Goal: Task Accomplishment & Management: Manage account settings

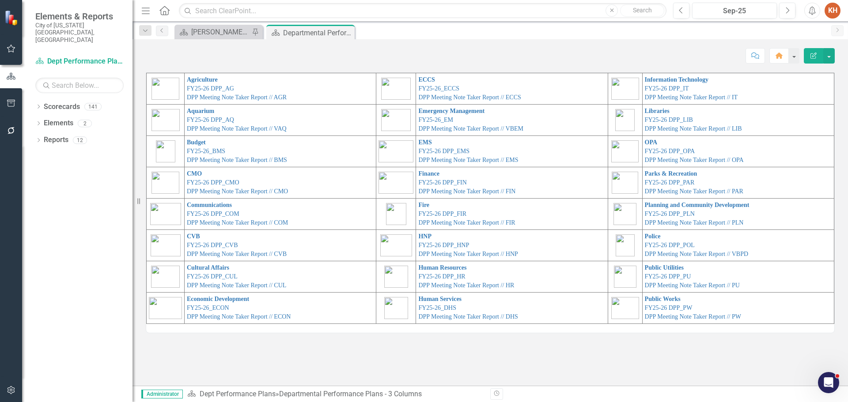
click at [439, 209] on td "Fire FY25-26 DPP_FIR DPP Meeting Note Taker Report // FIR" at bounding box center [512, 214] width 192 height 31
click at [452, 223] on link "DPP Meeting Note Taker Report // FIR" at bounding box center [466, 223] width 97 height 7
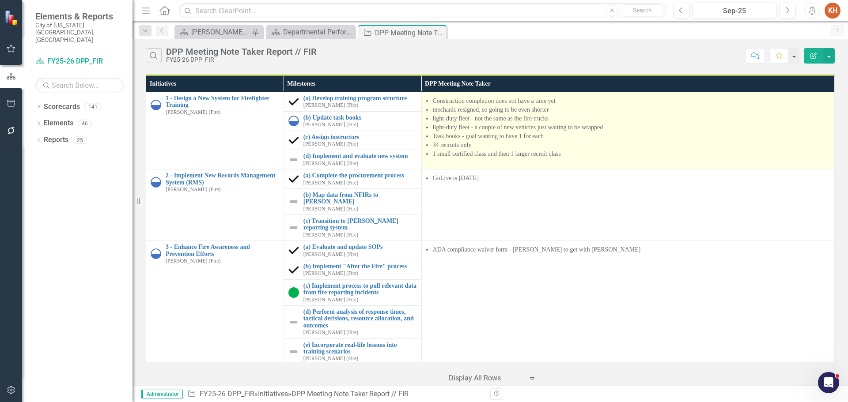
click at [506, 123] on li "light-duty fleet - not the same as the fire trucks" at bounding box center [631, 118] width 397 height 9
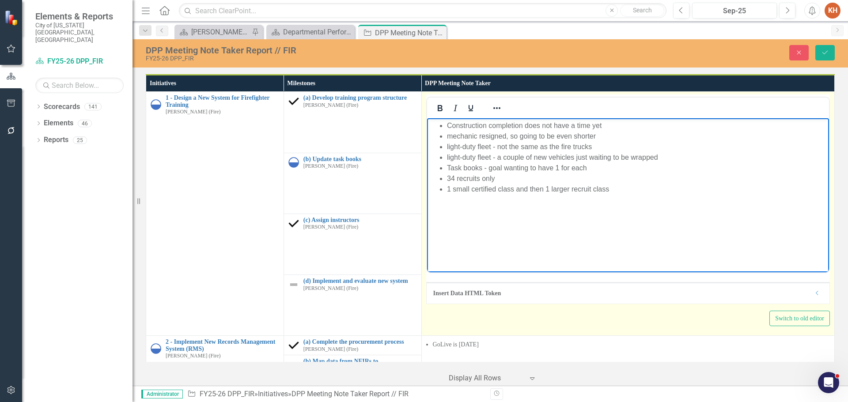
click at [500, 150] on li "light-duty fleet - not the same as the fire trucks" at bounding box center [637, 147] width 380 height 11
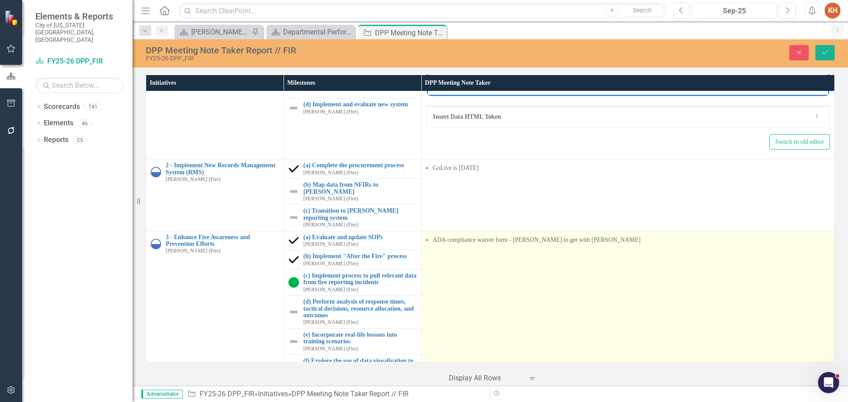
scroll to position [221, 0]
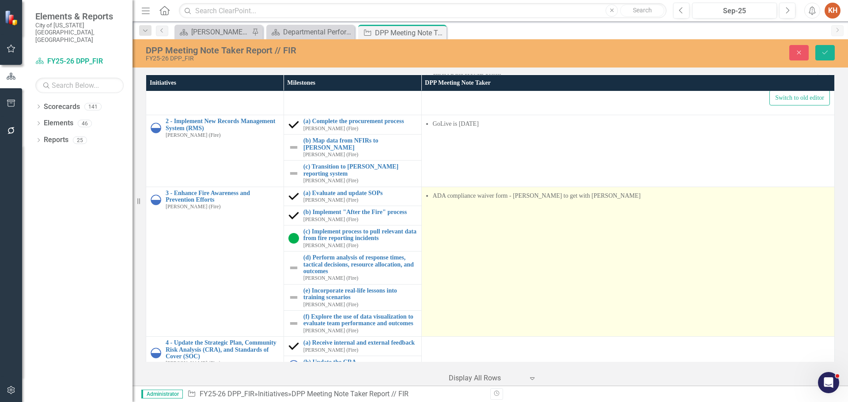
click at [494, 216] on td "ADA compliance waiver form - [PERSON_NAME] to get with [PERSON_NAME]" at bounding box center [627, 262] width 413 height 150
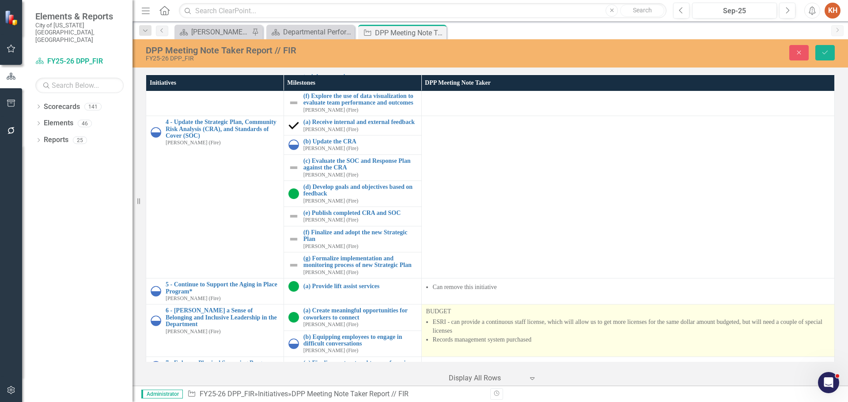
scroll to position [547, 0]
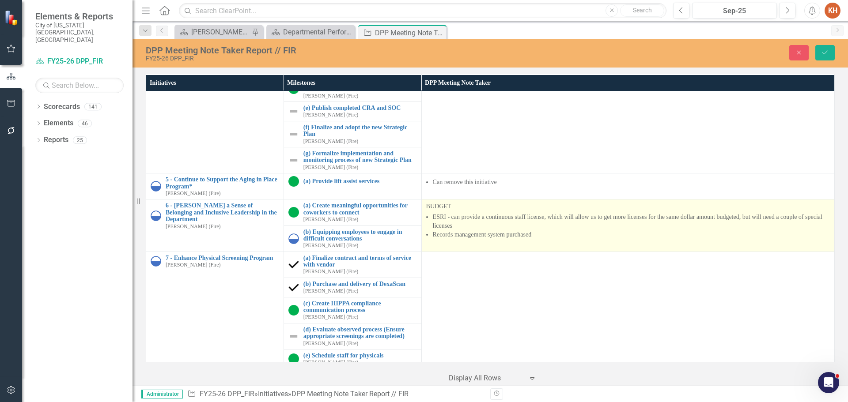
click at [474, 213] on li "ESRI - can provide a continuous staff license, which will allow us to get more …" at bounding box center [631, 222] width 397 height 18
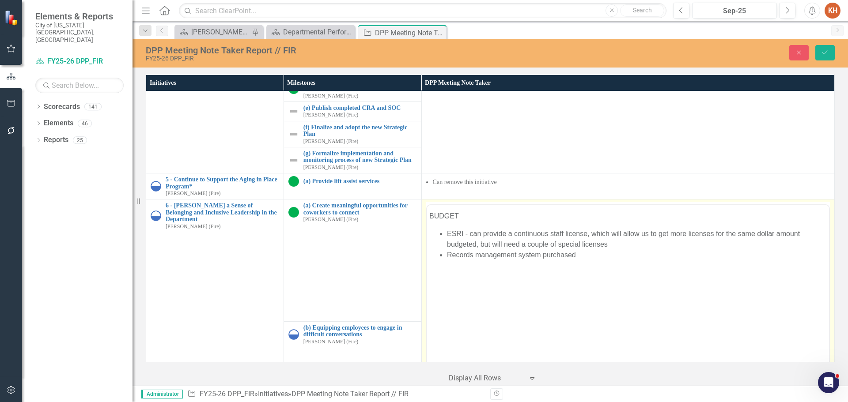
scroll to position [0, 0]
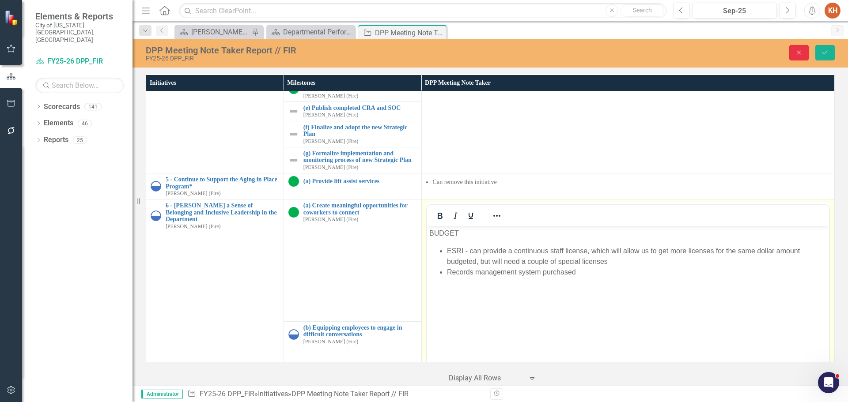
click at [796, 53] on icon "Close" at bounding box center [799, 52] width 8 height 6
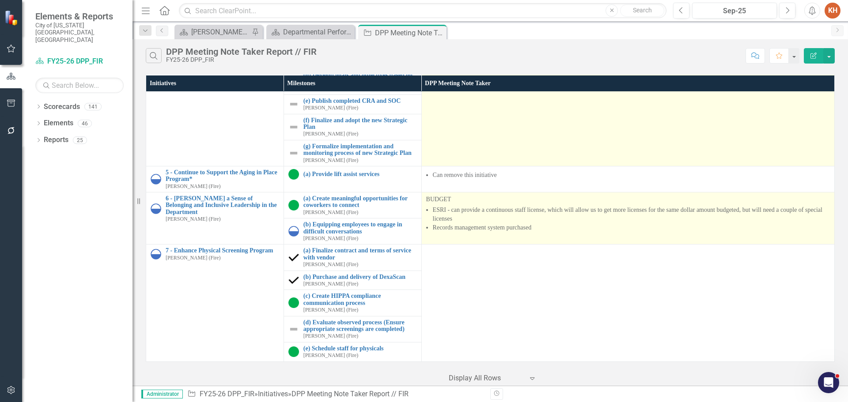
scroll to position [380, 0]
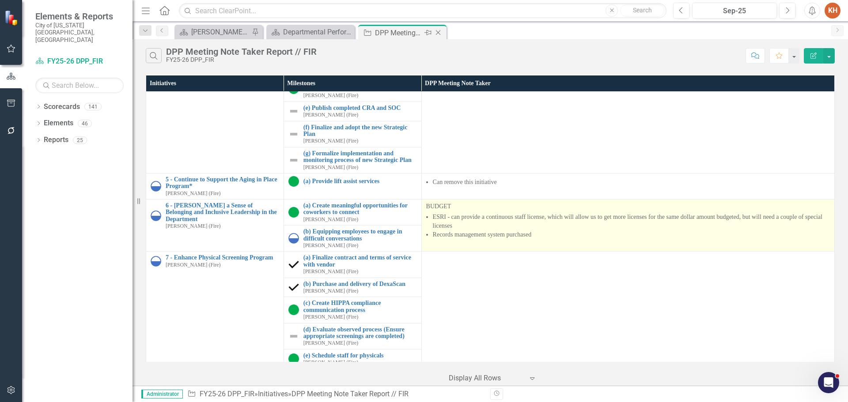
click at [439, 32] on icon at bounding box center [438, 32] width 5 height 5
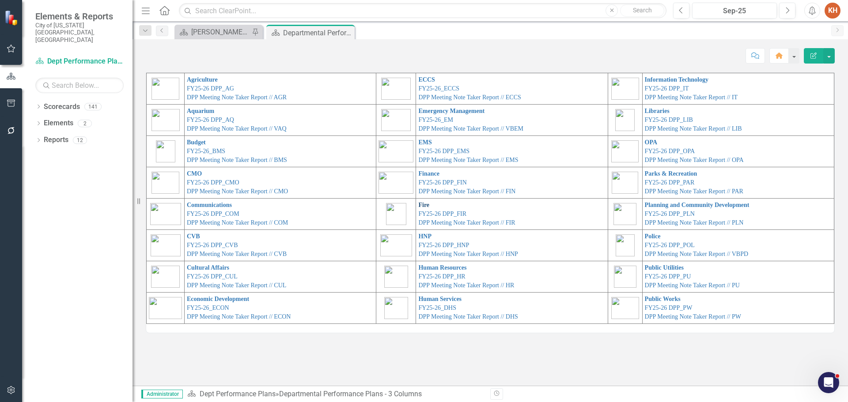
click at [418, 206] on link "Fire" at bounding box center [423, 205] width 11 height 7
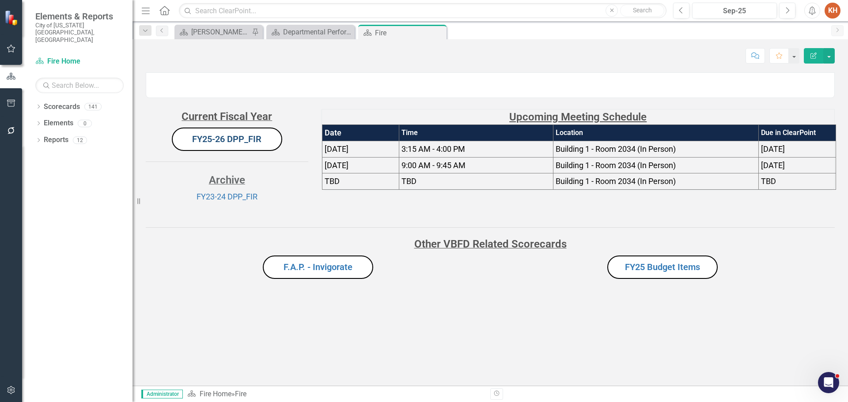
click at [237, 144] on link "FY25-26 DPP_FIR" at bounding box center [226, 139] width 69 height 11
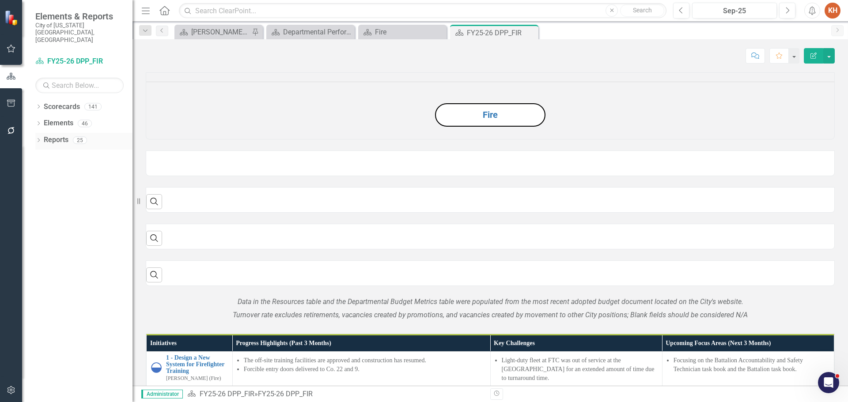
click at [66, 135] on link "Reports" at bounding box center [56, 140] width 25 height 10
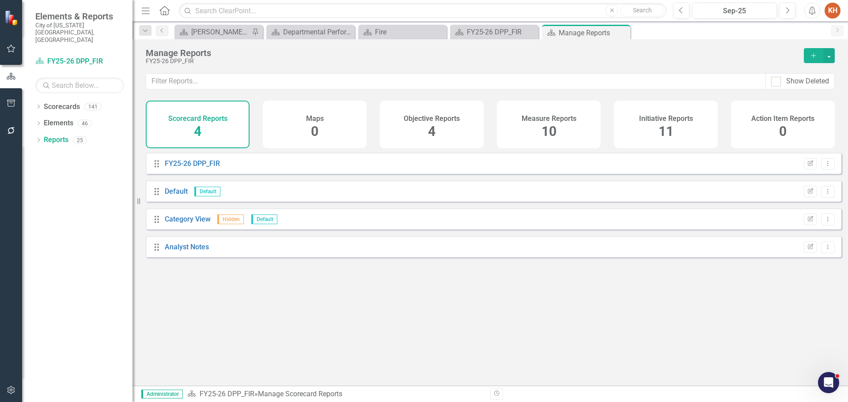
click at [669, 126] on span "11" at bounding box center [666, 131] width 15 height 15
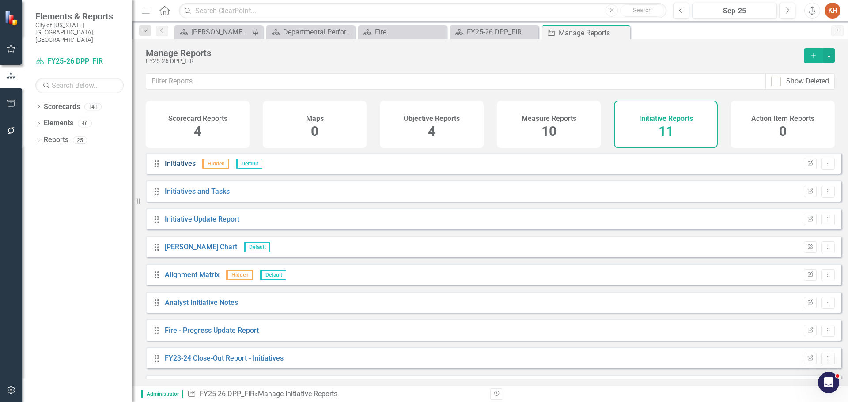
click at [185, 168] on link "Initiatives" at bounding box center [180, 163] width 31 height 8
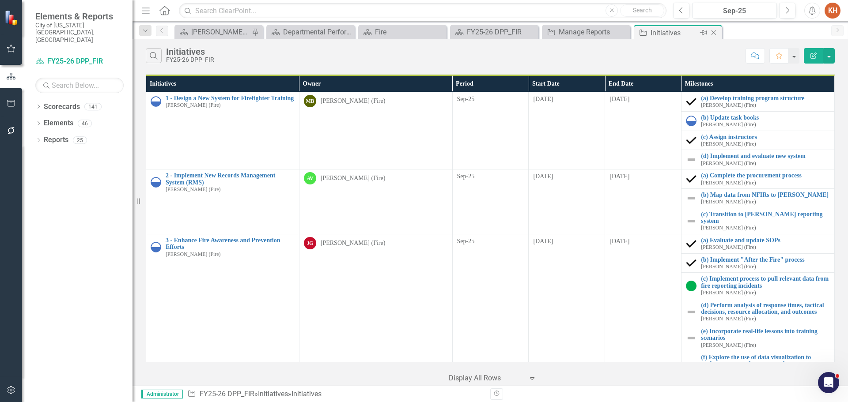
click at [711, 32] on icon "Close" at bounding box center [713, 32] width 9 height 7
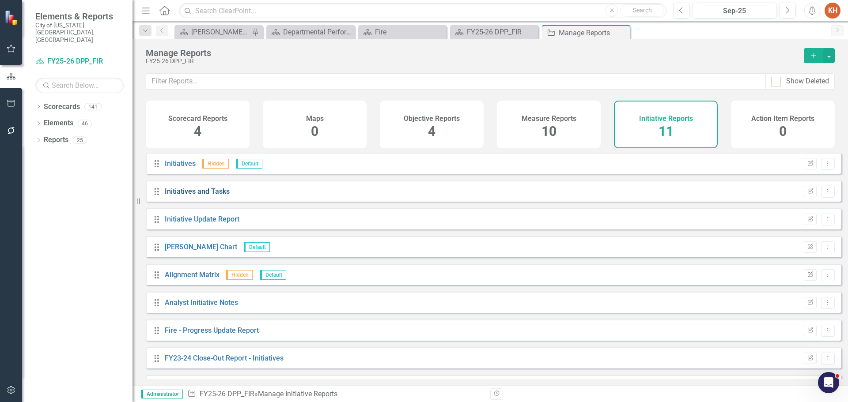
click at [190, 196] on link "Initiatives and Tasks" at bounding box center [197, 191] width 65 height 8
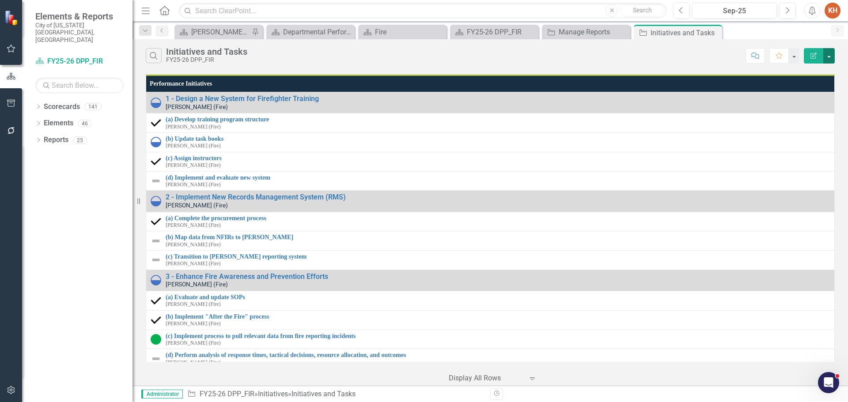
click at [831, 56] on button "button" at bounding box center [828, 55] width 11 height 15
click at [809, 74] on link "Edit Report Edit Report" at bounding box center [799, 72] width 70 height 16
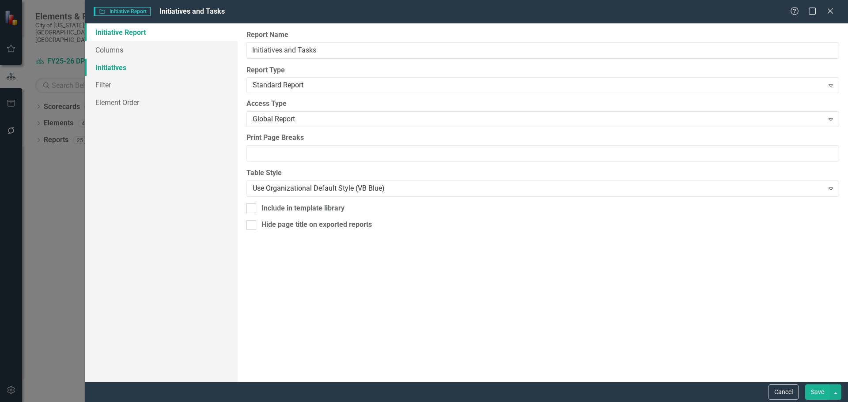
click at [170, 68] on link "Initiatives" at bounding box center [161, 68] width 153 height 18
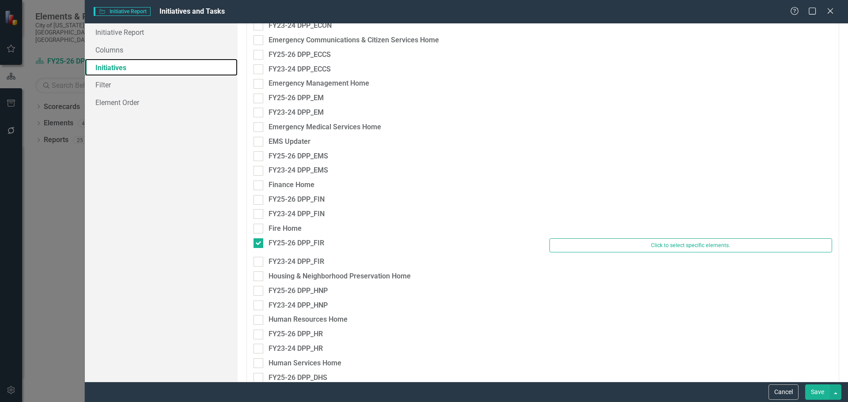
scroll to position [707, 0]
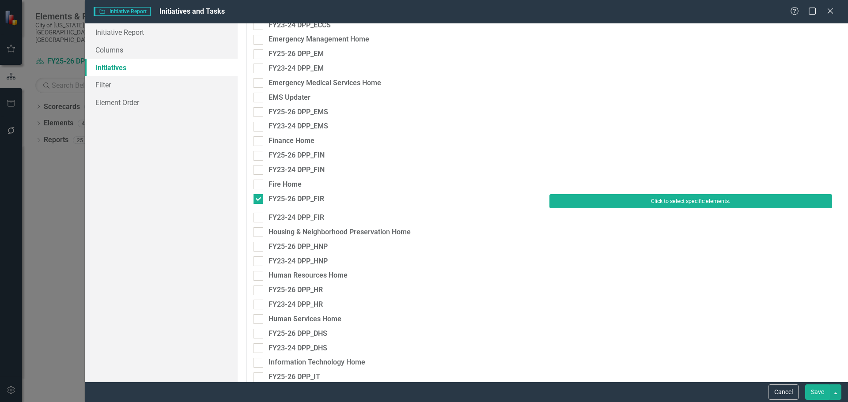
click at [587, 200] on button "Click to select specific elements." at bounding box center [690, 201] width 283 height 14
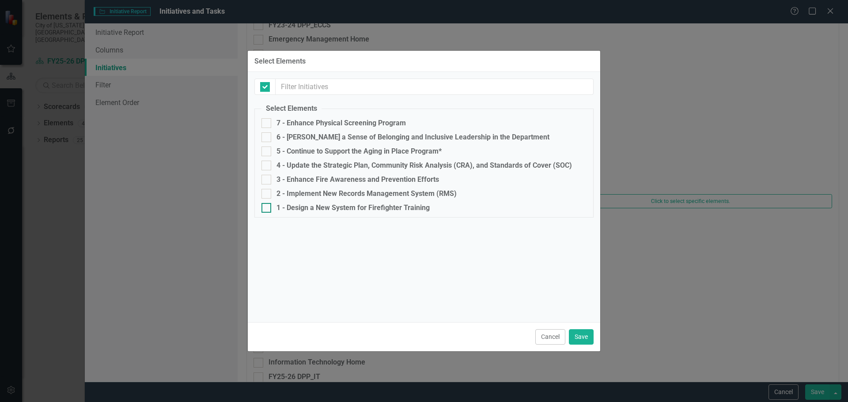
checkbox input "false"
click at [548, 341] on button "Cancel" at bounding box center [550, 336] width 30 height 15
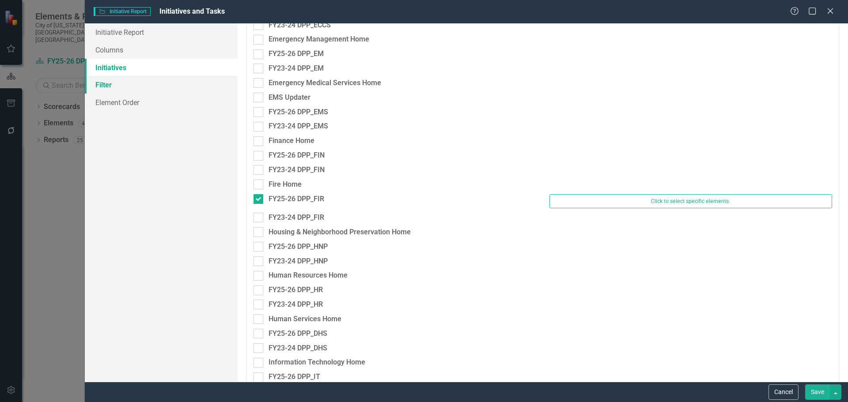
click at [115, 81] on link "Filter" at bounding box center [161, 85] width 153 height 18
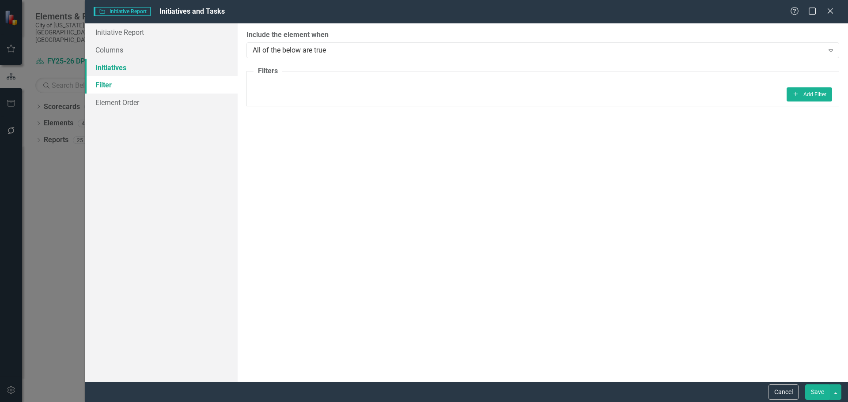
click at [130, 68] on link "Initiatives" at bounding box center [161, 68] width 153 height 18
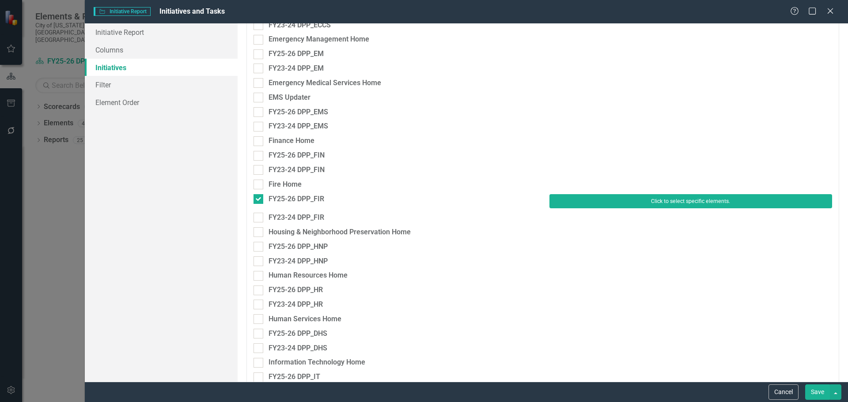
click at [643, 201] on button "Click to select specific elements." at bounding box center [690, 201] width 283 height 14
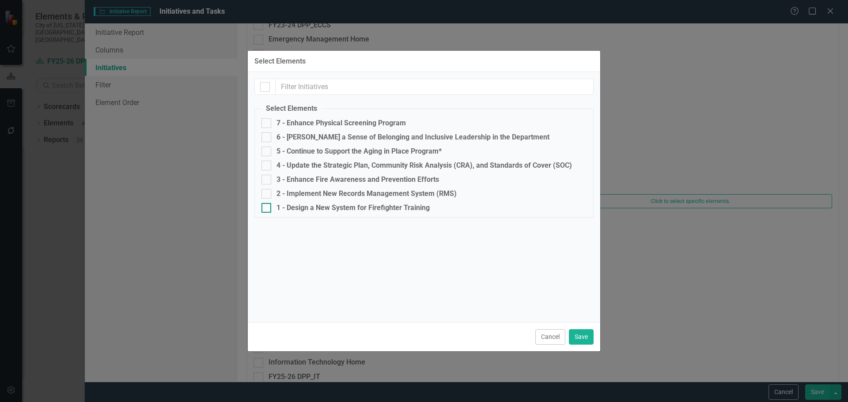
click at [268, 204] on div at bounding box center [266, 208] width 10 height 10
click at [267, 204] on input "1 - Design a New System for Firefighter Training" at bounding box center [264, 206] width 6 height 6
checkbox input "true"
click at [265, 192] on input "2 - Implement New Records Management System (RMS)" at bounding box center [264, 192] width 6 height 6
checkbox input "true"
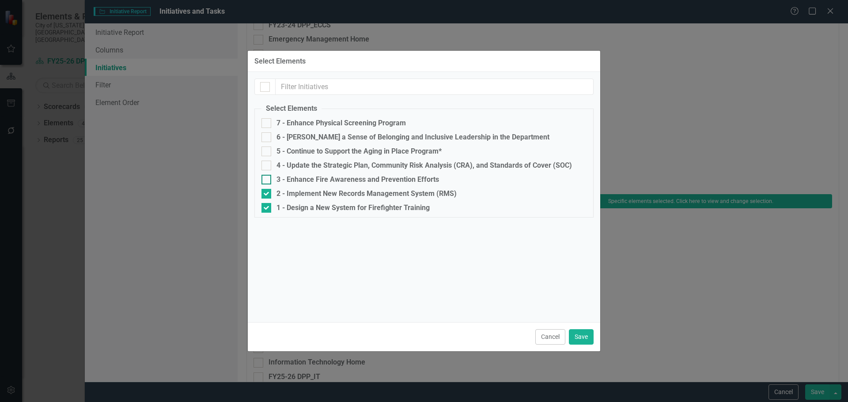
click at [268, 176] on div at bounding box center [266, 180] width 10 height 10
click at [267, 176] on input "3 - Enhance Fire Awareness and Prevention Efforts" at bounding box center [264, 178] width 6 height 6
checkbox input "true"
click at [266, 166] on input "4 - Update the Strategic Plan, Community Risk Analysis (CRA), and Standards of …" at bounding box center [264, 164] width 6 height 6
checkbox input "true"
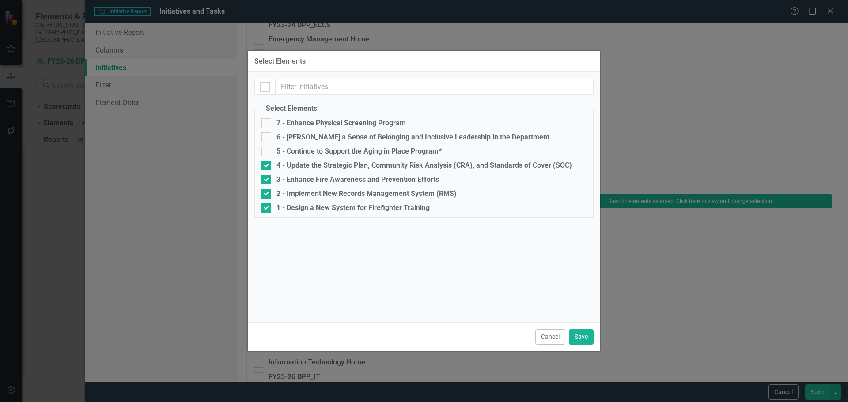
drag, startPoint x: 266, startPoint y: 139, endPoint x: 265, endPoint y: 129, distance: 9.8
click at [266, 138] on div at bounding box center [266, 137] width 10 height 10
click at [266, 138] on input "6 - [PERSON_NAME] a Sense of Belonging and Inclusive Leadership in the Departme…" at bounding box center [264, 135] width 6 height 6
checkbox input "true"
click at [265, 124] on input "7 - Enhance Physical Screening Program" at bounding box center [264, 121] width 6 height 6
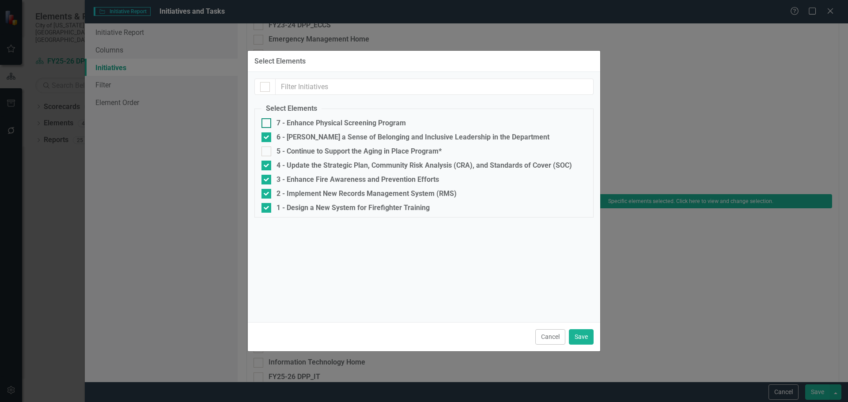
checkbox input "true"
click at [576, 335] on button "Save" at bounding box center [581, 336] width 25 height 15
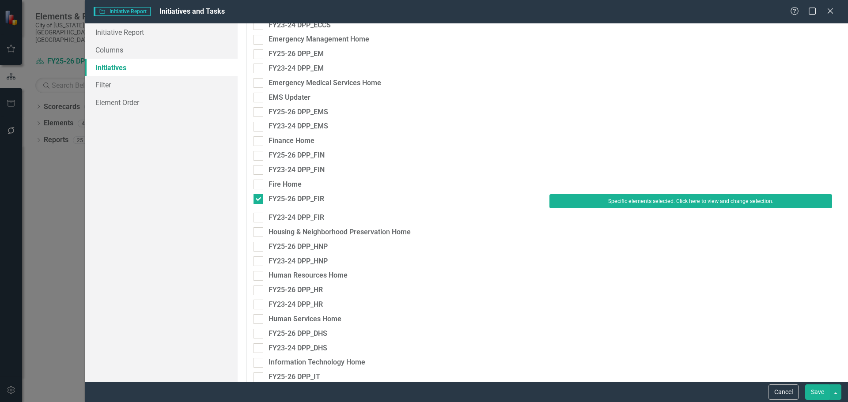
click at [819, 393] on button "Save" at bounding box center [817, 392] width 25 height 15
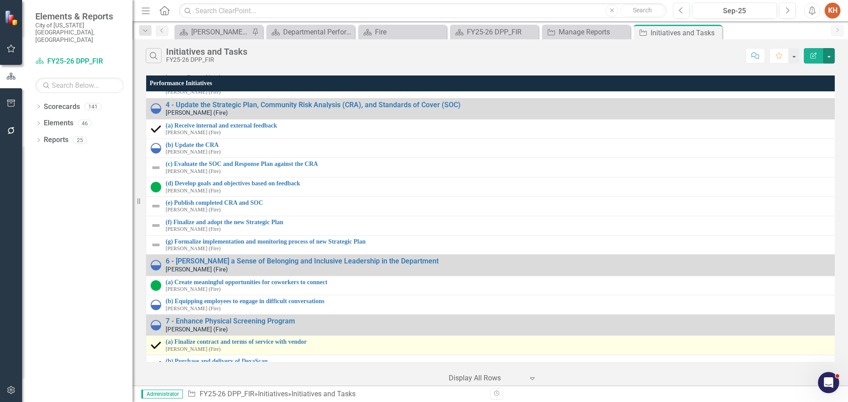
scroll to position [386, 0]
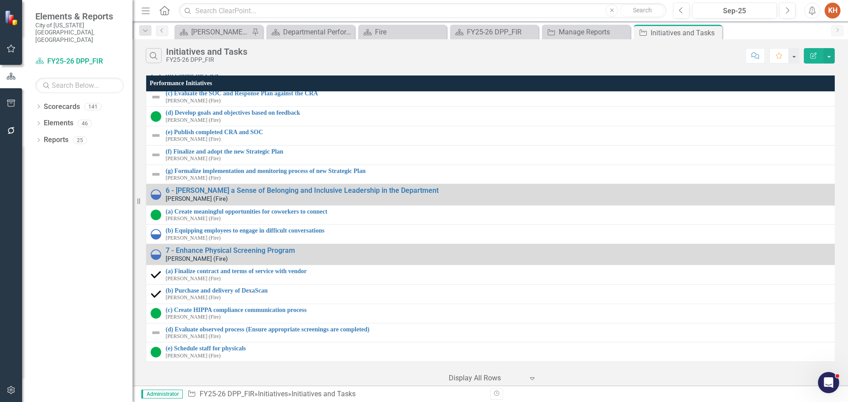
click at [0, 0] on icon "Close" at bounding box center [0, 0] width 0 height 0
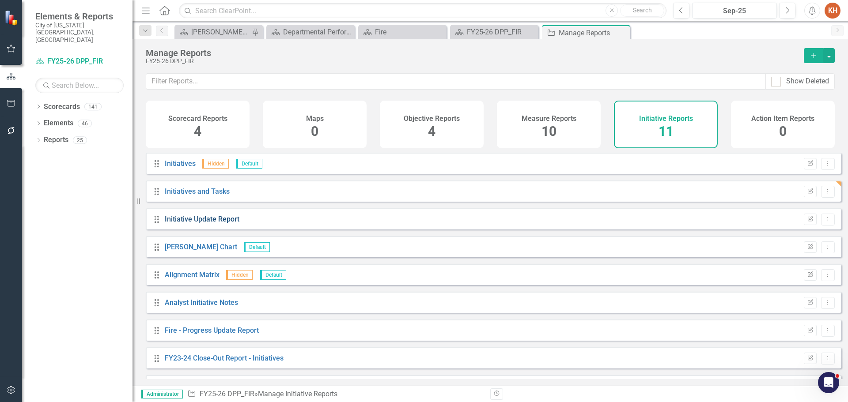
click at [223, 223] on link "Initiative Update Report" at bounding box center [202, 219] width 75 height 8
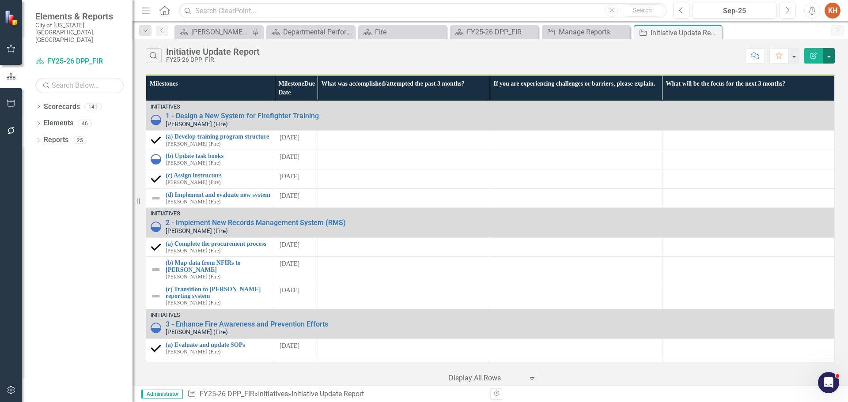
click at [829, 57] on button "button" at bounding box center [828, 55] width 11 height 15
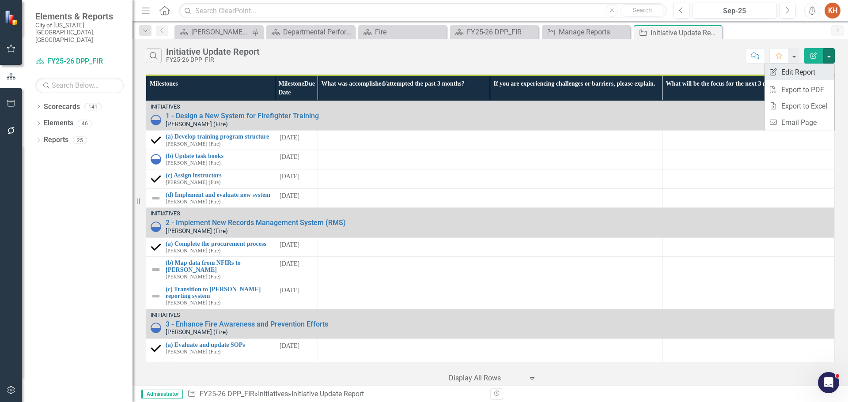
click at [807, 75] on link "Edit Report Edit Report" at bounding box center [799, 72] width 70 height 16
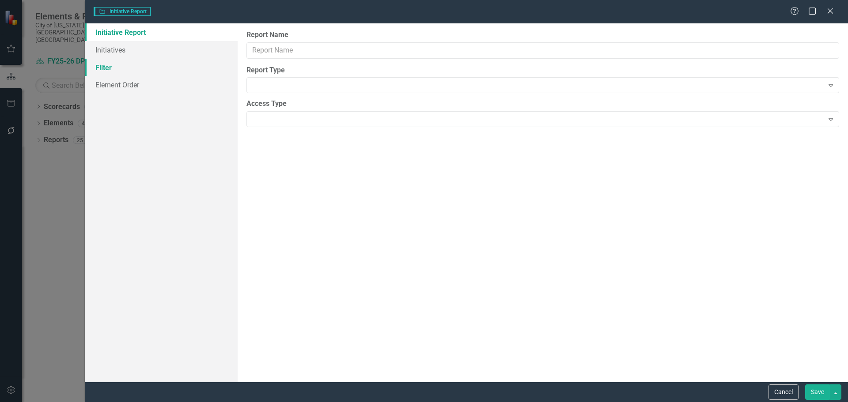
type input "Initiative Update Report"
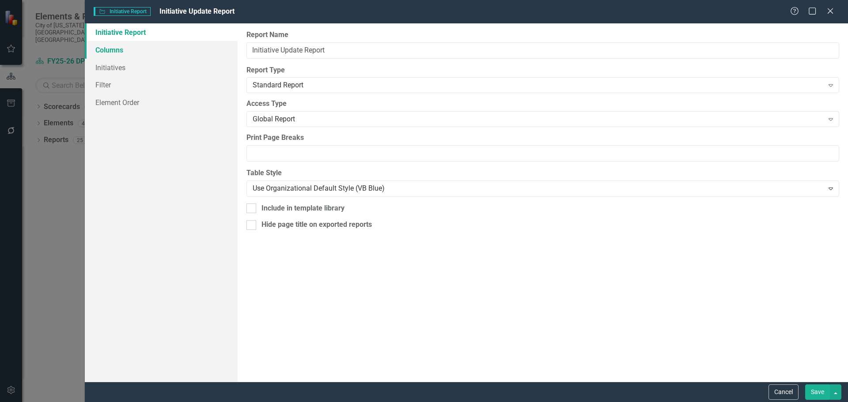
click at [121, 52] on link "Columns" at bounding box center [161, 50] width 153 height 18
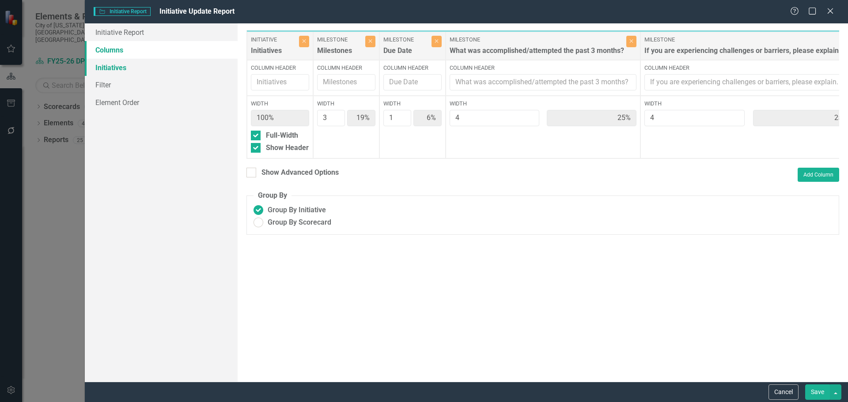
click at [120, 71] on link "Initiatives" at bounding box center [161, 68] width 153 height 18
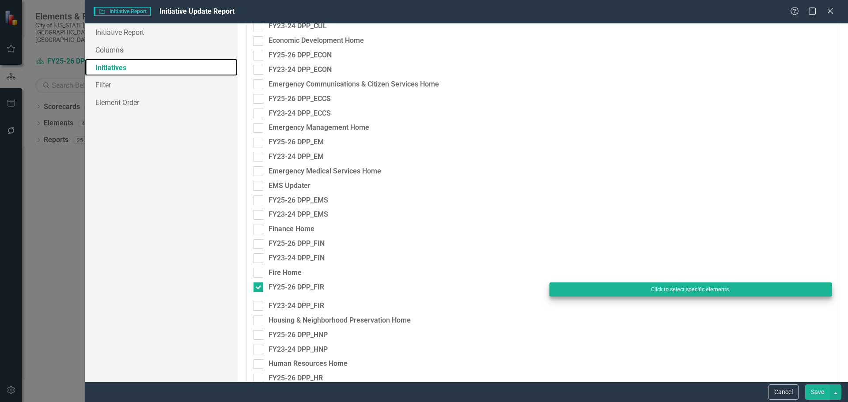
scroll to position [707, 0]
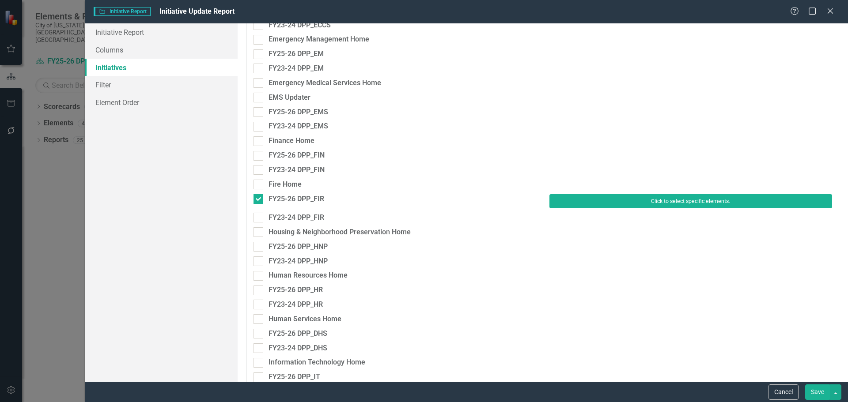
click at [608, 200] on button "Click to select specific elements." at bounding box center [690, 201] width 283 height 14
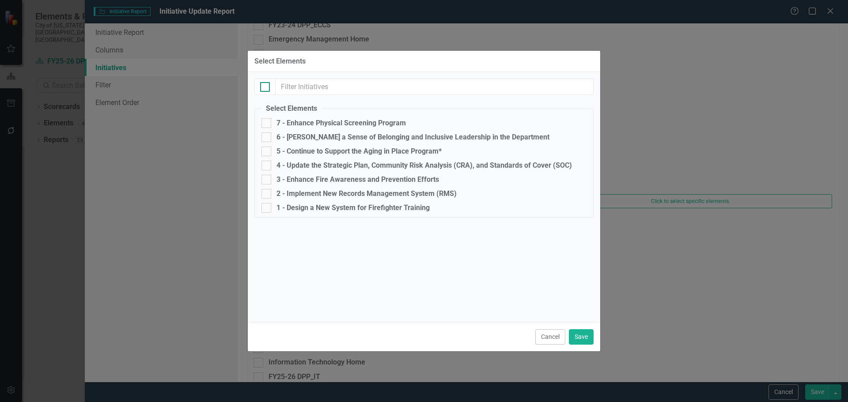
click at [268, 87] on div at bounding box center [265, 87] width 10 height 10
click at [266, 87] on input "checkbox" at bounding box center [263, 85] width 6 height 6
checkbox input "true"
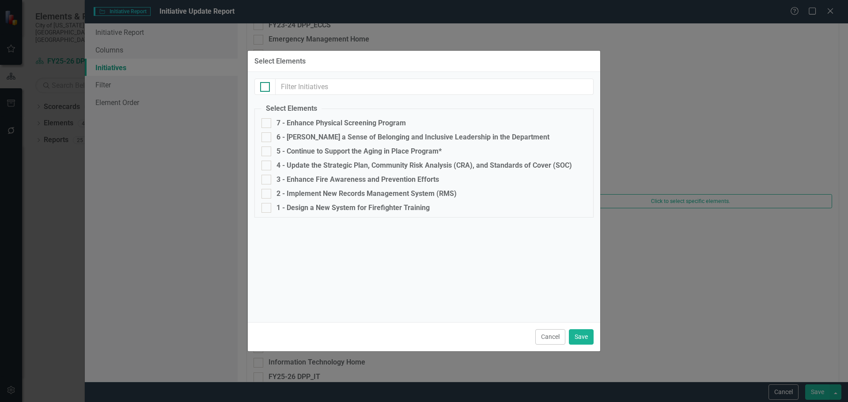
checkbox input "true"
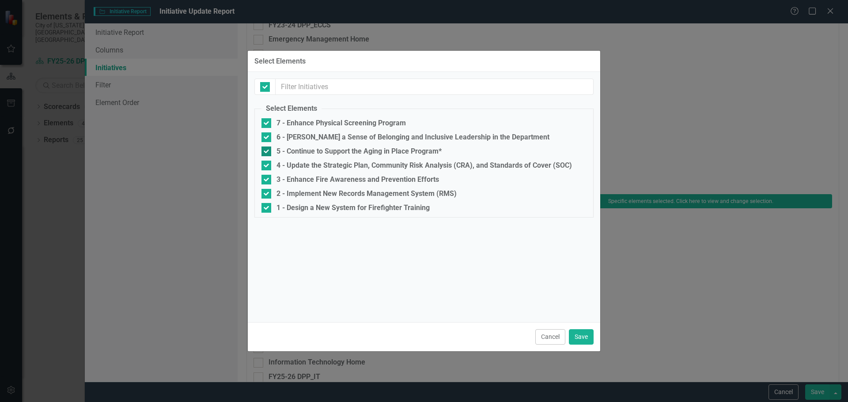
click at [265, 150] on input "5 - Continue to Support the Aging in Place Program*" at bounding box center [264, 150] width 6 height 6
checkbox input "false"
click at [580, 337] on button "Save" at bounding box center [581, 336] width 25 height 15
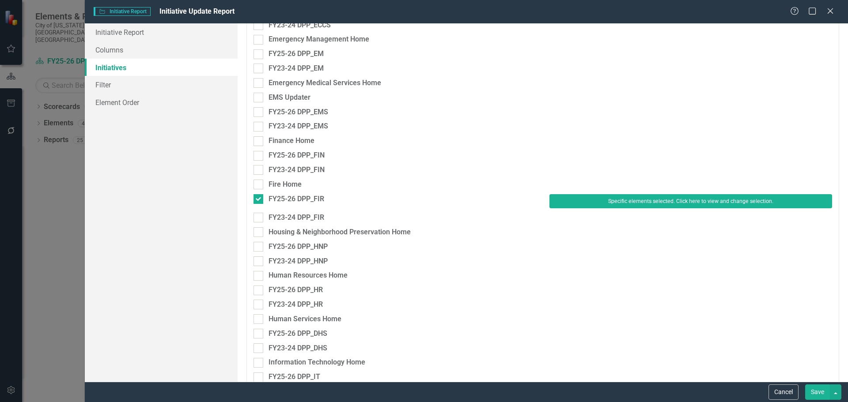
click at [825, 389] on button "Save" at bounding box center [817, 392] width 25 height 15
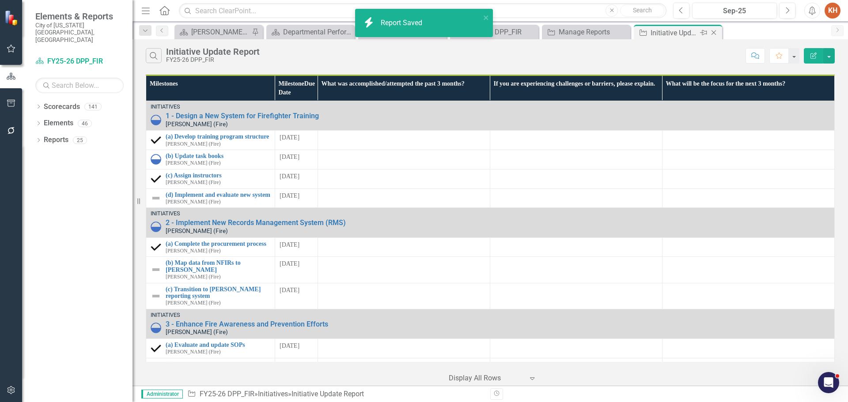
click at [711, 32] on icon "Close" at bounding box center [713, 32] width 9 height 7
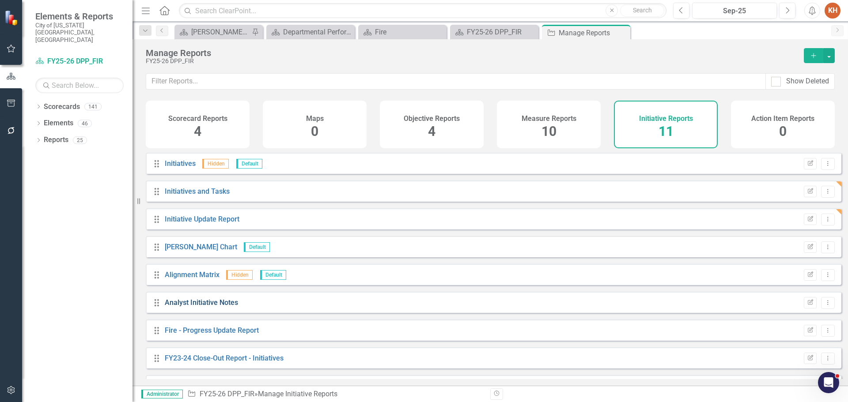
click at [234, 307] on link "Analyst Initiative Notes" at bounding box center [201, 303] width 73 height 8
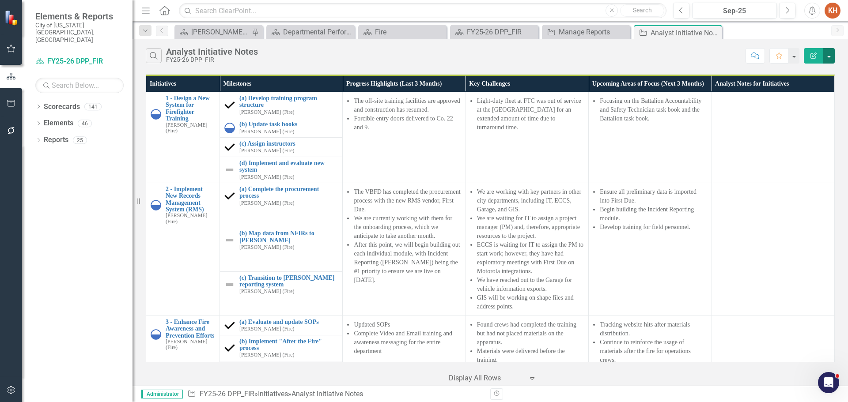
click at [831, 53] on button "button" at bounding box center [828, 55] width 11 height 15
click at [806, 72] on link "Edit Report Edit Report" at bounding box center [799, 72] width 70 height 16
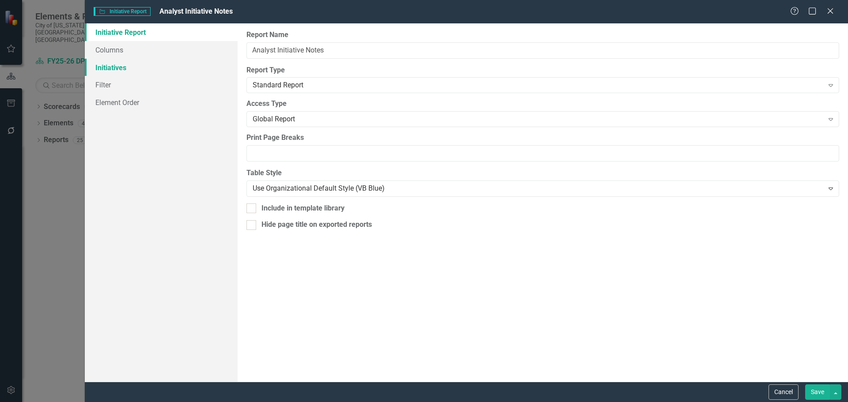
click at [127, 71] on link "Initiatives" at bounding box center [161, 68] width 153 height 18
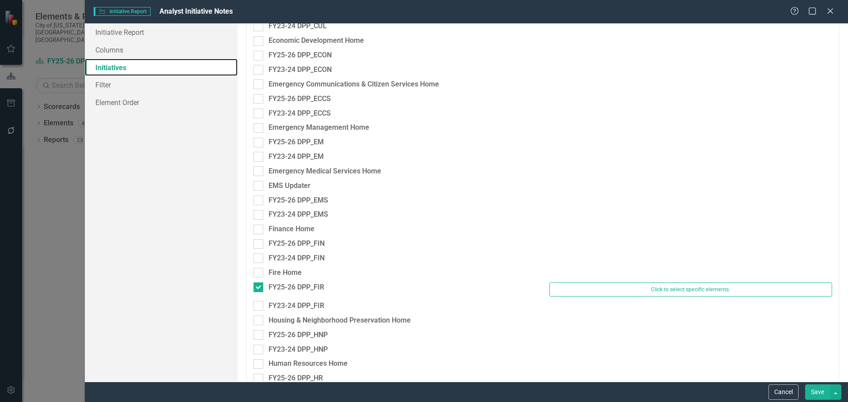
scroll to position [662, 0]
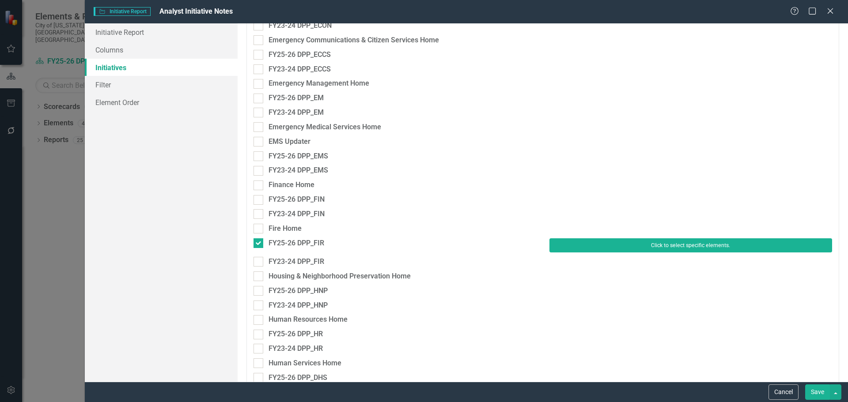
click at [603, 243] on button "Click to select specific elements." at bounding box center [690, 245] width 283 height 14
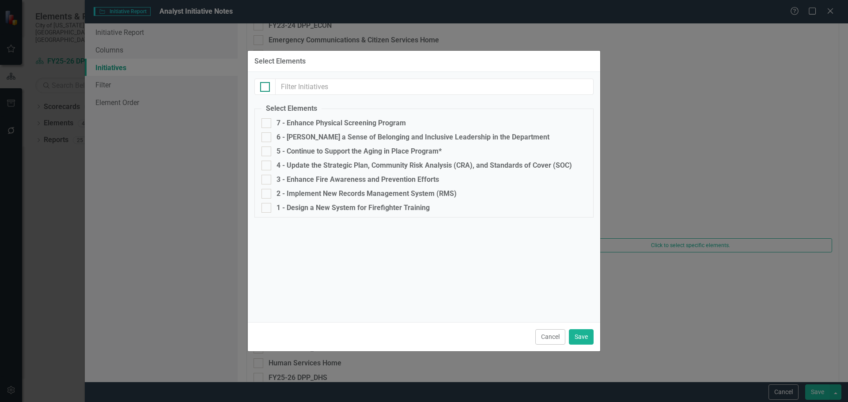
click at [263, 84] on input "checkbox" at bounding box center [263, 85] width 6 height 6
checkbox input "true"
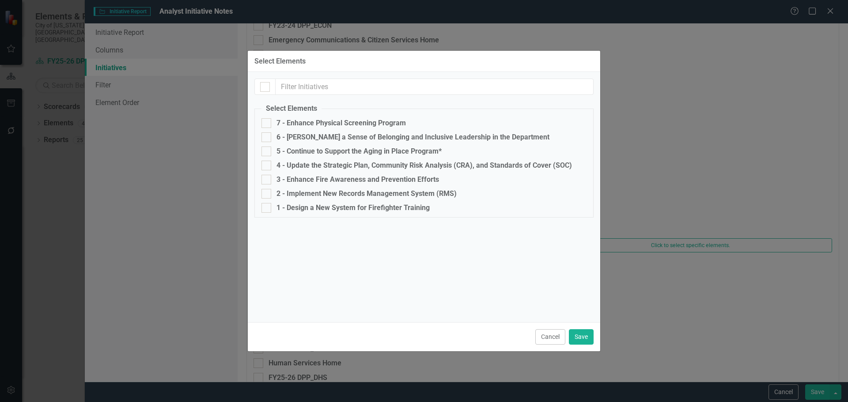
checkbox input "true"
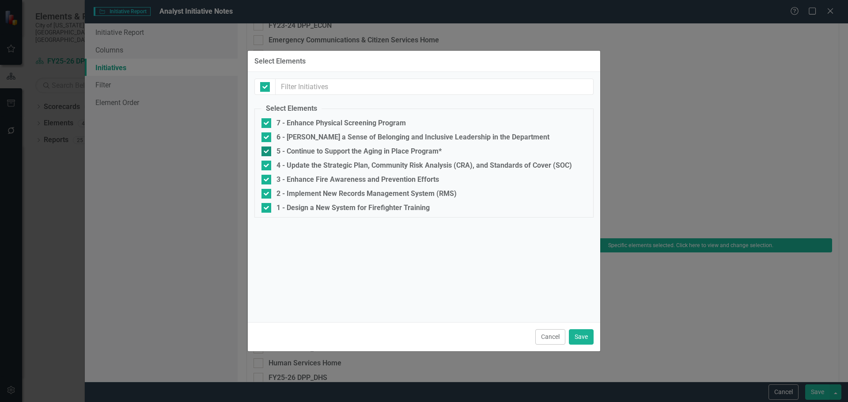
click at [266, 148] on input "5 - Continue to Support the Aging in Place Program*" at bounding box center [264, 150] width 6 height 6
checkbox input "false"
click at [581, 338] on button "Save" at bounding box center [581, 336] width 25 height 15
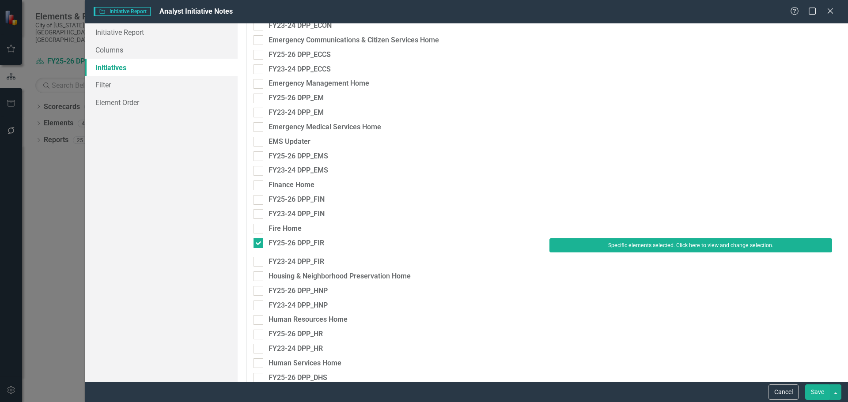
click at [816, 394] on button "Save" at bounding box center [817, 392] width 25 height 15
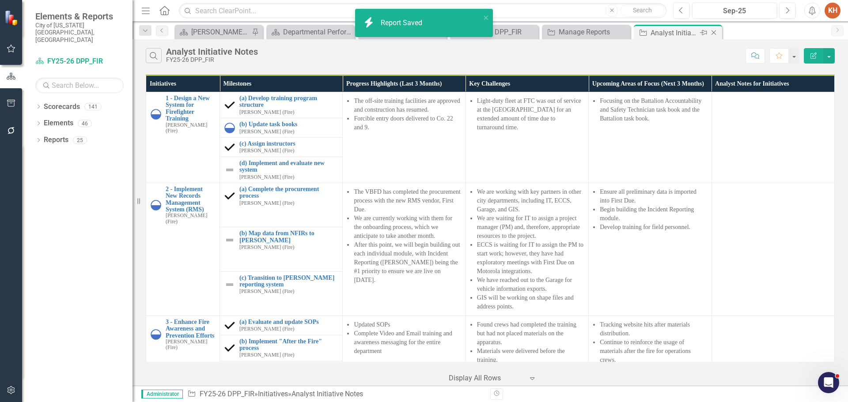
click at [712, 33] on icon "Close" at bounding box center [713, 32] width 9 height 7
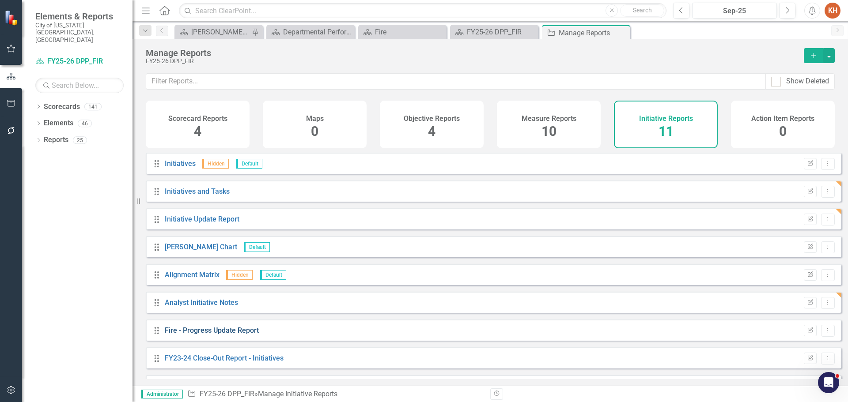
click at [254, 335] on link "Fire - Progress Update Report" at bounding box center [212, 330] width 94 height 8
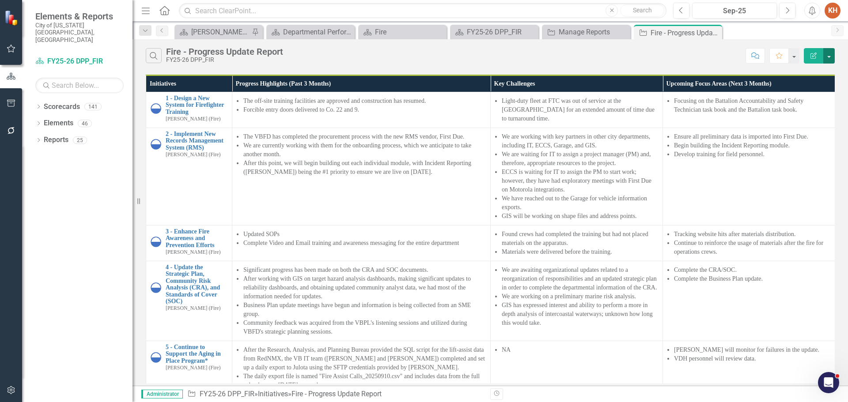
click at [829, 57] on button "button" at bounding box center [828, 55] width 11 height 15
click at [798, 72] on link "Edit Report Edit Report" at bounding box center [799, 72] width 70 height 16
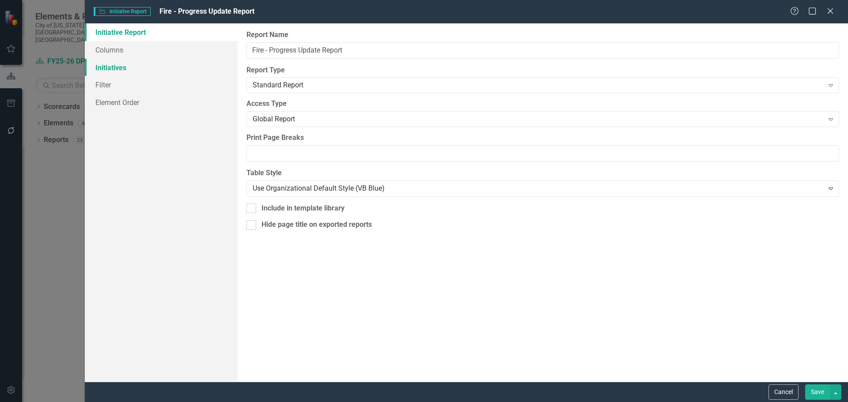
click at [120, 72] on link "Initiatives" at bounding box center [161, 68] width 153 height 18
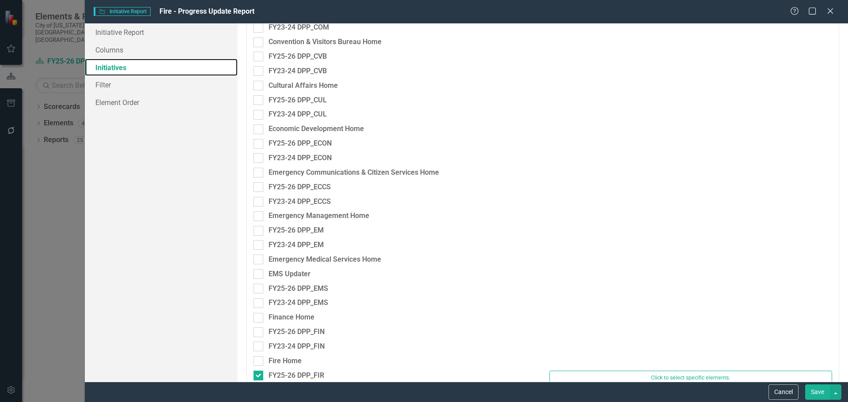
scroll to position [707, 0]
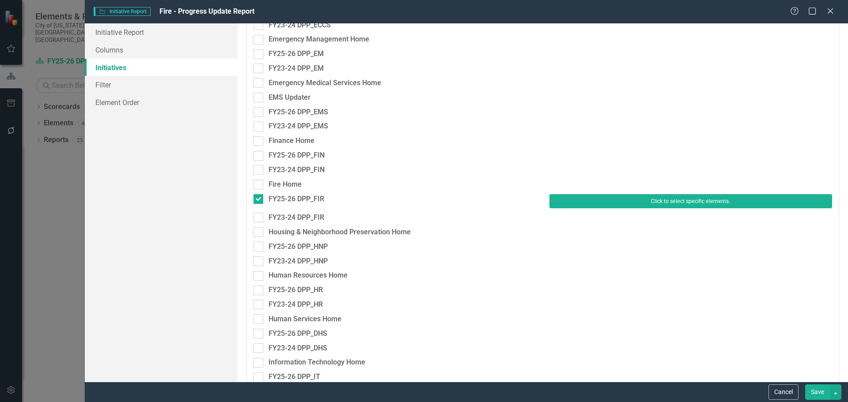
click at [598, 201] on button "Click to select specific elements." at bounding box center [690, 201] width 283 height 14
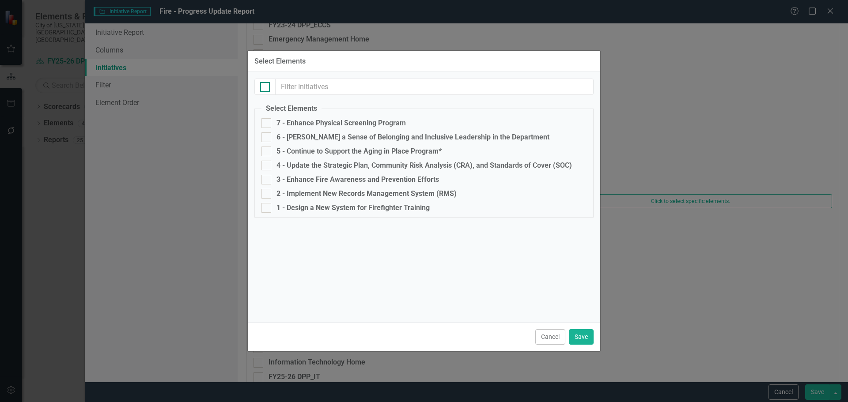
click at [264, 87] on input "checkbox" at bounding box center [263, 85] width 6 height 6
checkbox input "true"
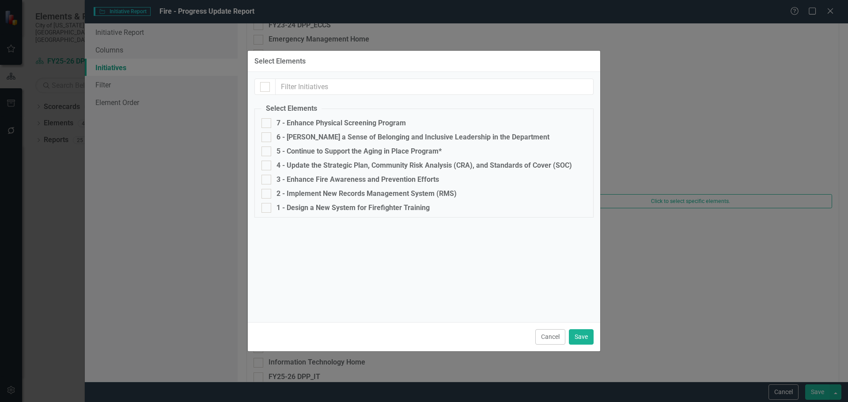
checkbox input "true"
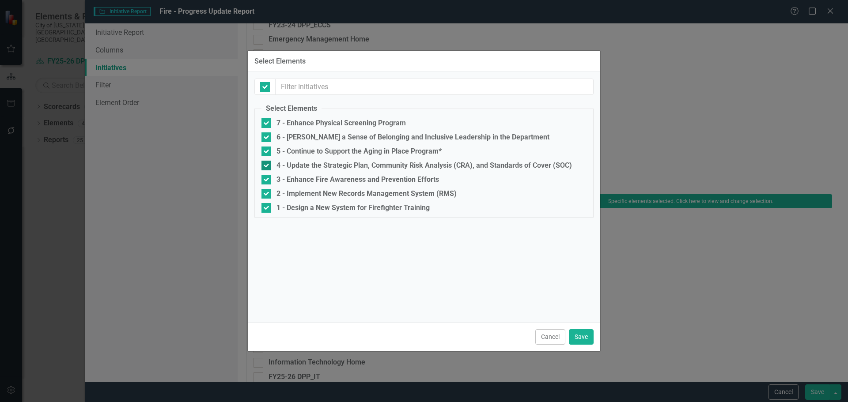
drag, startPoint x: 264, startPoint y: 148, endPoint x: 289, endPoint y: 164, distance: 29.8
click at [264, 148] on input "5 - Continue to Support the Aging in Place Program*" at bounding box center [264, 150] width 6 height 6
checkbox input "false"
click at [575, 330] on button "Save" at bounding box center [581, 336] width 25 height 15
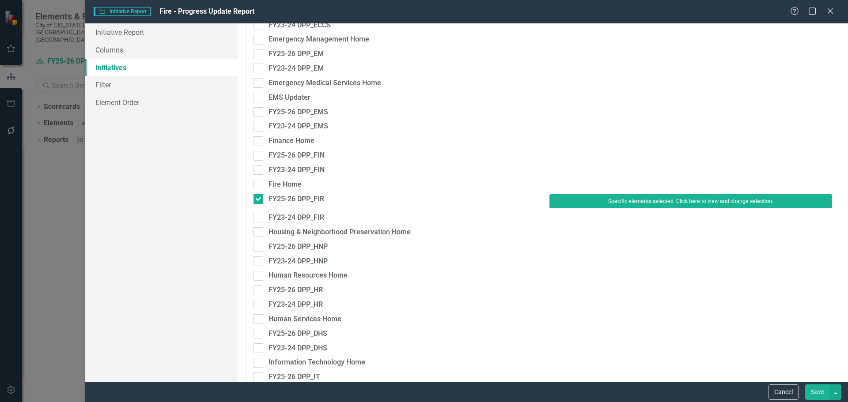
click at [817, 387] on button "Save" at bounding box center [817, 392] width 25 height 15
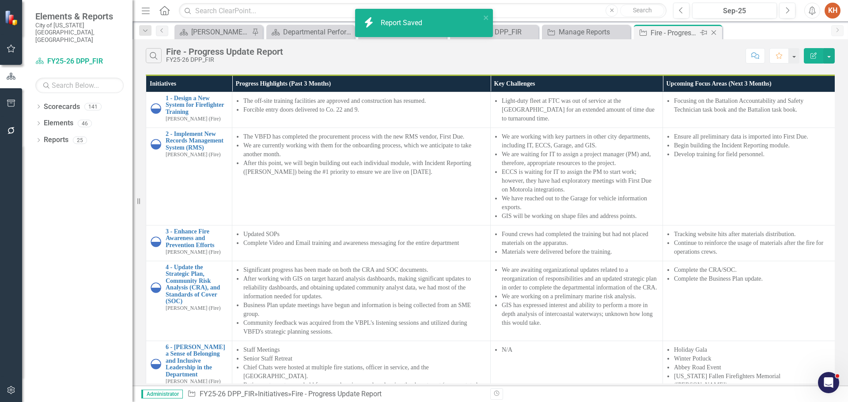
click at [713, 32] on icon at bounding box center [713, 32] width 5 height 5
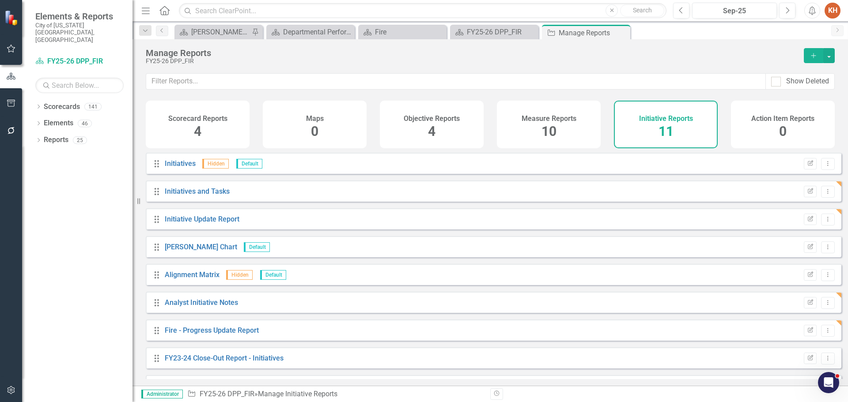
scroll to position [79, 0]
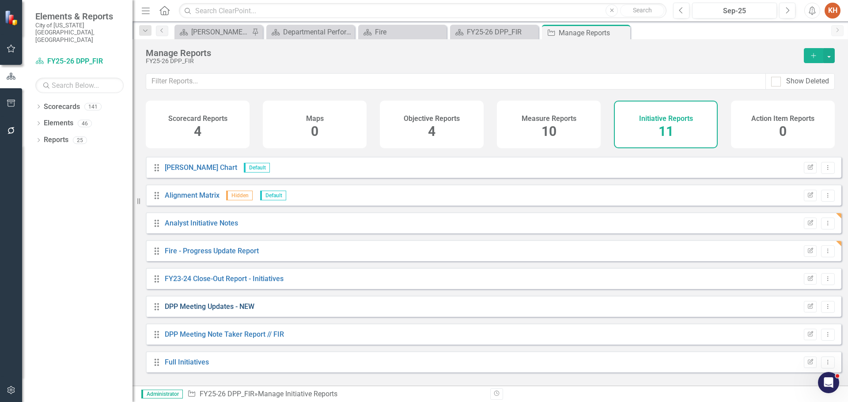
click at [224, 310] on link "DPP Meeting Updates - NEW" at bounding box center [210, 307] width 90 height 8
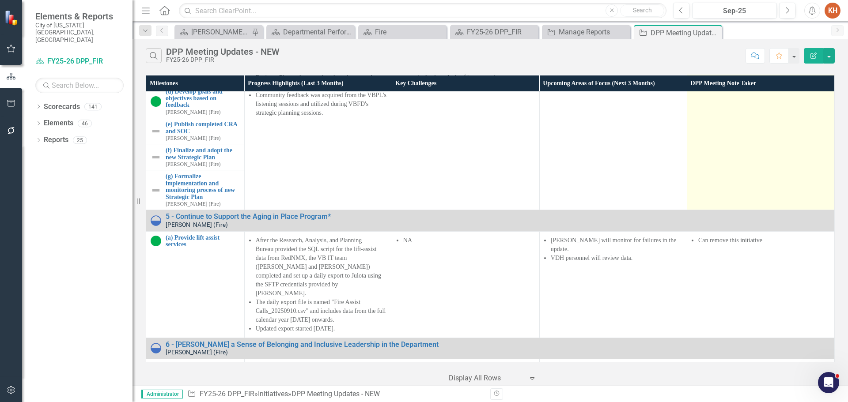
scroll to position [618, 0]
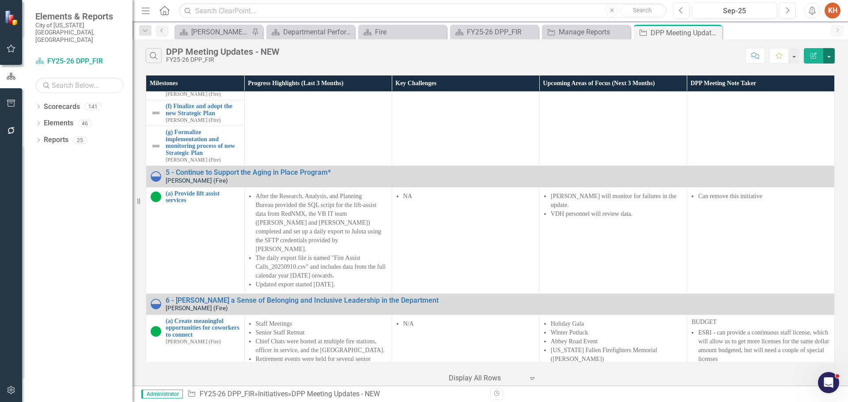
click at [831, 58] on button "button" at bounding box center [828, 55] width 11 height 15
click at [716, 32] on icon "Close" at bounding box center [713, 32] width 9 height 7
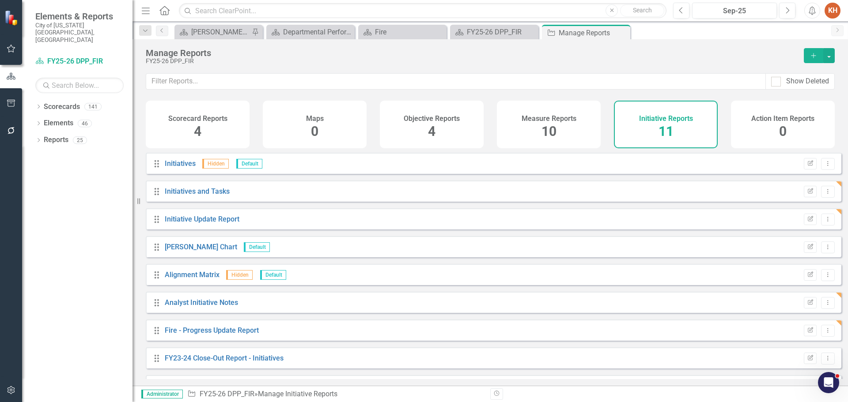
scroll to position [79, 0]
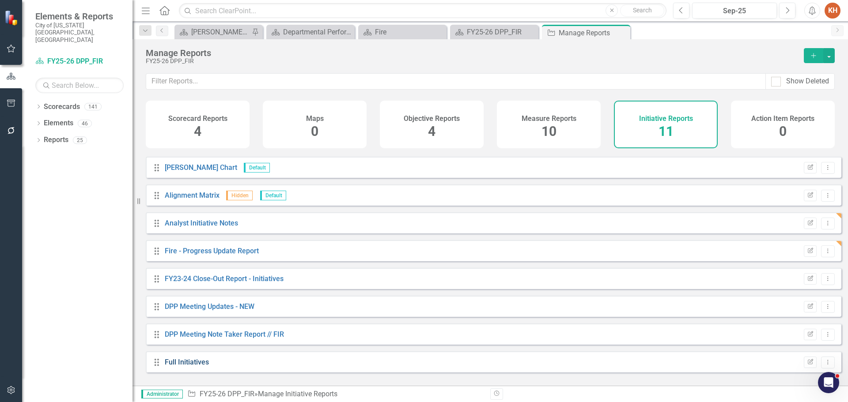
click at [191, 367] on link "Full Initiatives" at bounding box center [187, 362] width 44 height 8
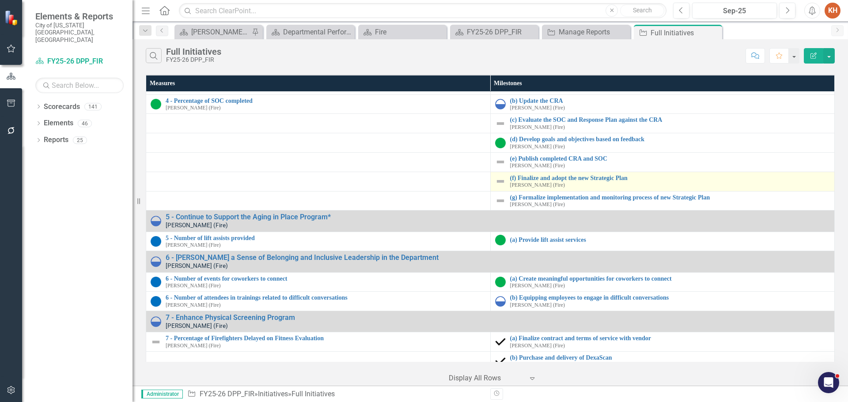
scroll to position [420, 0]
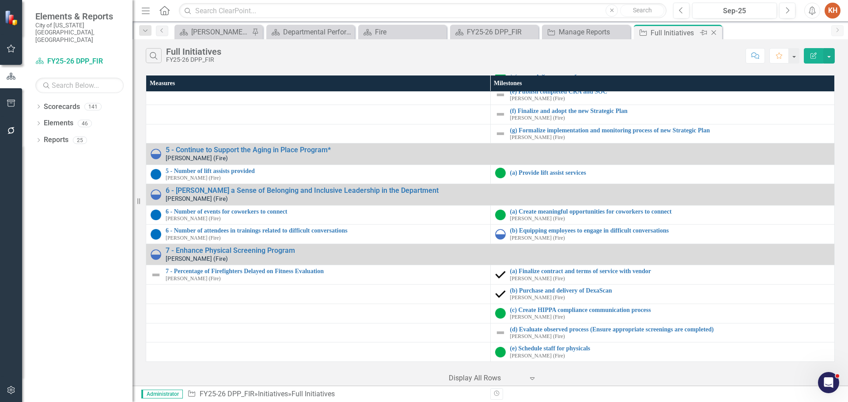
click at [714, 33] on icon "Close" at bounding box center [713, 32] width 9 height 7
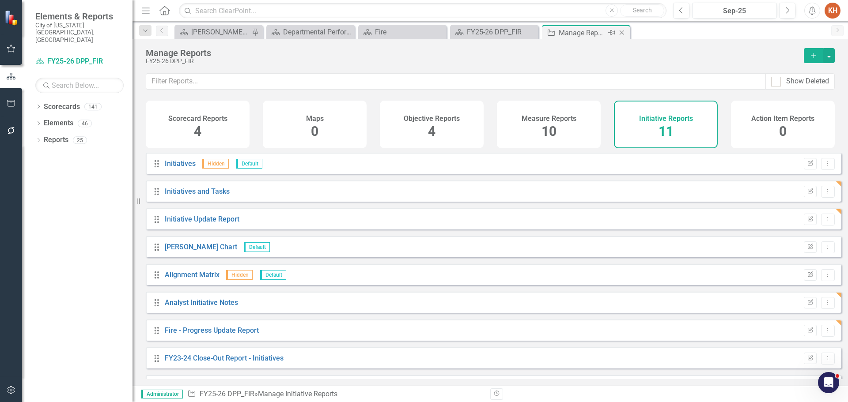
click at [618, 32] on icon "Close" at bounding box center [621, 32] width 9 height 7
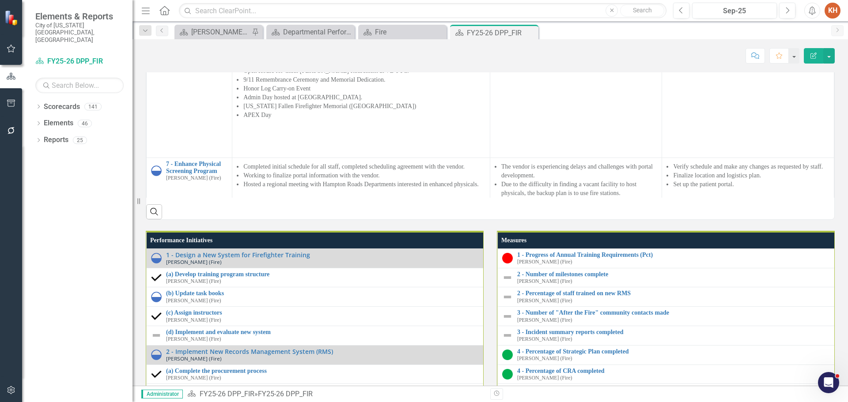
scroll to position [626, 0]
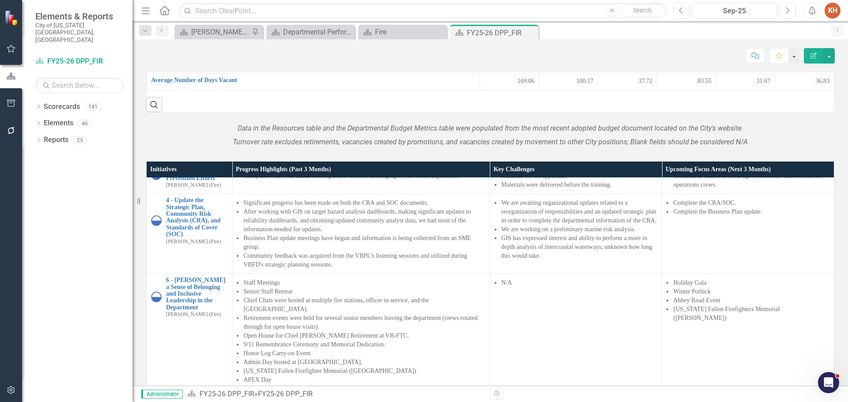
drag, startPoint x: 531, startPoint y: 32, endPoint x: 526, endPoint y: 41, distance: 9.9
click at [0, 0] on icon "Close" at bounding box center [0, 0] width 0 height 0
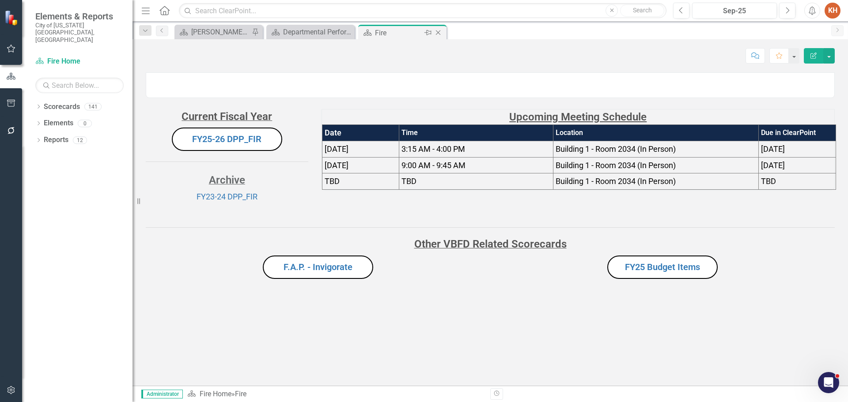
click at [439, 34] on icon "Close" at bounding box center [438, 32] width 9 height 7
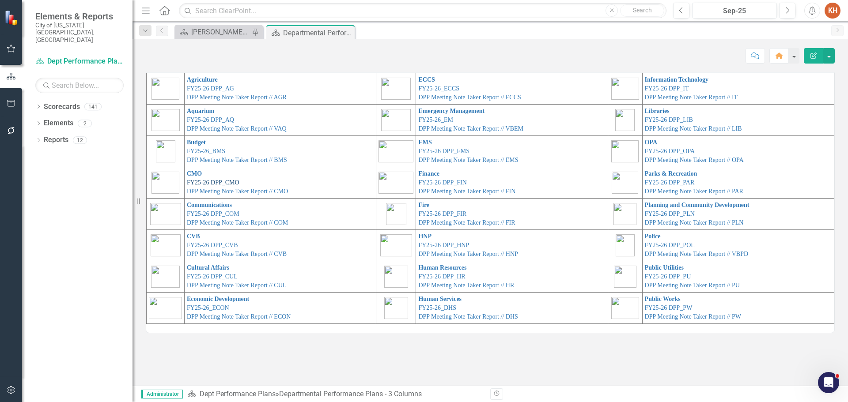
click at [213, 182] on link "FY25-26 DPP_CMO" at bounding box center [213, 182] width 53 height 7
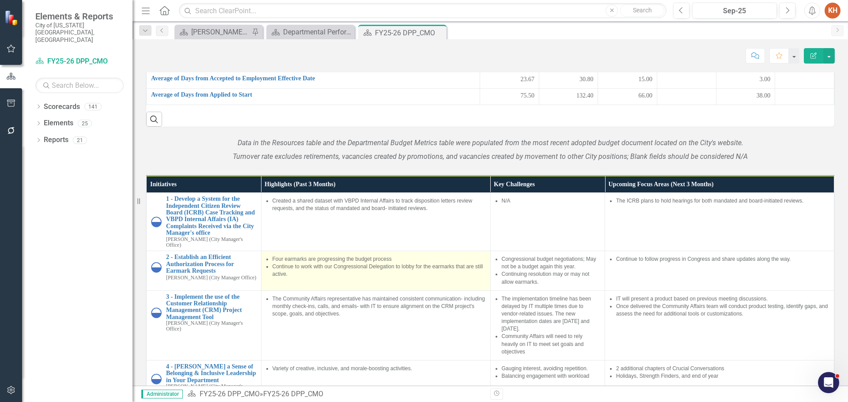
scroll to position [722, 0]
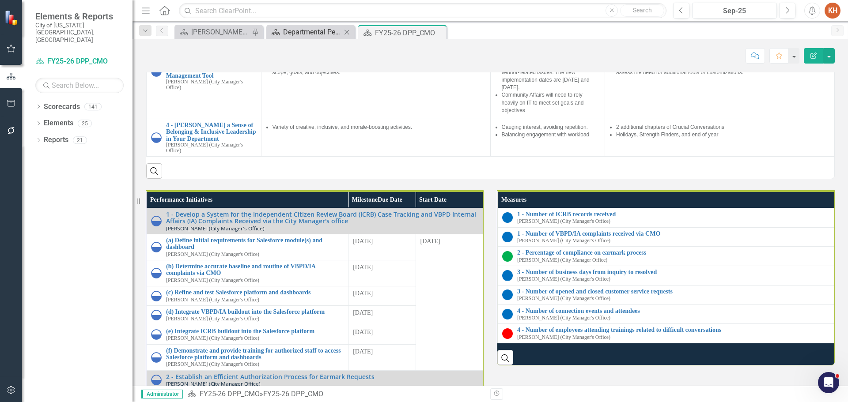
click at [318, 30] on div "Departmental Performance Plans - 3 Columns" at bounding box center [312, 31] width 58 height 11
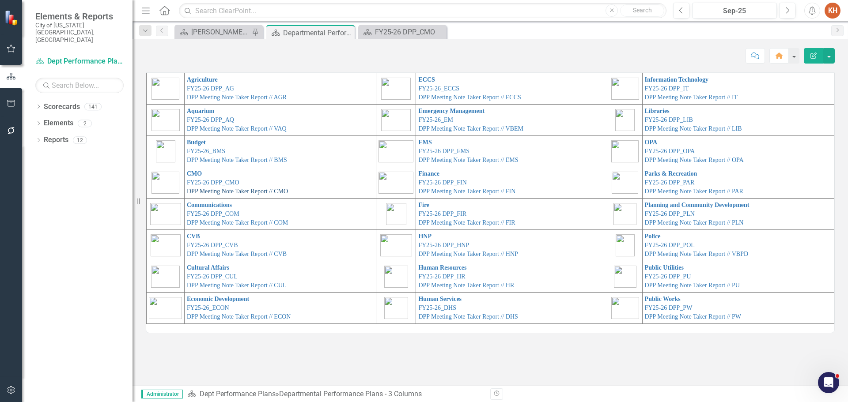
click at [234, 190] on link "DPP Meeting Note Taker Report // CMO" at bounding box center [237, 191] width 101 height 7
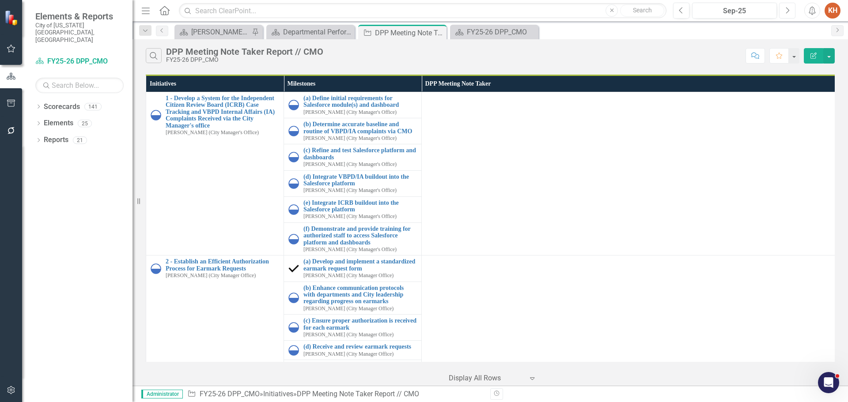
click at [787, 9] on icon "Next" at bounding box center [787, 11] width 5 height 8
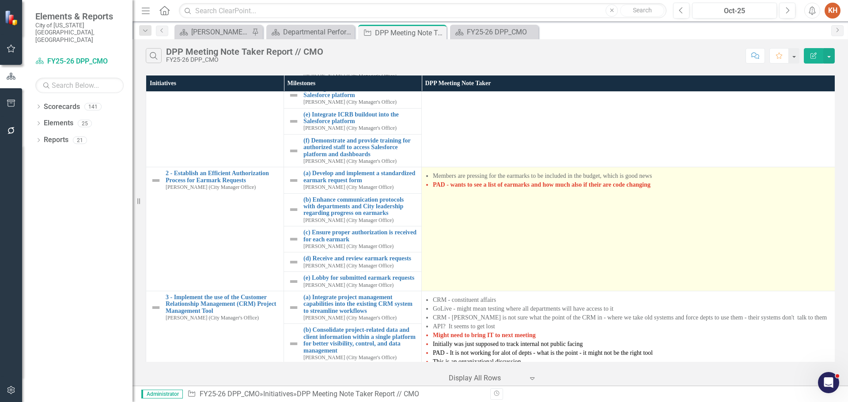
scroll to position [175, 0]
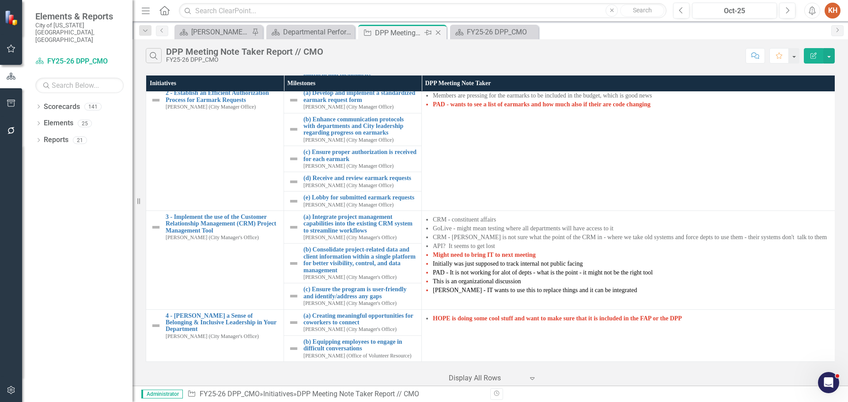
click at [435, 34] on icon "Close" at bounding box center [438, 32] width 9 height 7
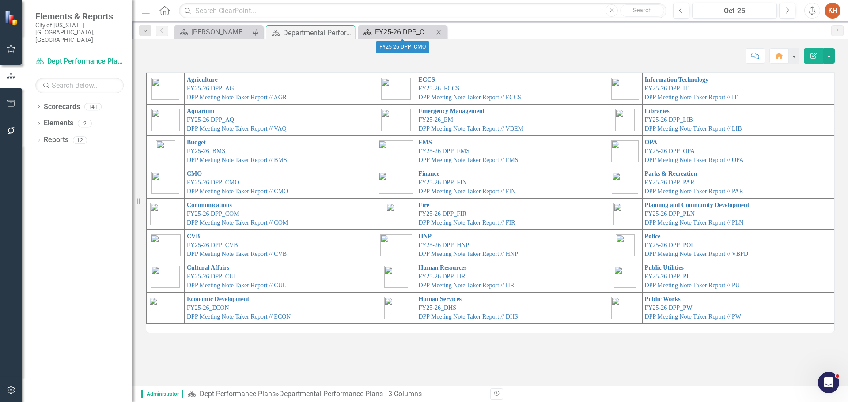
click at [411, 32] on div "FY25-26 DPP_CMO" at bounding box center [404, 31] width 58 height 11
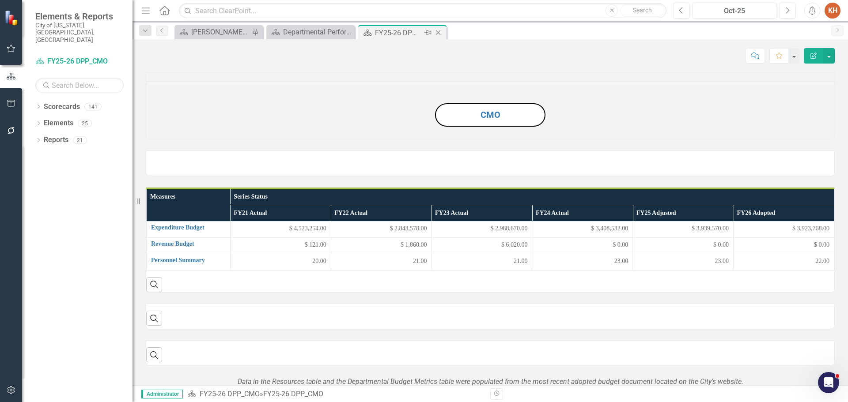
click at [437, 31] on icon "Close" at bounding box center [438, 32] width 9 height 7
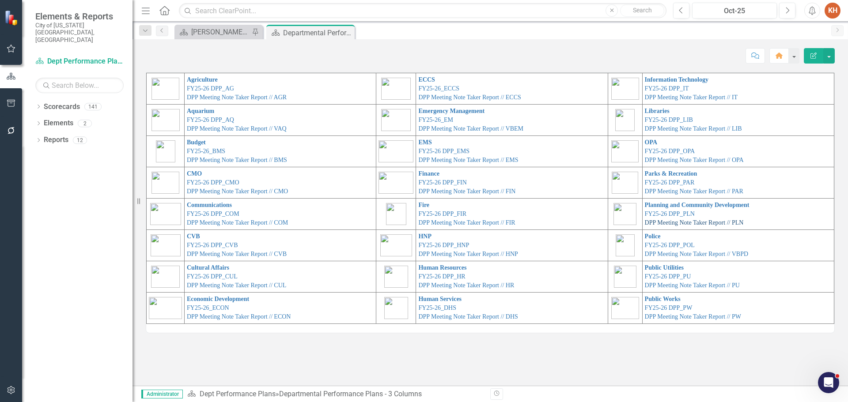
click at [682, 222] on link "DPP Meeting Note Taker Report // PLN" at bounding box center [694, 223] width 99 height 7
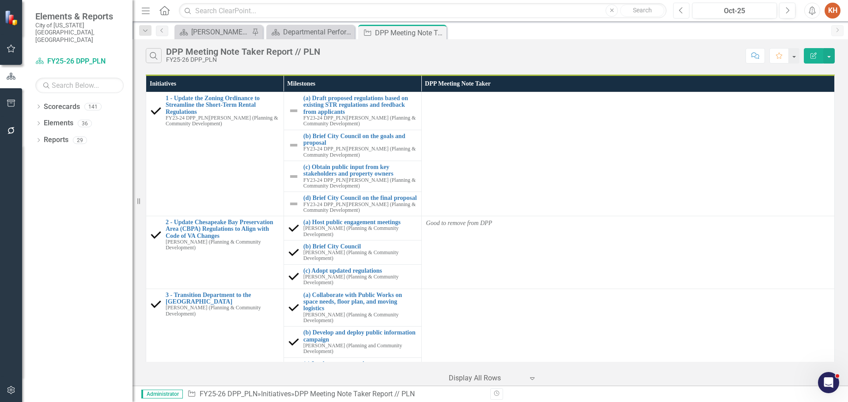
click at [683, 12] on icon "Previous" at bounding box center [681, 11] width 5 height 8
click at [304, 33] on div "Departmental Performance Plans - 3 Columns" at bounding box center [312, 31] width 58 height 11
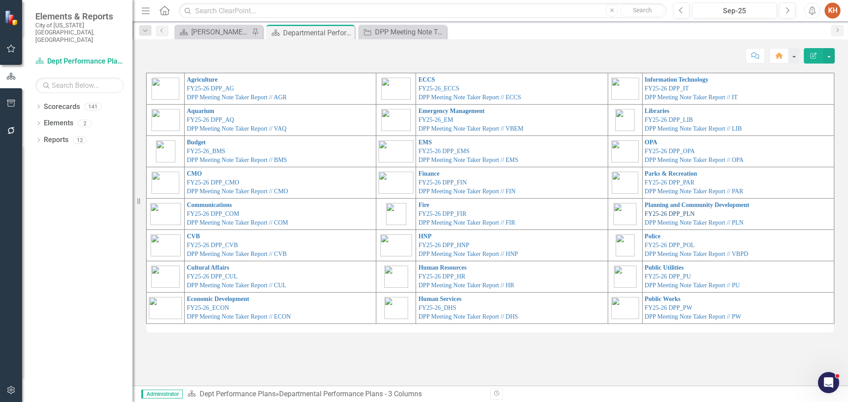
click at [682, 212] on link "FY25-26 DPP_PLN" at bounding box center [670, 214] width 50 height 7
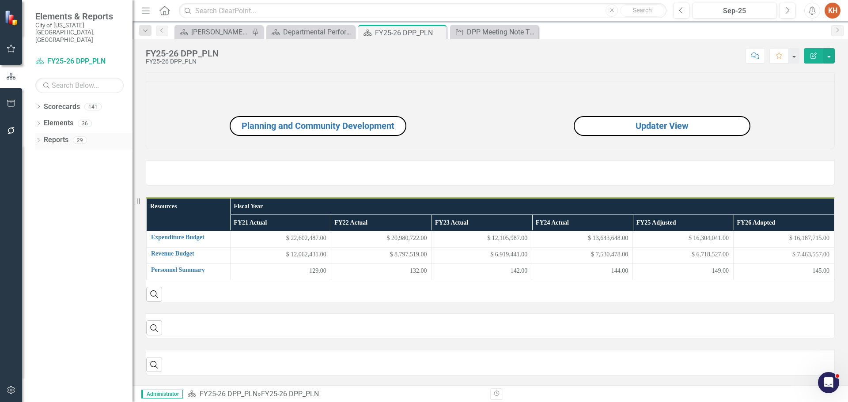
click at [53, 135] on link "Reports" at bounding box center [56, 140] width 25 height 10
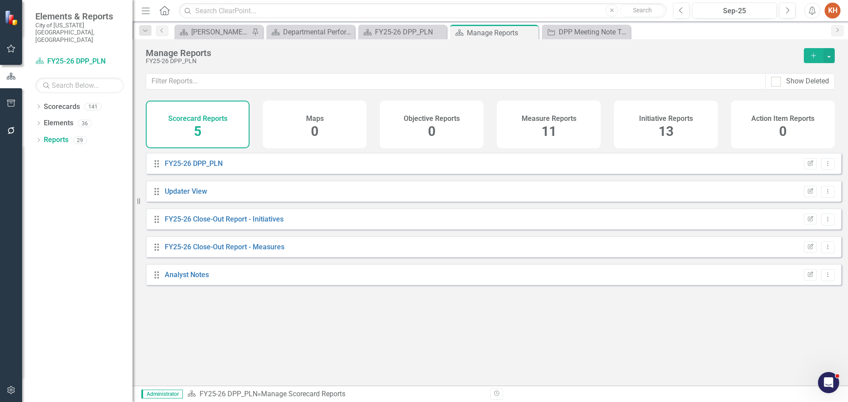
click at [536, 120] on h4 "Measure Reports" at bounding box center [549, 119] width 55 height 8
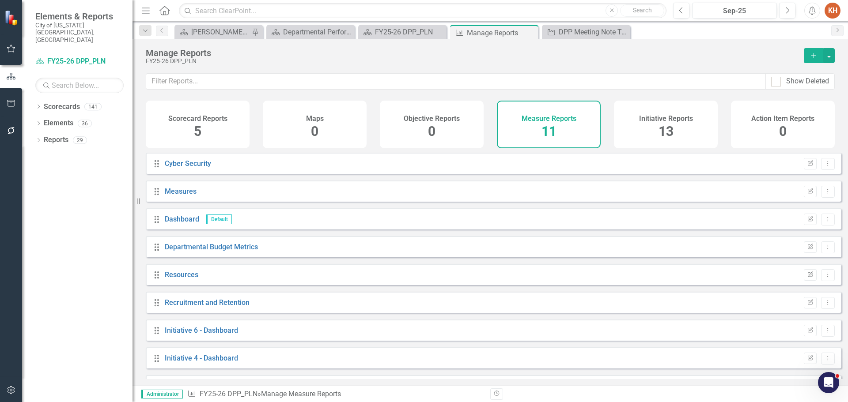
click at [660, 117] on h4 "Initiative Reports" at bounding box center [666, 119] width 54 height 8
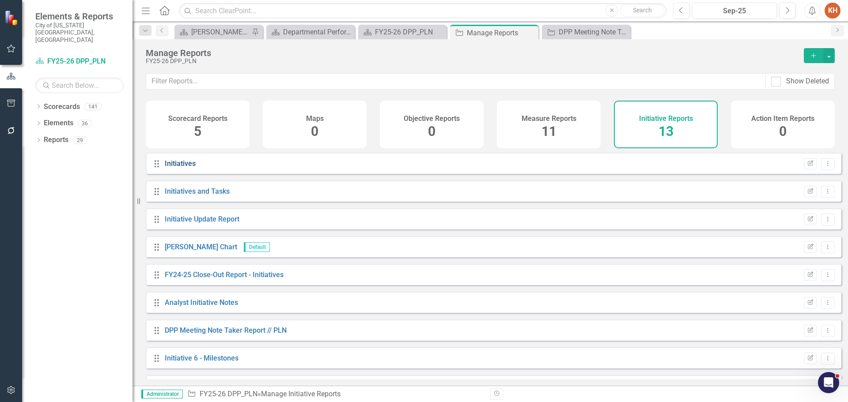
click at [187, 168] on link "Initiatives" at bounding box center [180, 163] width 31 height 8
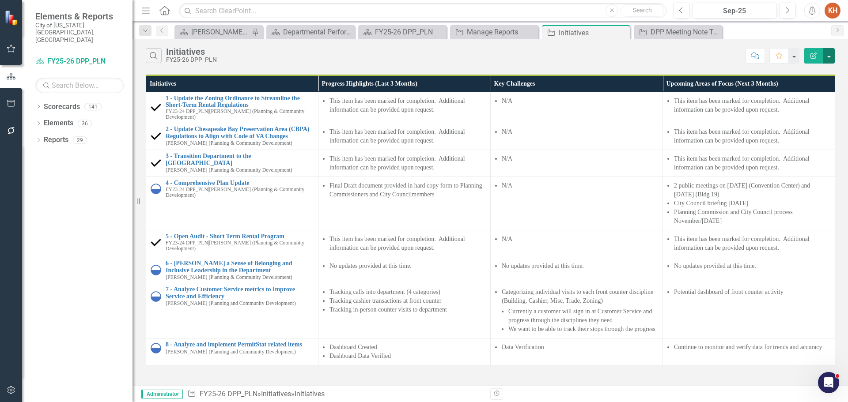
click at [829, 57] on button "button" at bounding box center [828, 55] width 11 height 15
click at [815, 73] on link "Edit Report Edit Report" at bounding box center [799, 72] width 70 height 16
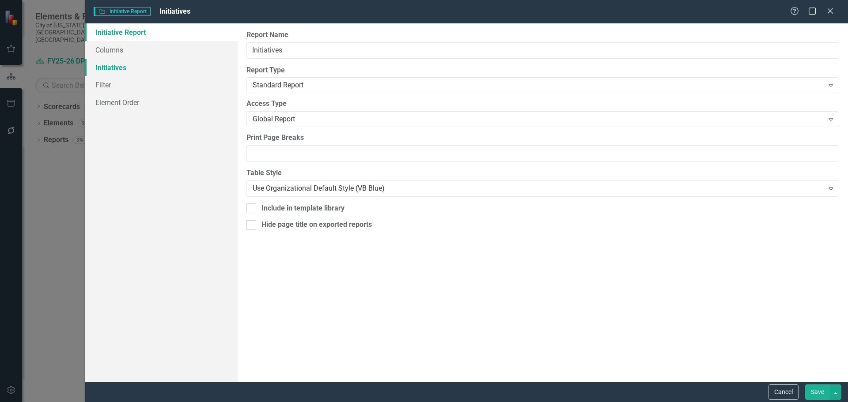
click at [116, 68] on link "Initiatives" at bounding box center [161, 68] width 153 height 18
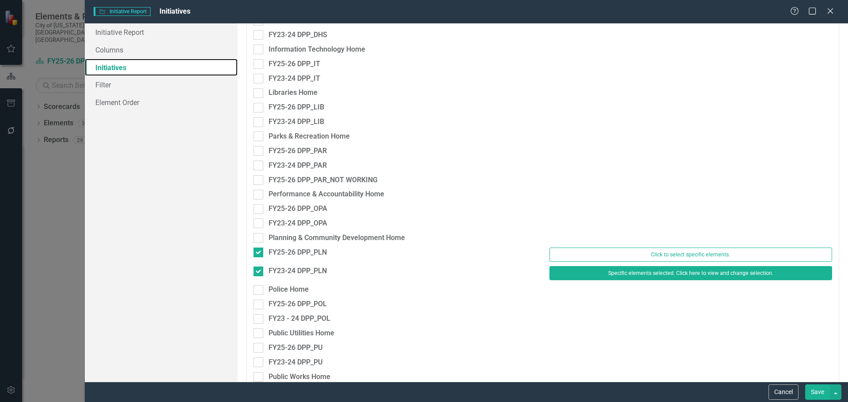
scroll to position [1104, 0]
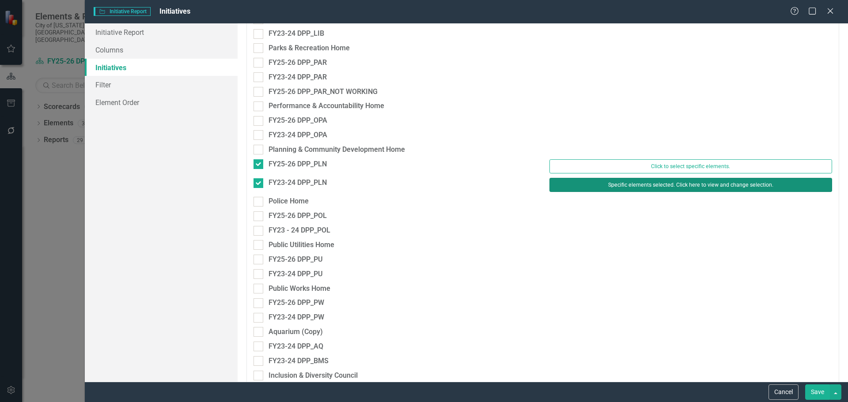
click at [620, 185] on button "Specific elements selected. Click here to view and change selection." at bounding box center [690, 185] width 283 height 14
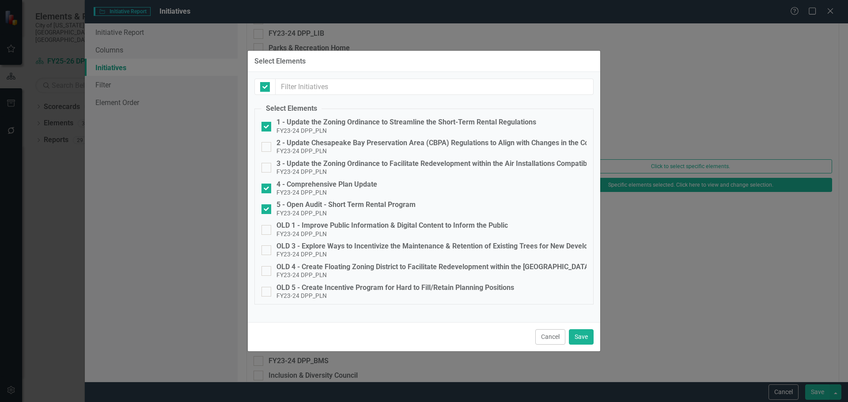
checkbox input "false"
click at [264, 126] on input "1 - Update the Zoning Ordinance to Streamline the Short-Term Rental Regulations…" at bounding box center [264, 125] width 6 height 6
checkbox input "false"
click at [267, 208] on div at bounding box center [266, 209] width 10 height 10
click at [267, 208] on input "5 - Open Audit - Short Term Rental Program FY23-24 DPP_PLN" at bounding box center [264, 207] width 6 height 6
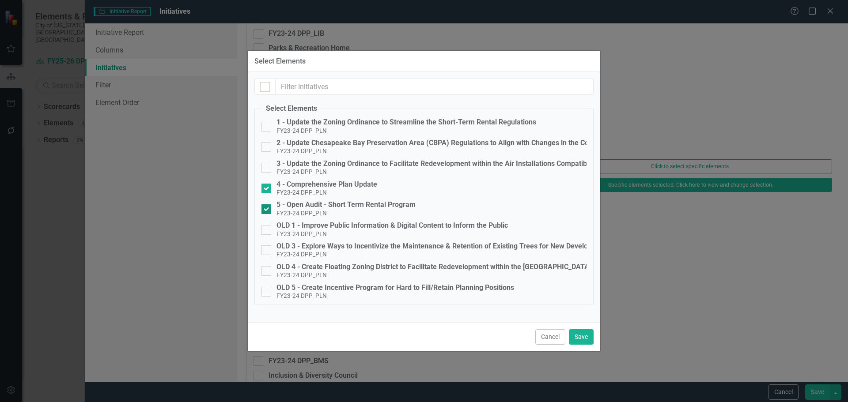
checkbox input "false"
click at [580, 336] on button "Save" at bounding box center [581, 336] width 25 height 15
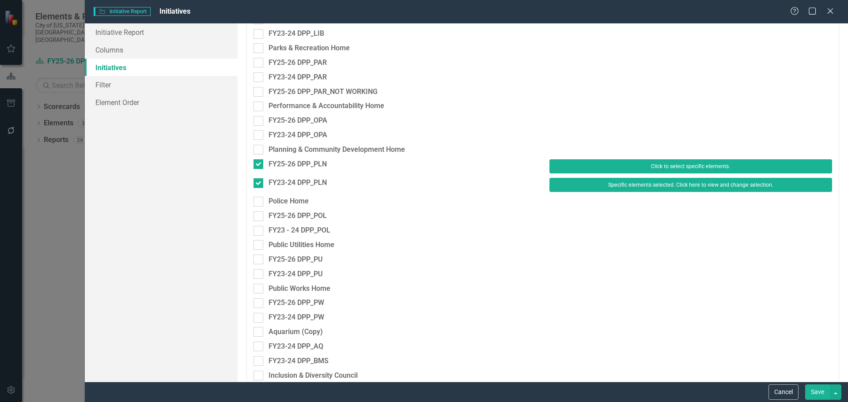
click at [605, 166] on button "Click to select specific elements." at bounding box center [690, 166] width 283 height 14
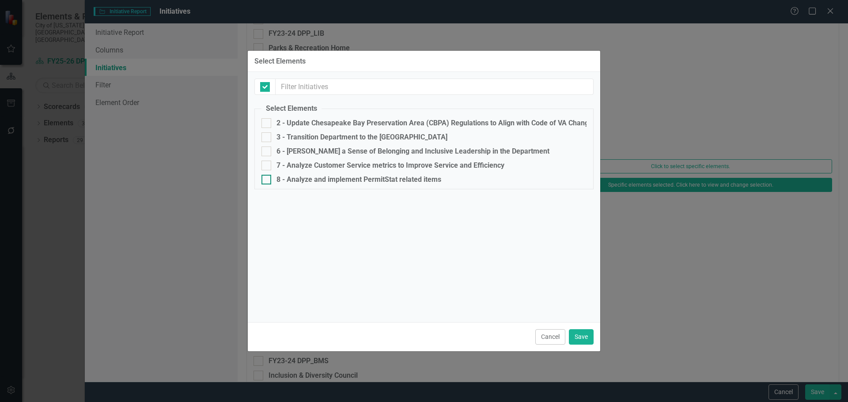
checkbox input "false"
click at [271, 153] on div "6 - [PERSON_NAME] a Sense of Belonging and Inclusive Leadership in the Departme…" at bounding box center [423, 152] width 325 height 10
click at [267, 152] on input "6 - [PERSON_NAME] a Sense of Belonging and Inclusive Leadership in the Departme…" at bounding box center [264, 150] width 6 height 6
checkbox input "true"
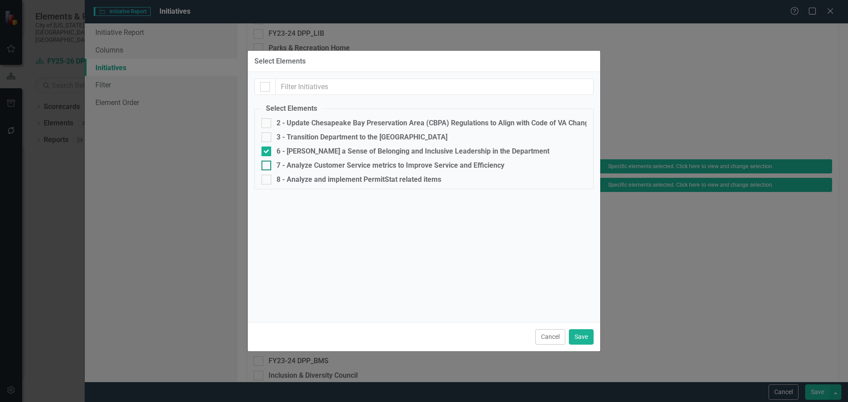
click at [271, 163] on div at bounding box center [266, 166] width 10 height 10
click at [267, 163] on input "7 - Analyze Customer Service metrics to Improve Service and Efficiency" at bounding box center [264, 164] width 6 height 6
checkbox input "true"
click at [271, 179] on div "8 - Analyze and implement PermitStat related items" at bounding box center [423, 180] width 325 height 10
click at [267, 179] on input "8 - Analyze and implement PermitStat related items" at bounding box center [264, 178] width 6 height 6
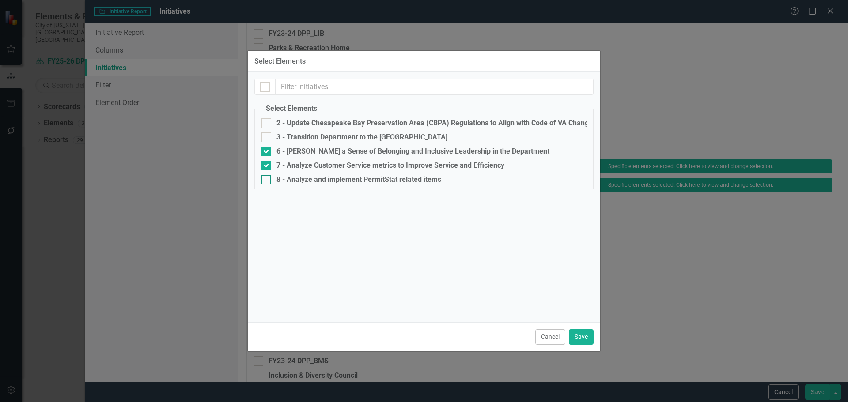
checkbox input "true"
click at [581, 335] on button "Save" at bounding box center [581, 336] width 25 height 15
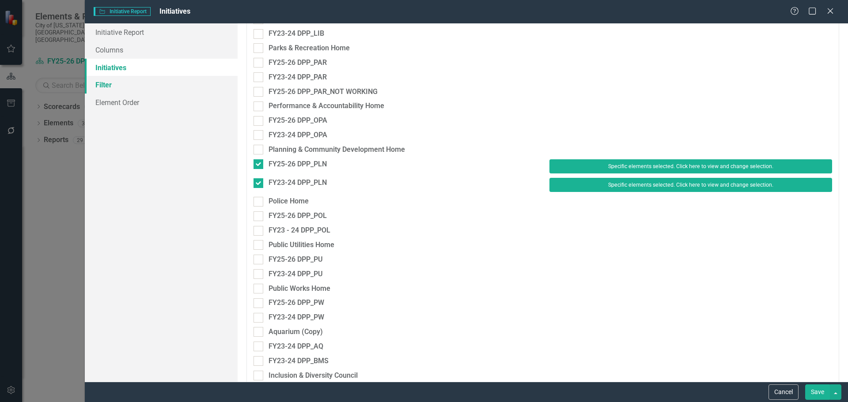
click at [137, 90] on link "Filter" at bounding box center [161, 85] width 153 height 18
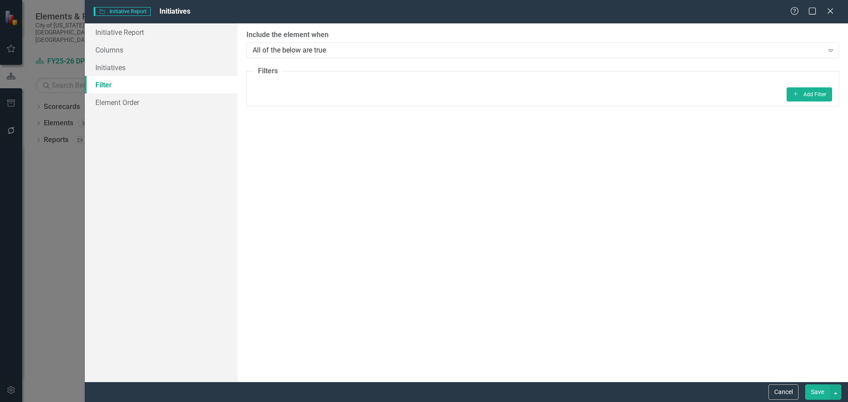
click at [814, 391] on button "Save" at bounding box center [817, 392] width 25 height 15
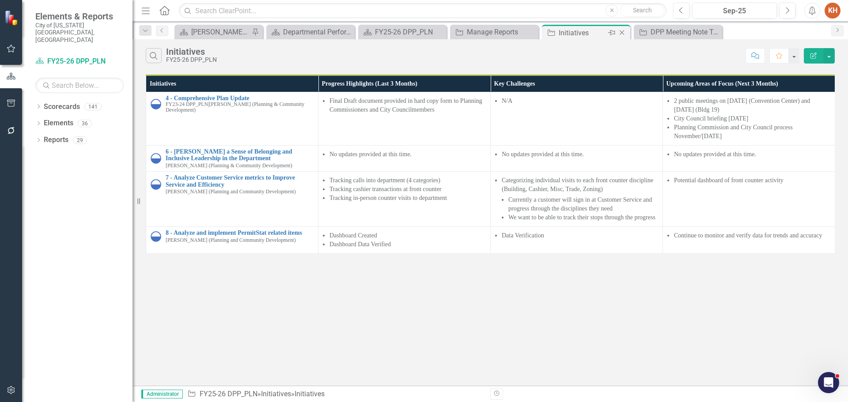
drag, startPoint x: 622, startPoint y: 34, endPoint x: 594, endPoint y: 36, distance: 27.9
click at [594, 36] on div "Initiatives" at bounding box center [582, 32] width 47 height 11
click at [620, 33] on icon "Close" at bounding box center [621, 32] width 9 height 7
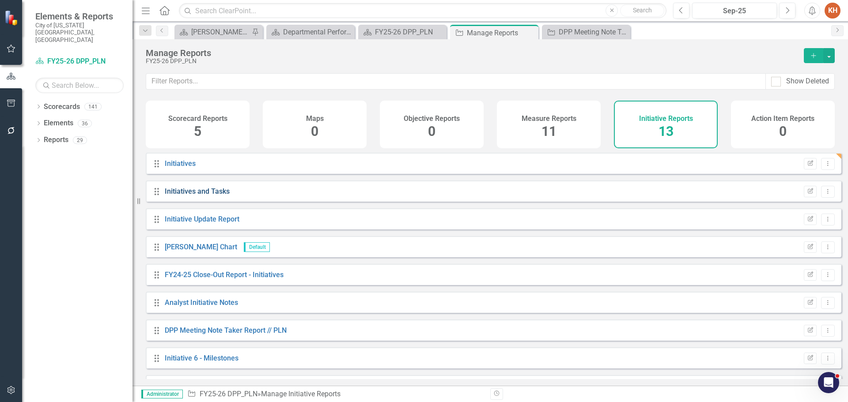
click at [203, 196] on link "Initiatives and Tasks" at bounding box center [197, 191] width 65 height 8
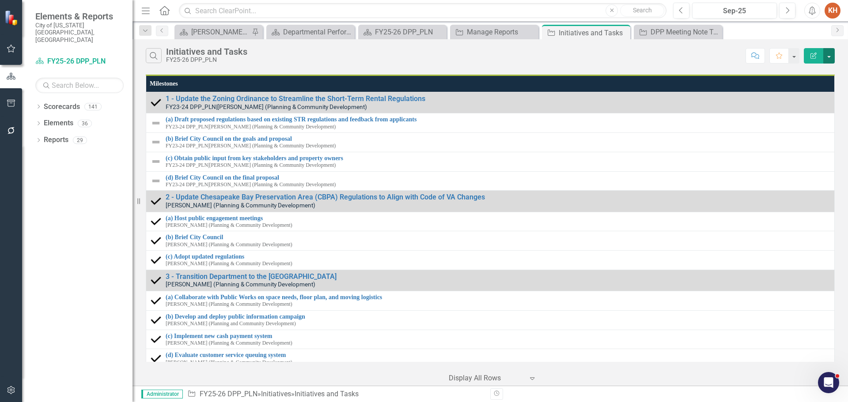
click at [828, 55] on button "button" at bounding box center [828, 55] width 11 height 15
click at [811, 71] on link "Edit Report Edit Report" at bounding box center [799, 72] width 70 height 16
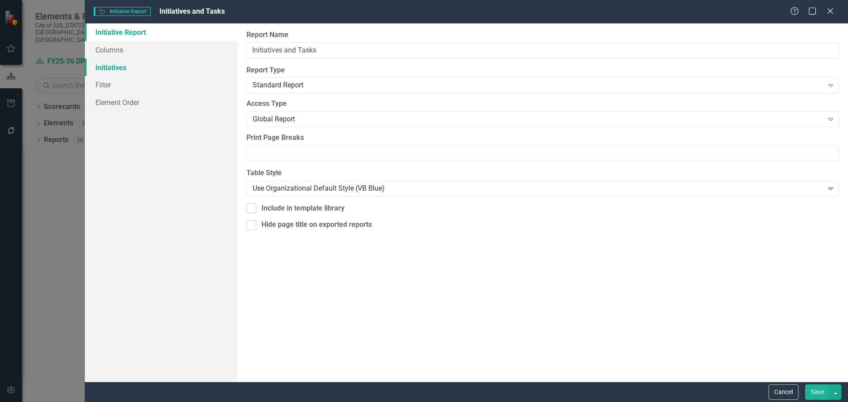
drag, startPoint x: 121, startPoint y: 67, endPoint x: 131, endPoint y: 70, distance: 10.6
click at [121, 67] on link "Initiatives" at bounding box center [161, 68] width 153 height 18
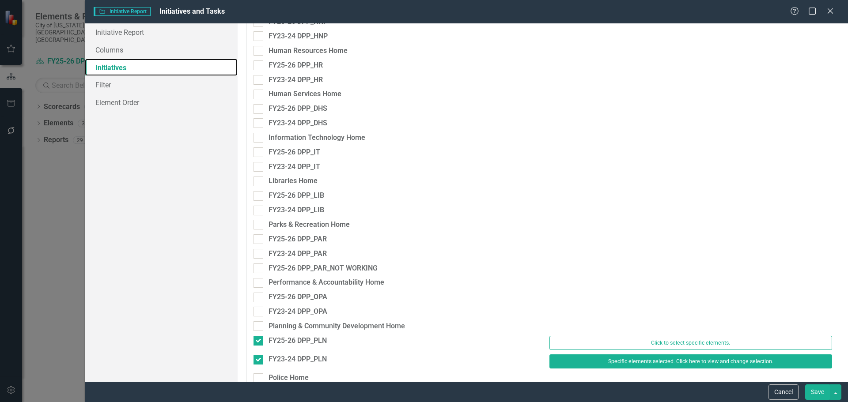
scroll to position [1192, 0]
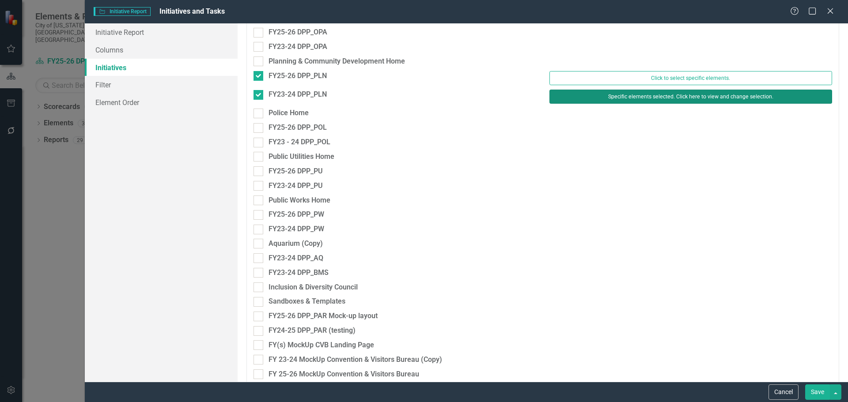
click at [612, 101] on button "Specific elements selected. Click here to view and change selection." at bounding box center [690, 97] width 283 height 14
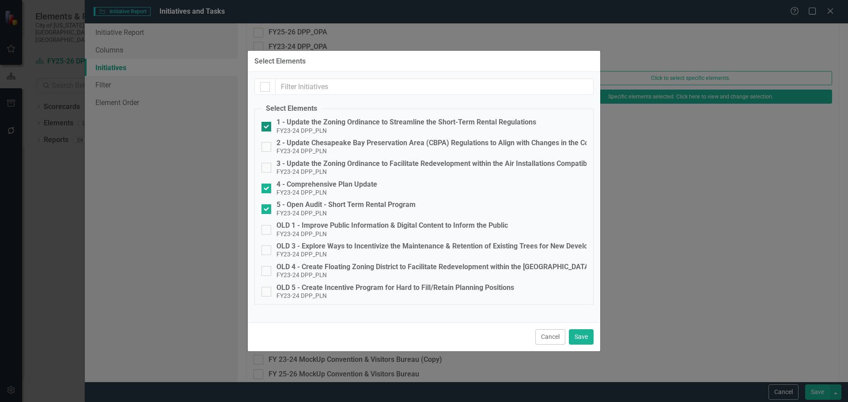
click at [266, 124] on input "1 - Update the Zoning Ordinance to Streamline the Short-Term Rental Regulations…" at bounding box center [264, 125] width 6 height 6
checkbox input "false"
click at [268, 212] on div at bounding box center [266, 209] width 10 height 10
click at [267, 210] on input "5 - Open Audit - Short Term Rental Program FY23-24 DPP_PLN" at bounding box center [264, 207] width 6 height 6
checkbox input "false"
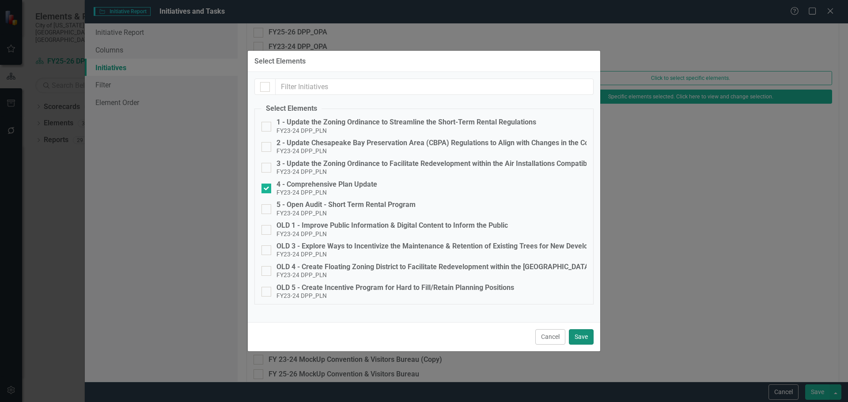
click at [580, 339] on button "Save" at bounding box center [581, 336] width 25 height 15
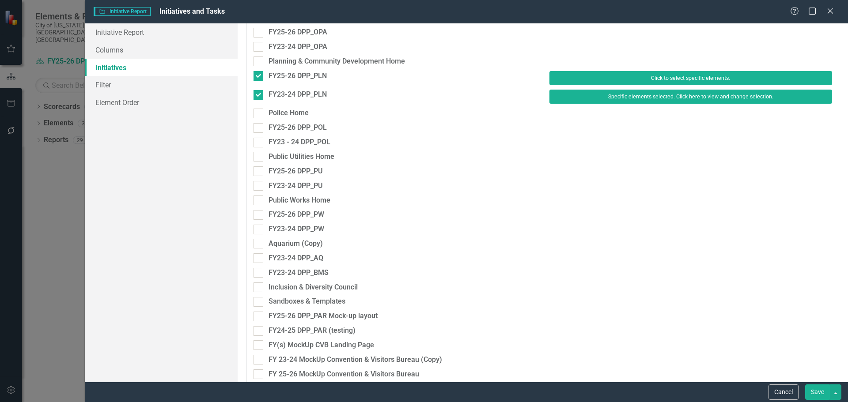
click at [610, 74] on button "Click to select specific elements." at bounding box center [690, 78] width 283 height 14
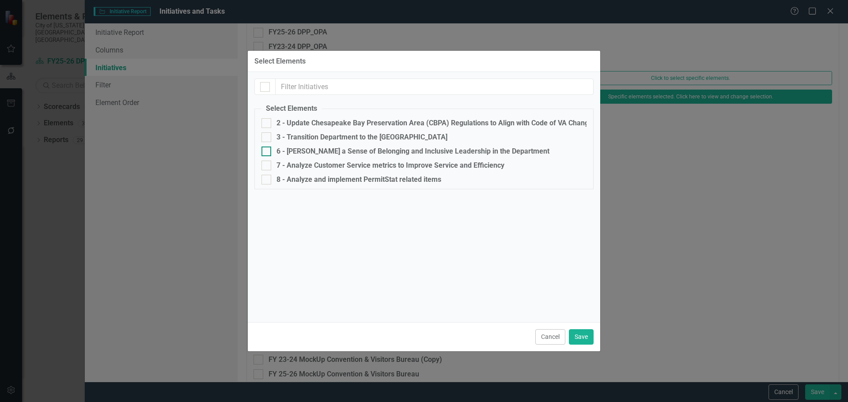
click at [268, 150] on div at bounding box center [266, 152] width 10 height 10
click at [267, 150] on input "6 - [PERSON_NAME] a Sense of Belonging and Inclusive Leadership in the Departme…" at bounding box center [264, 150] width 6 height 6
checkbox input "true"
click at [268, 167] on div at bounding box center [266, 166] width 10 height 10
click at [267, 167] on input "7 - Analyze Customer Service metrics to Improve Service and Efficiency" at bounding box center [264, 164] width 6 height 6
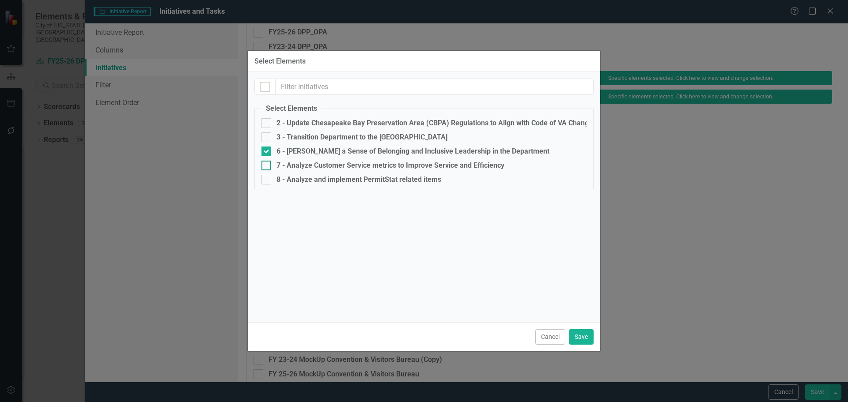
checkbox input "true"
click at [268, 180] on div at bounding box center [266, 180] width 10 height 10
click at [267, 180] on input "8 - Analyze and implement PermitStat related items" at bounding box center [264, 178] width 6 height 6
checkbox input "true"
click at [582, 339] on button "Save" at bounding box center [581, 336] width 25 height 15
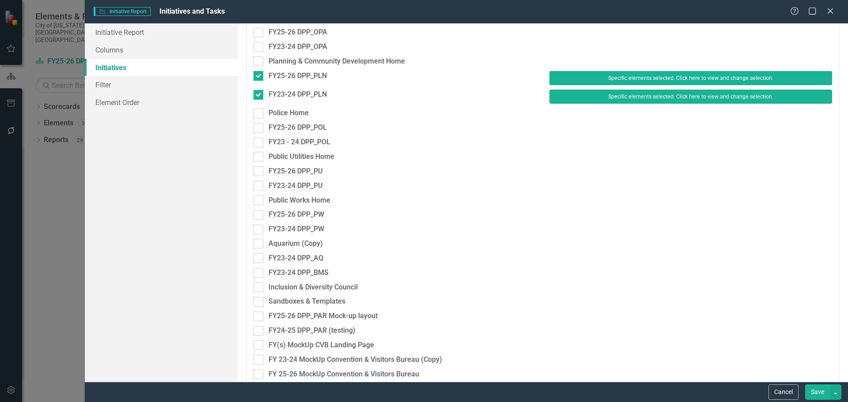
click at [812, 392] on button "Save" at bounding box center [817, 392] width 25 height 15
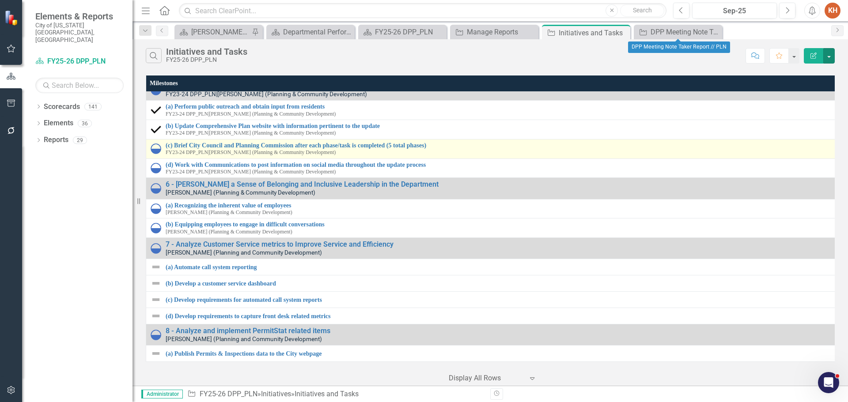
scroll to position [0, 0]
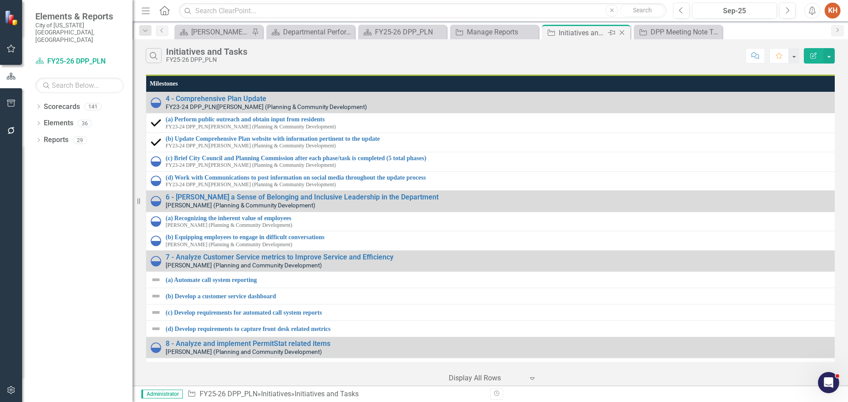
click at [621, 33] on icon "Close" at bounding box center [621, 32] width 9 height 7
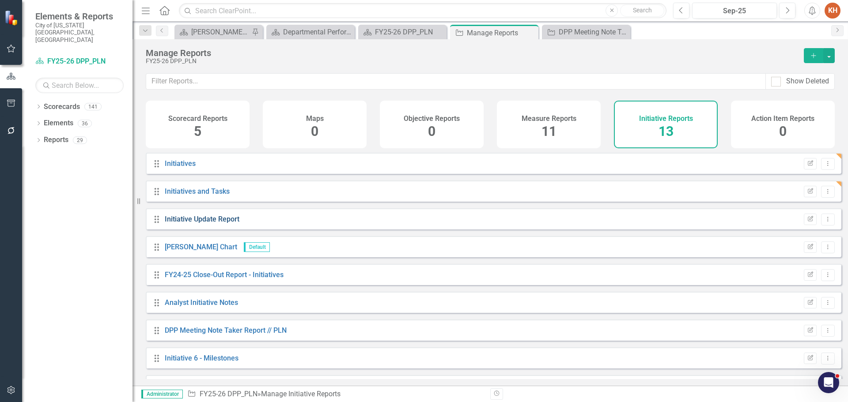
click at [220, 223] on link "Initiative Update Report" at bounding box center [202, 219] width 75 height 8
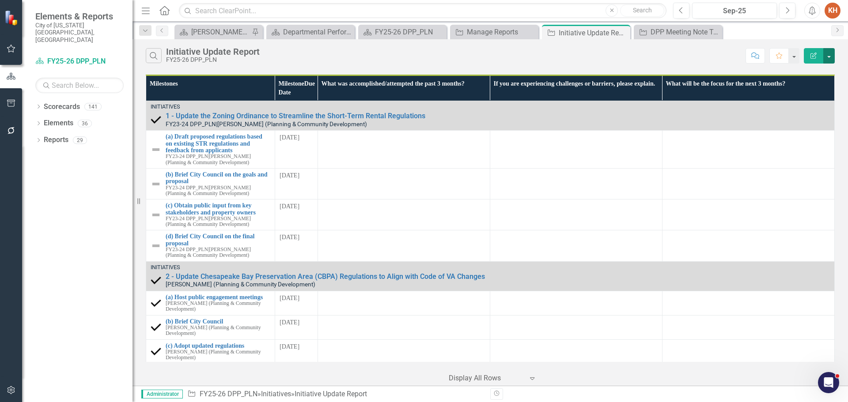
click at [830, 54] on button "button" at bounding box center [828, 55] width 11 height 15
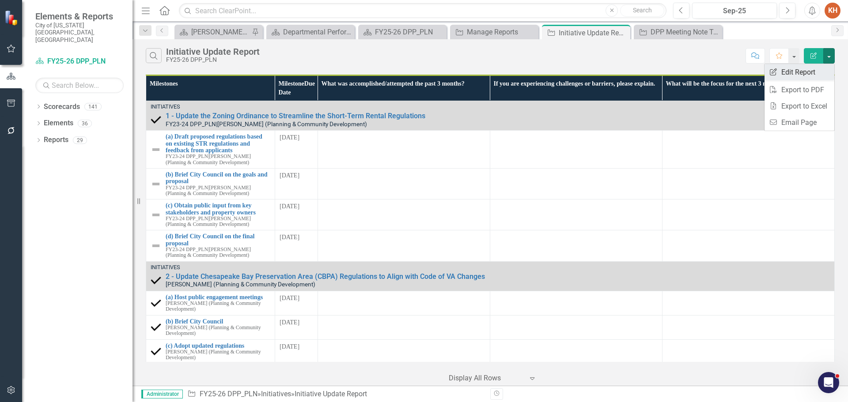
click at [800, 74] on link "Edit Report Edit Report" at bounding box center [799, 72] width 70 height 16
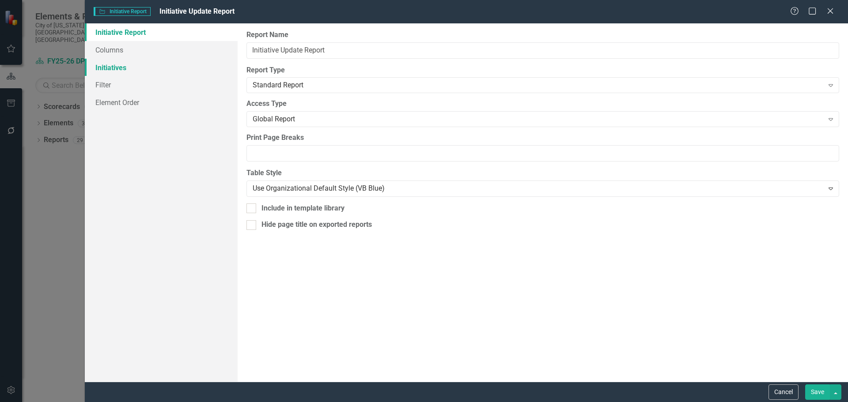
click at [129, 70] on link "Initiatives" at bounding box center [161, 68] width 153 height 18
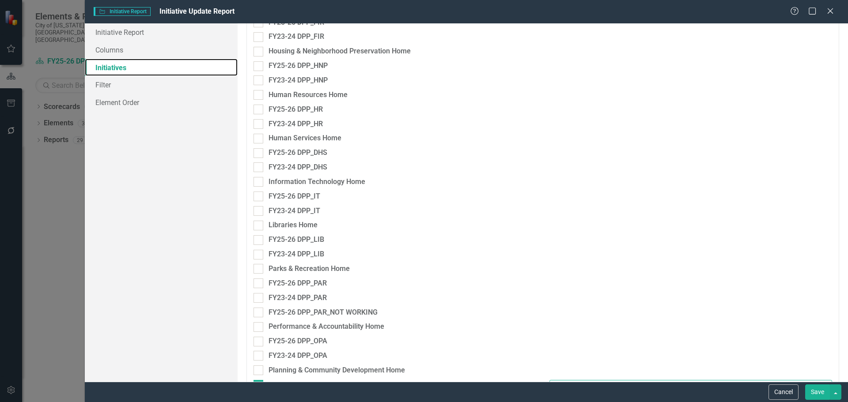
scroll to position [1148, 0]
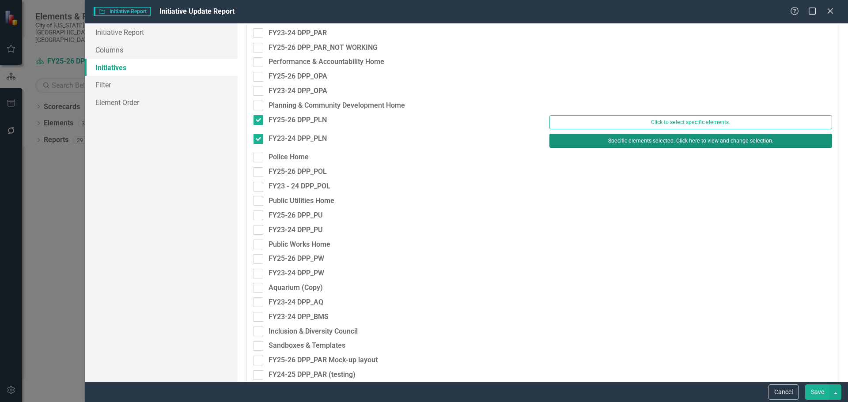
click at [625, 143] on button "Specific elements selected. Click here to view and change selection." at bounding box center [690, 141] width 283 height 14
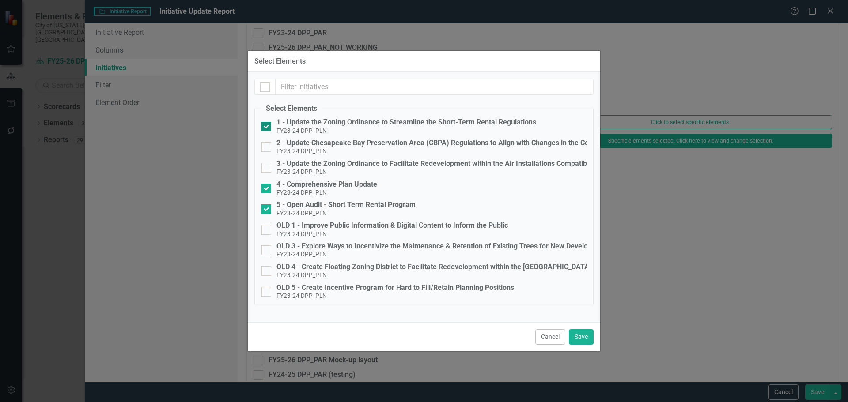
click at [266, 125] on input "1 - Update the Zoning Ordinance to Streamline the Short-Term Rental Regulations…" at bounding box center [264, 125] width 6 height 6
checkbox input "false"
click at [265, 208] on input "5 - Open Audit - Short Term Rental Program FY23-24 DPP_PLN" at bounding box center [264, 207] width 6 height 6
checkbox input "false"
click at [582, 336] on button "Save" at bounding box center [581, 336] width 25 height 15
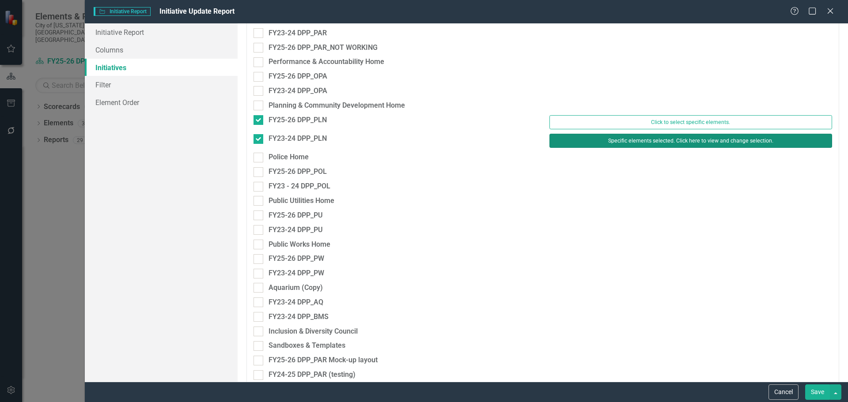
scroll to position [1192, 0]
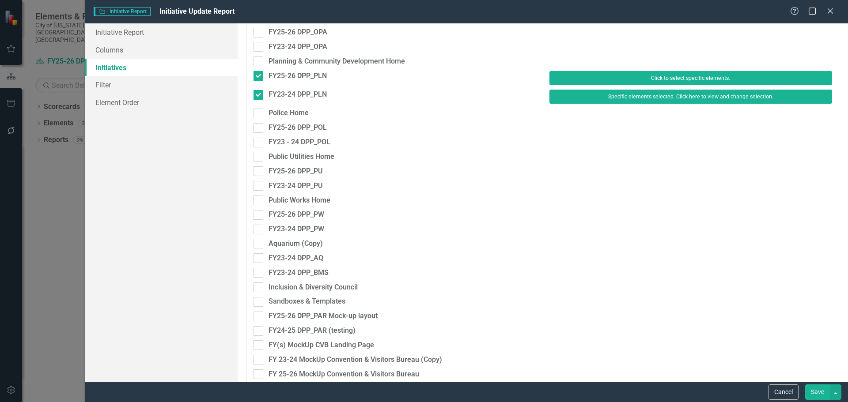
click at [615, 78] on button "Click to select specific elements." at bounding box center [690, 78] width 283 height 14
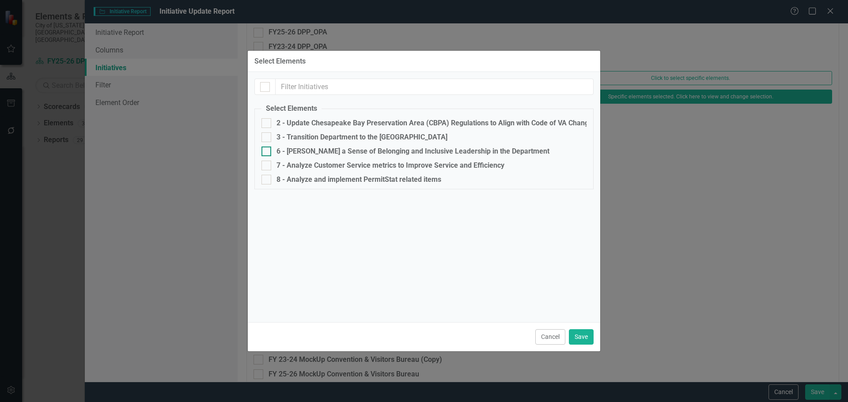
click at [266, 154] on div at bounding box center [266, 152] width 10 height 10
click at [266, 152] on input "6 - [PERSON_NAME] a Sense of Belonging and Inclusive Leadership in the Departme…" at bounding box center [264, 150] width 6 height 6
checkbox input "true"
click at [266, 165] on input "7 - Analyze Customer Service metrics to Improve Service and Efficiency" at bounding box center [264, 164] width 6 height 6
checkbox input "true"
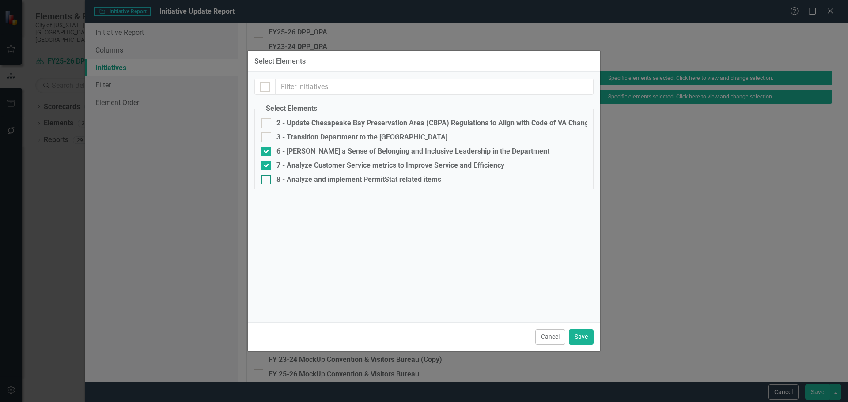
click at [270, 181] on div at bounding box center [266, 180] width 10 height 10
click at [267, 181] on input "8 - Analyze and implement PermitStat related items" at bounding box center [264, 178] width 6 height 6
checkbox input "true"
click at [581, 339] on button "Save" at bounding box center [581, 336] width 25 height 15
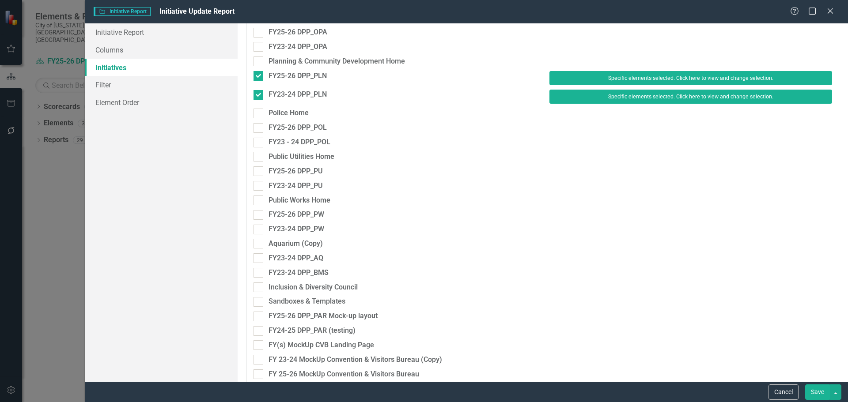
click at [808, 388] on button "Save" at bounding box center [817, 392] width 25 height 15
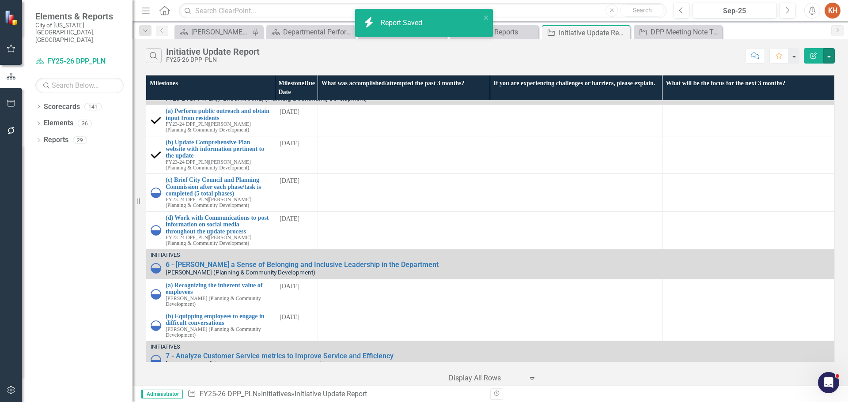
scroll to position [0, 0]
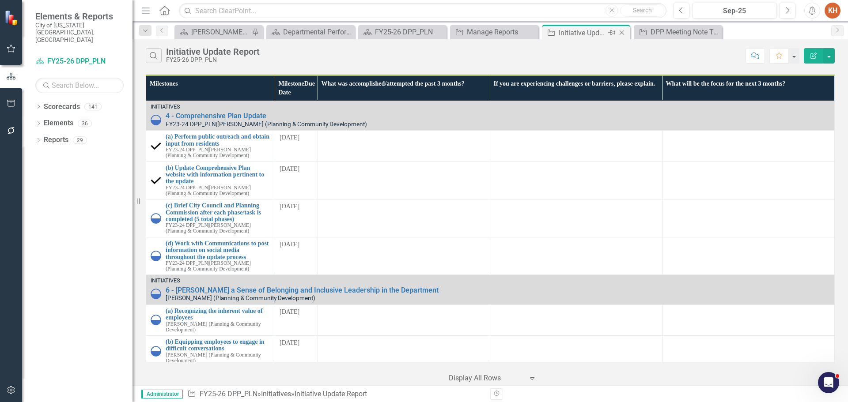
click at [618, 32] on icon "Close" at bounding box center [621, 32] width 9 height 7
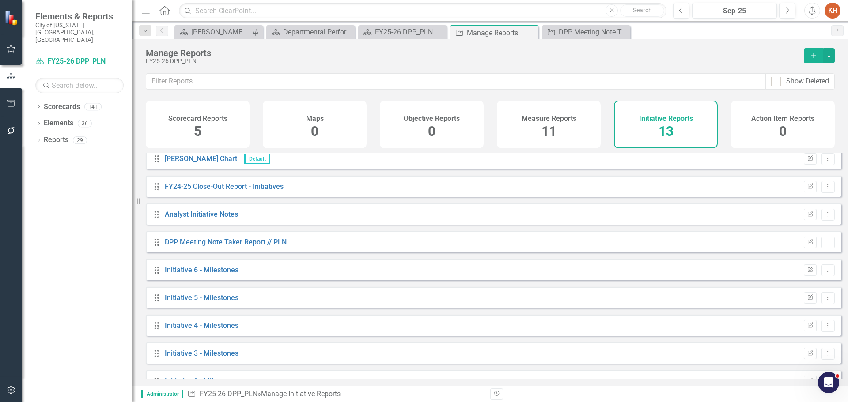
scroll to position [135, 0]
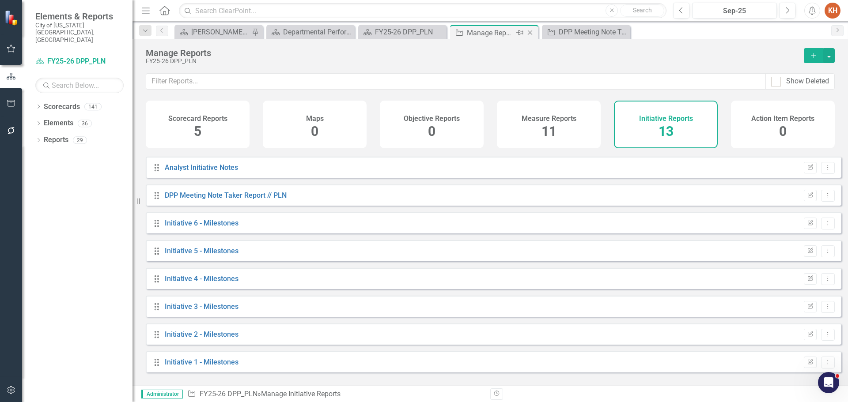
click at [530, 33] on icon "Close" at bounding box center [530, 32] width 9 height 7
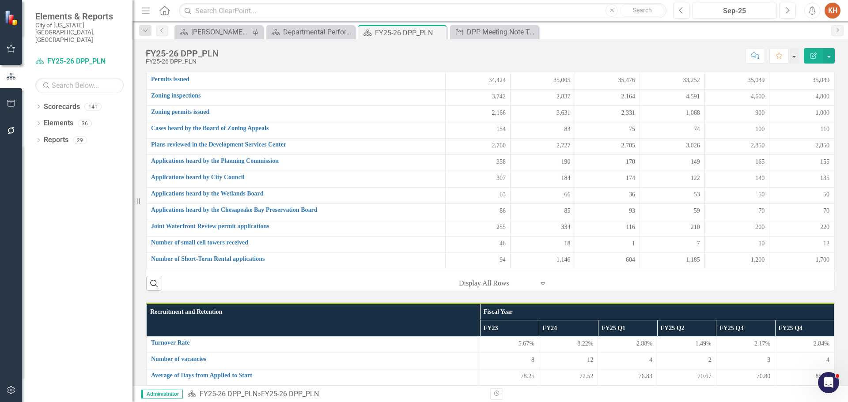
scroll to position [159, 0]
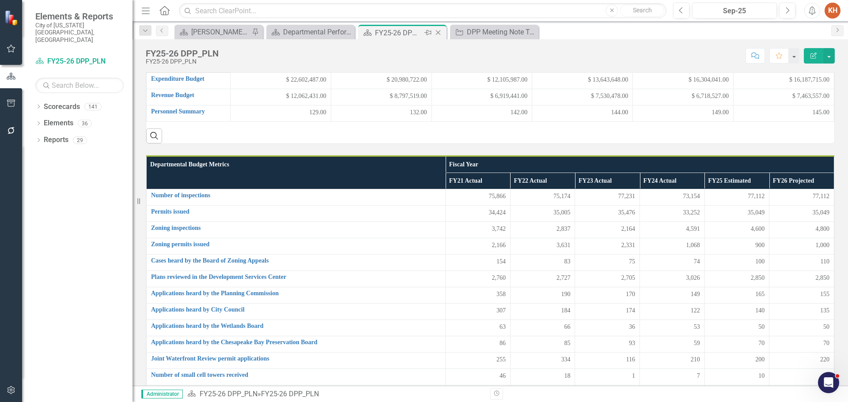
click at [439, 31] on icon "Close" at bounding box center [438, 32] width 9 height 7
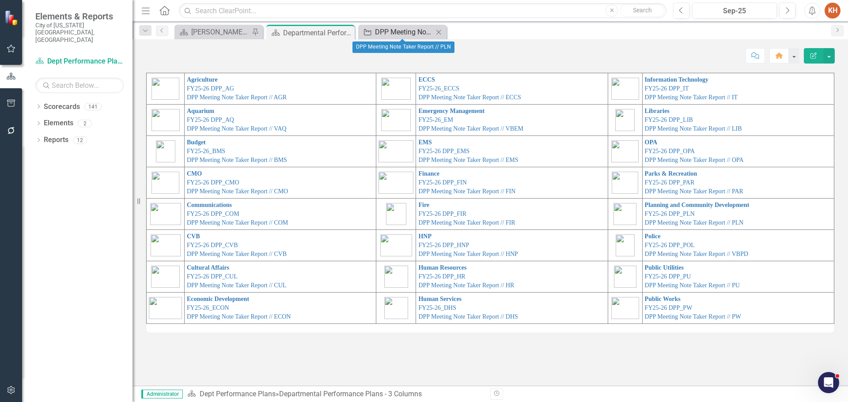
click at [413, 30] on div "DPP Meeting Note Taker Report // PLN" at bounding box center [404, 31] width 58 height 11
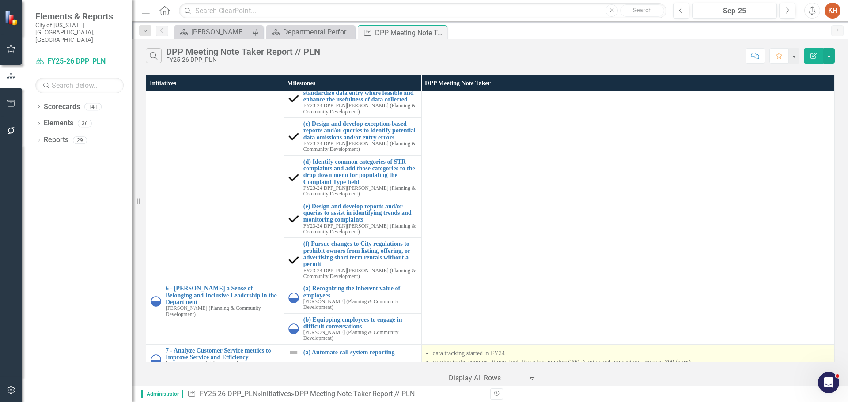
scroll to position [641, 0]
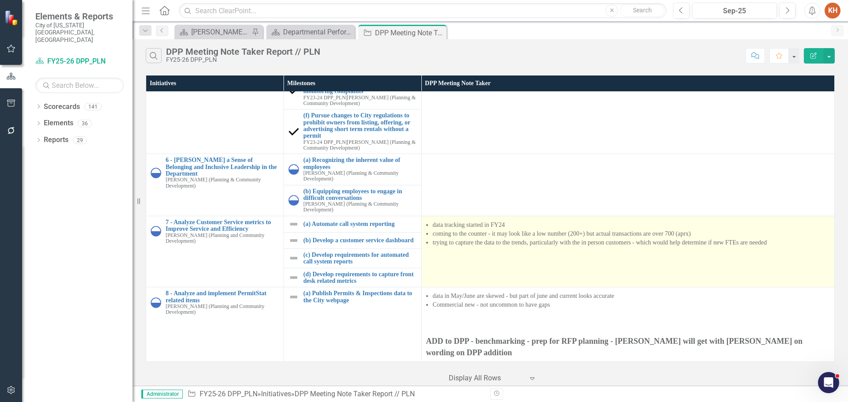
click at [463, 246] on li "trying to capture the data to the trends, particularly with the in person custo…" at bounding box center [631, 242] width 397 height 9
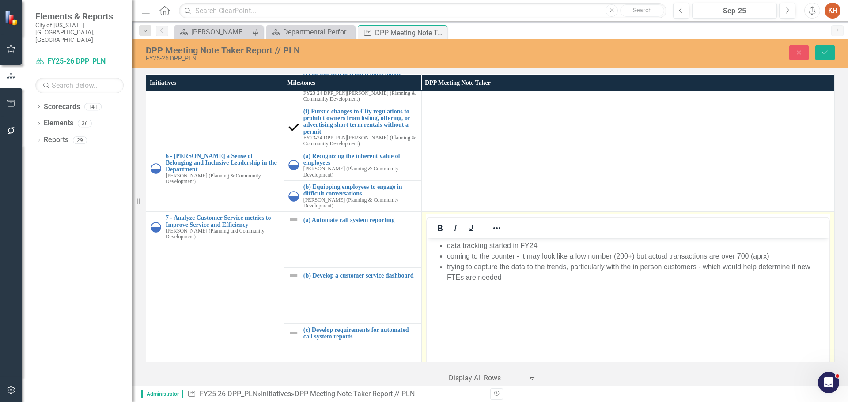
scroll to position [0, 0]
click at [506, 263] on li "trying to capture the data to the trends, particularly with the in person custo…" at bounding box center [637, 272] width 380 height 21
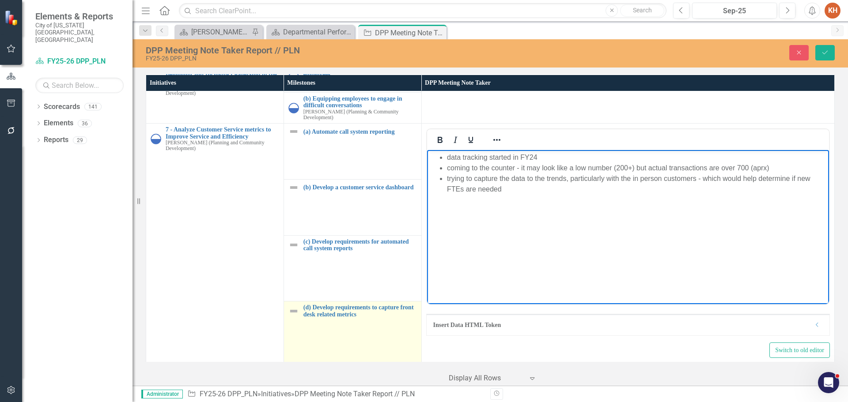
scroll to position [814, 0]
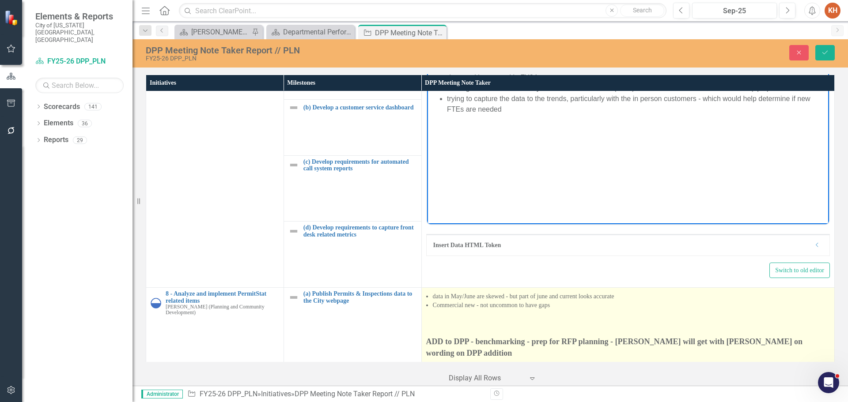
click at [478, 308] on li "Commercial new - not uncommon to have gaps" at bounding box center [631, 305] width 397 height 9
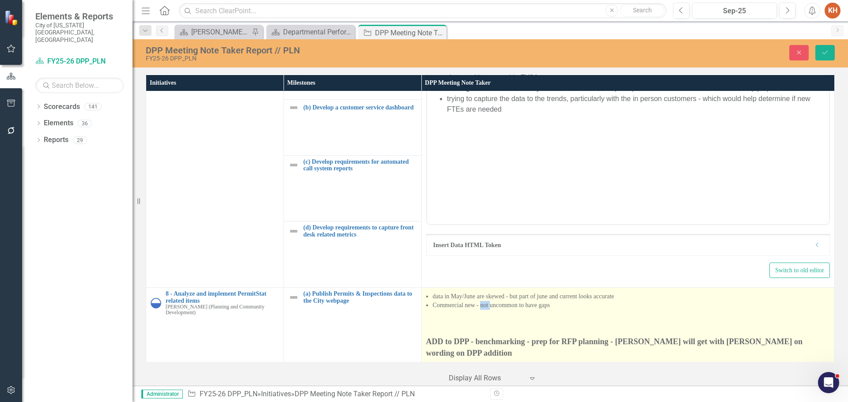
click at [478, 308] on li "Commercial new - not uncommon to have gaps" at bounding box center [631, 305] width 397 height 9
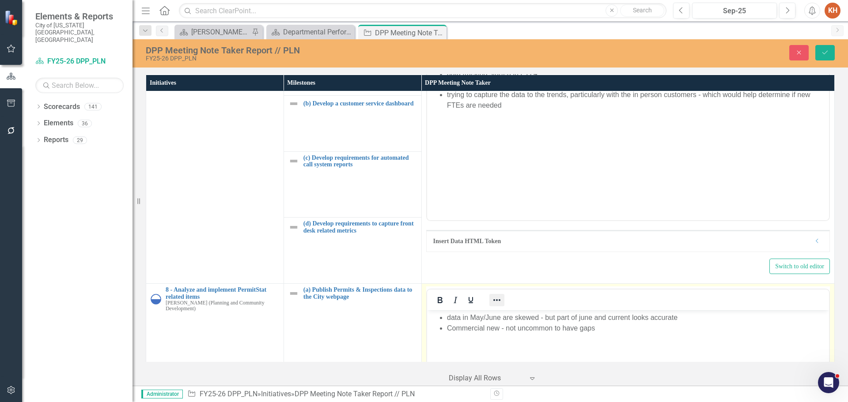
scroll to position [0, 0]
click at [527, 322] on li "data in May/June are skewed - but part of june and current looks accurate" at bounding box center [637, 318] width 380 height 11
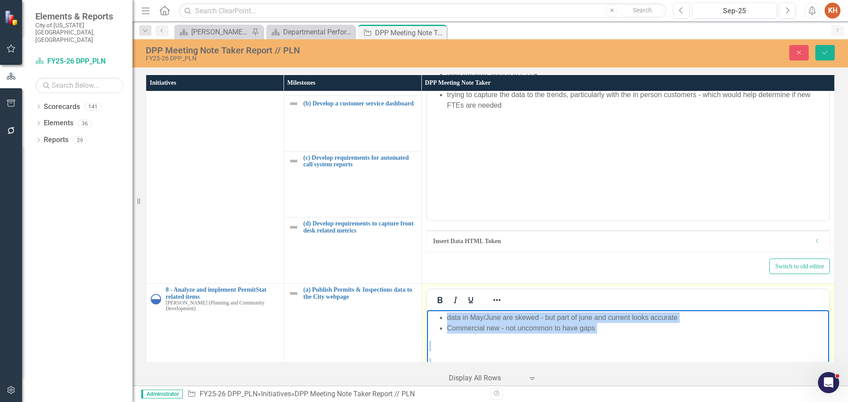
copy body "data in May/June are skewed - but part of june and current looks accurate Comme…"
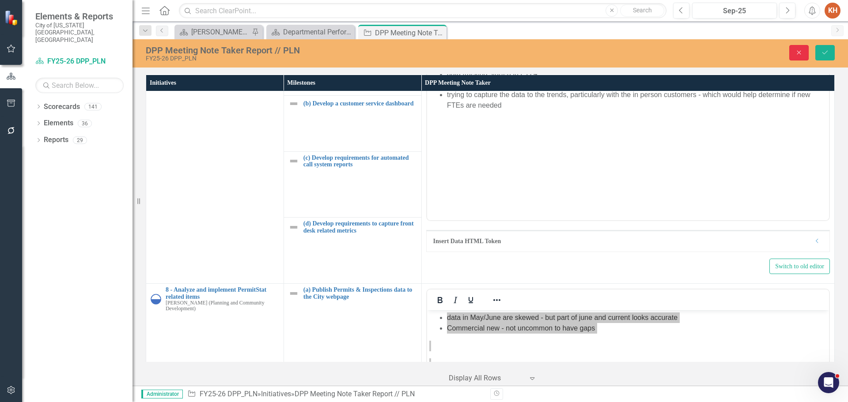
click at [804, 45] on button "Close" at bounding box center [798, 52] width 19 height 15
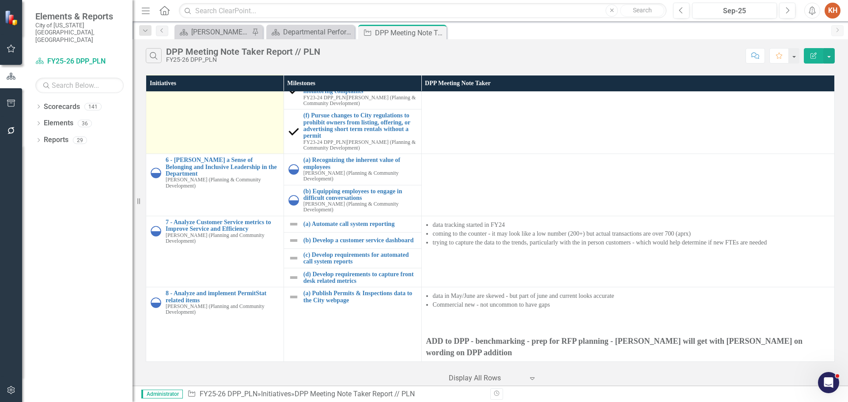
scroll to position [465, 0]
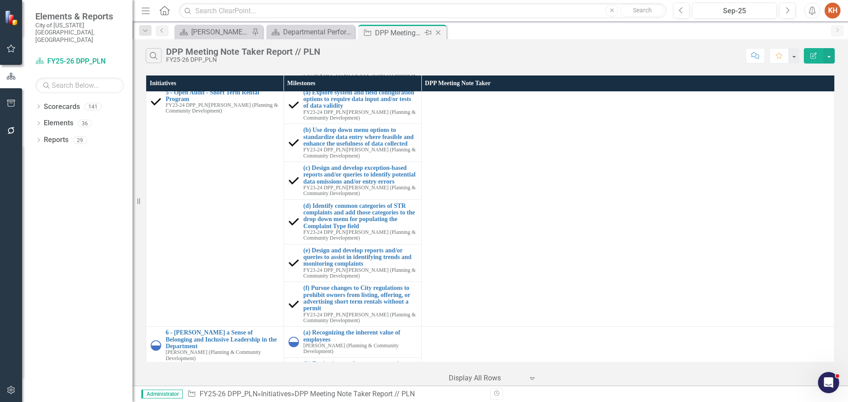
click at [440, 32] on icon "Close" at bounding box center [438, 32] width 9 height 7
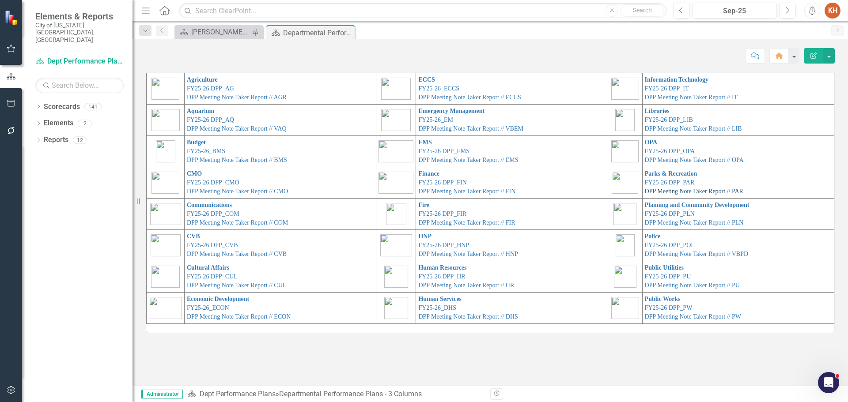
click at [670, 189] on link "DPP Meeting Note Taker Report // PAR" at bounding box center [694, 191] width 98 height 7
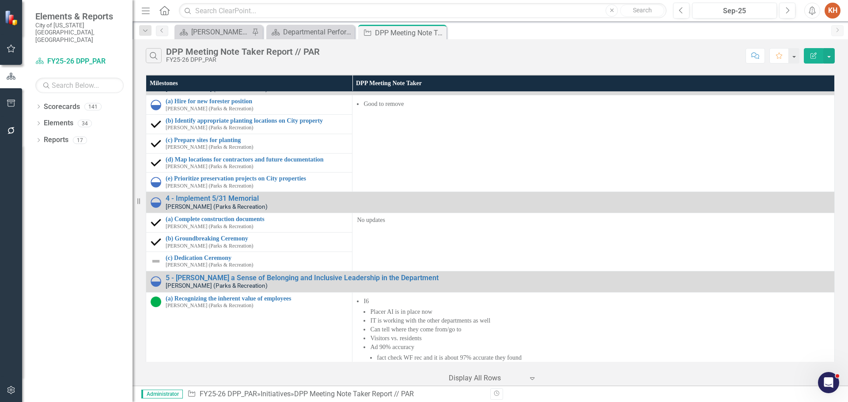
scroll to position [249, 0]
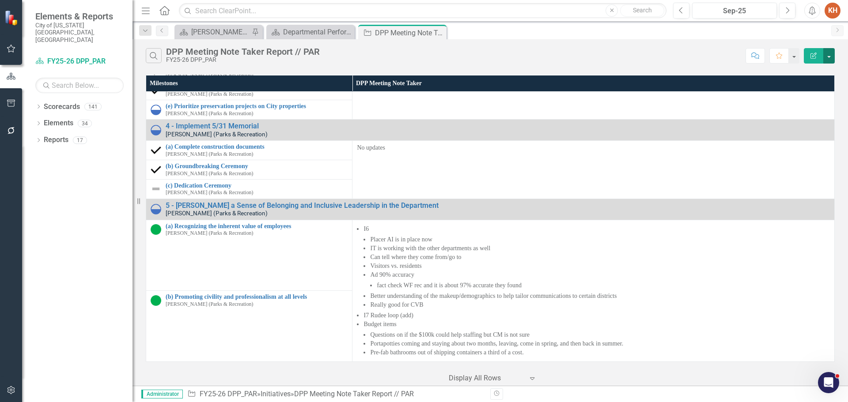
click at [830, 58] on button "button" at bounding box center [828, 55] width 11 height 15
click at [807, 76] on link "Edit Report Edit Report" at bounding box center [799, 72] width 70 height 16
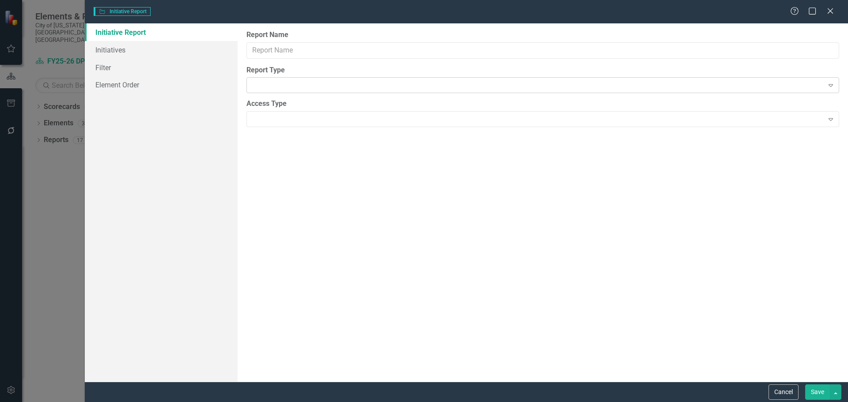
type input "DPP Meeting Note Taker Report // PAR"
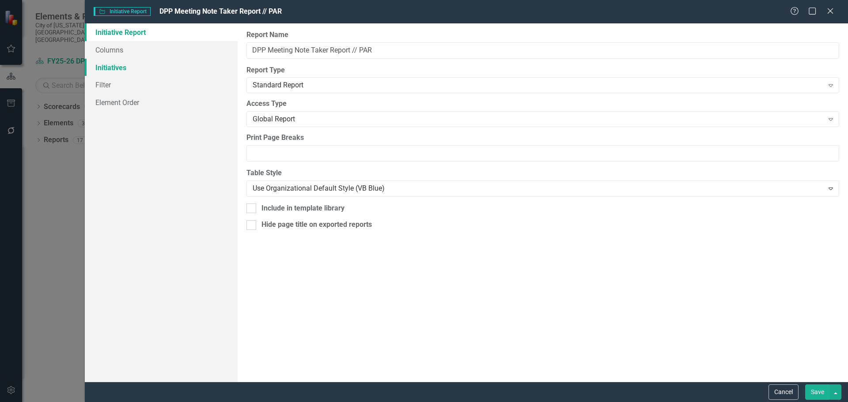
click at [128, 73] on link "Initiatives" at bounding box center [161, 68] width 153 height 18
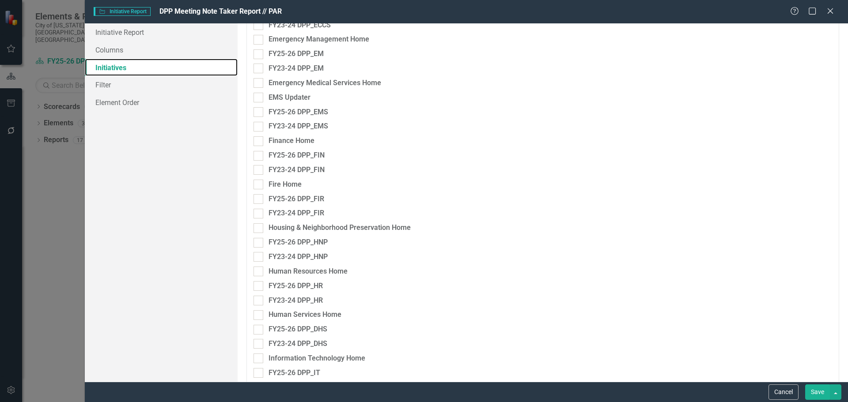
scroll to position [1016, 0]
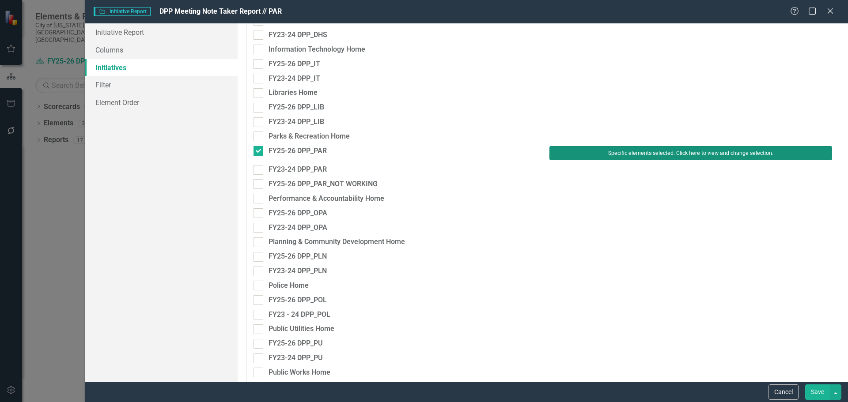
click at [612, 149] on button "Specific elements selected. Click here to view and change selection." at bounding box center [690, 153] width 283 height 14
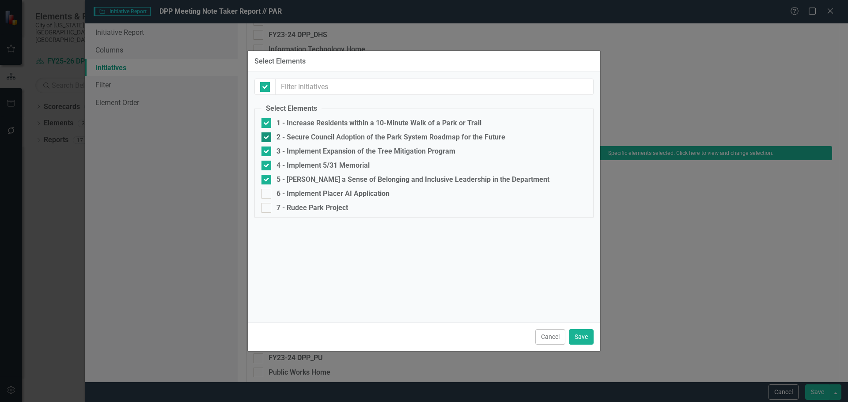
checkbox input "false"
click at [268, 194] on div at bounding box center [266, 194] width 10 height 10
click at [267, 194] on input "6 - Implement Placer AI Application" at bounding box center [264, 192] width 6 height 6
checkbox input "true"
click at [267, 207] on input "7 - Rudee Park Project" at bounding box center [264, 206] width 6 height 6
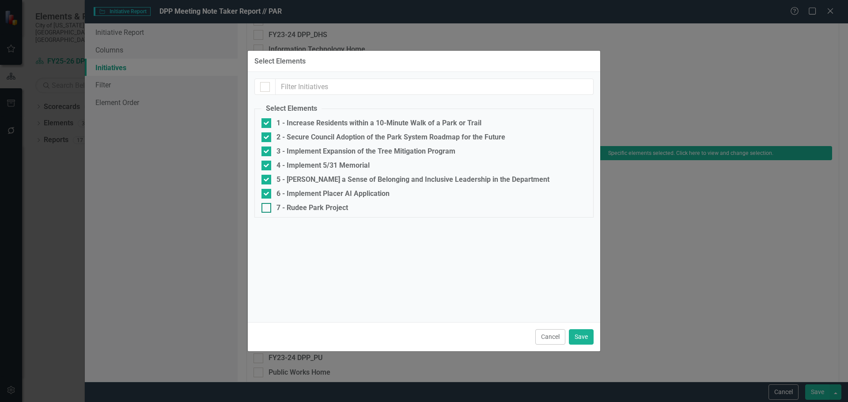
checkbox input "true"
click at [581, 337] on button "Save" at bounding box center [581, 336] width 25 height 15
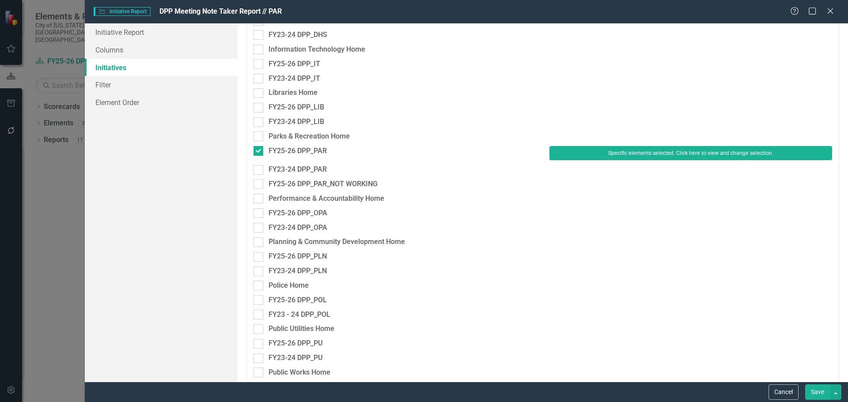
click at [823, 393] on button "Save" at bounding box center [817, 392] width 25 height 15
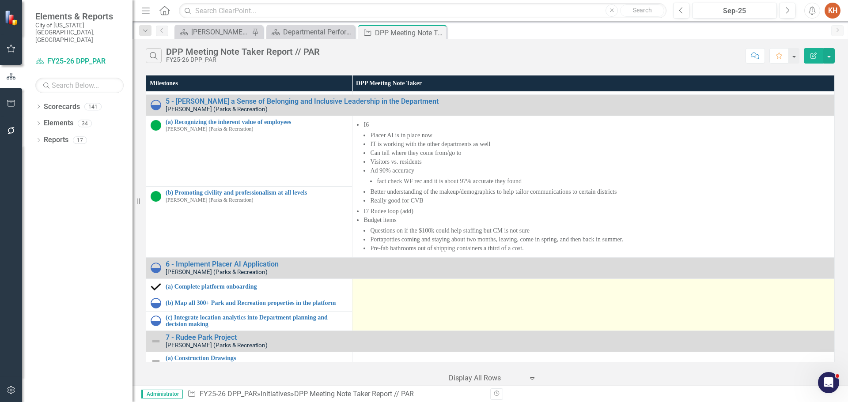
scroll to position [421, 0]
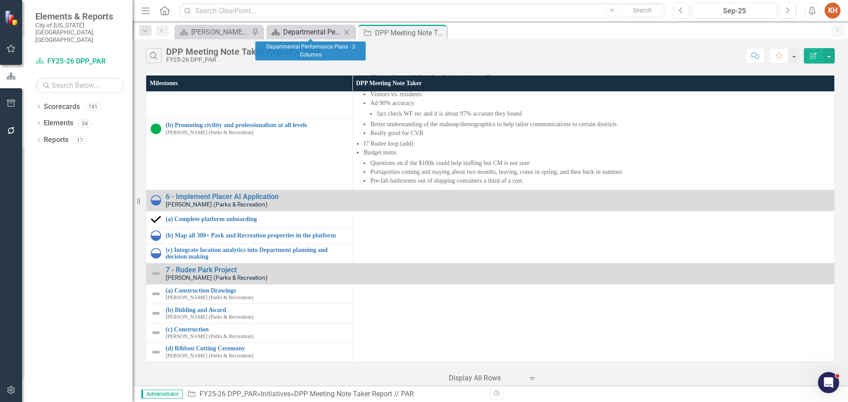
click at [285, 29] on div "Departmental Performance Plans - 3 Columns" at bounding box center [312, 31] width 58 height 11
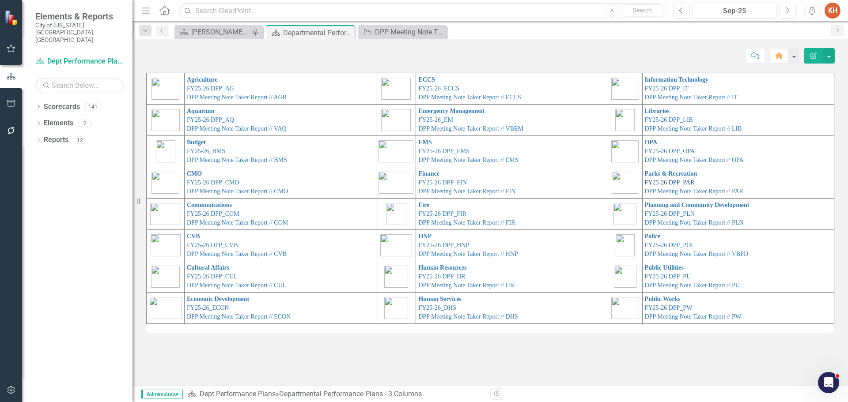
click at [673, 180] on link "FY25-26 DPP_PAR" at bounding box center [670, 182] width 50 height 7
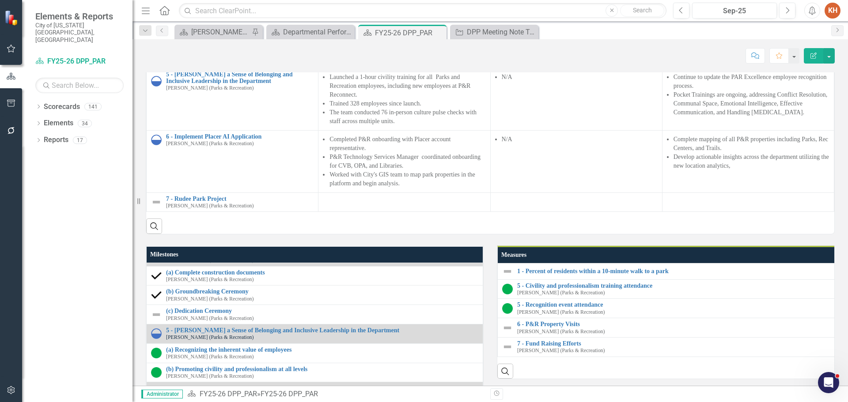
scroll to position [957, 0]
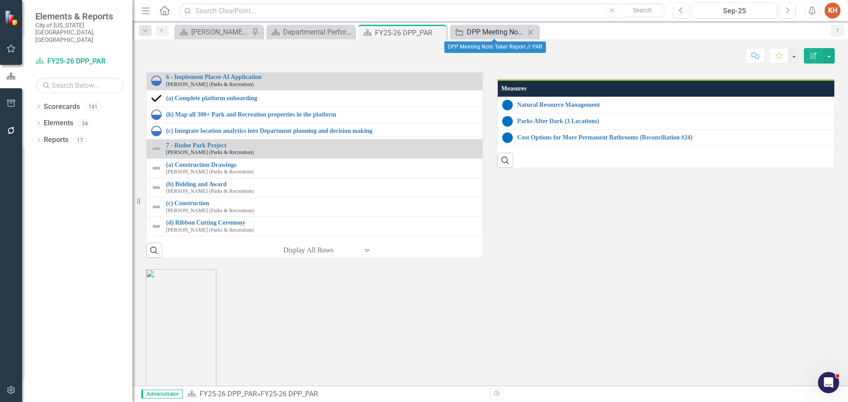
click at [490, 30] on div "DPP Meeting Note Taker Report // PAR" at bounding box center [496, 31] width 58 height 11
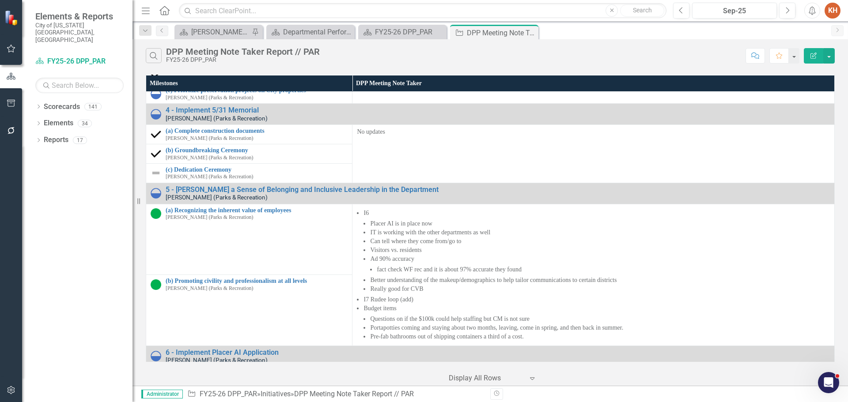
scroll to position [397, 0]
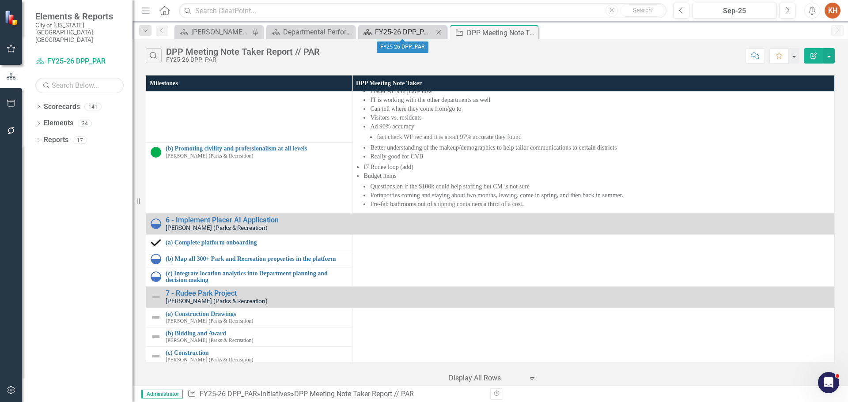
click at [395, 31] on div "FY25-26 DPP_PAR" at bounding box center [404, 31] width 58 height 11
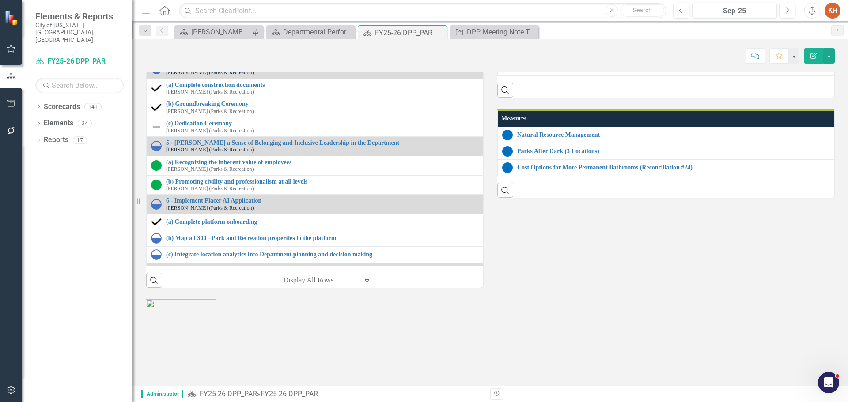
scroll to position [1104, 0]
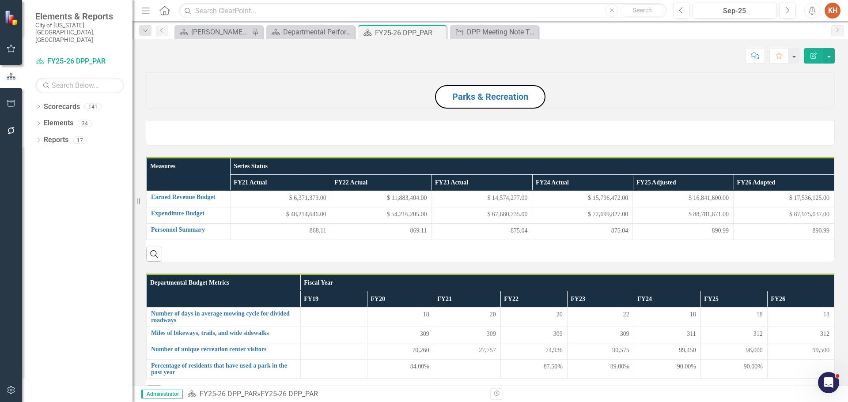
scroll to position [1104, 0]
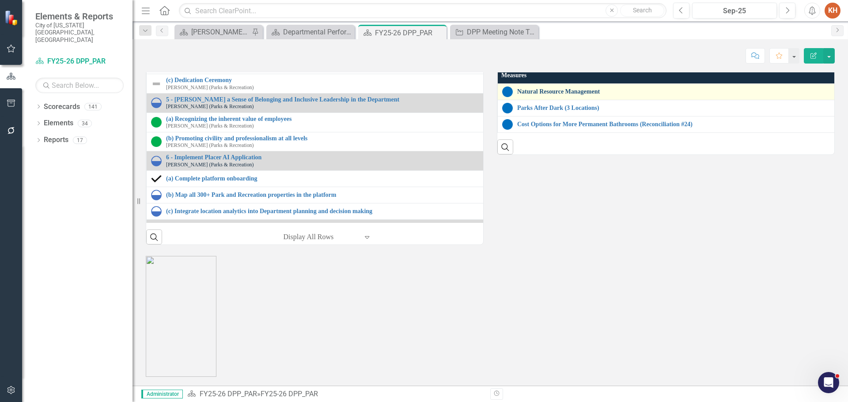
click at [548, 95] on link "Natural Resource Management" at bounding box center [846, 91] width 659 height 7
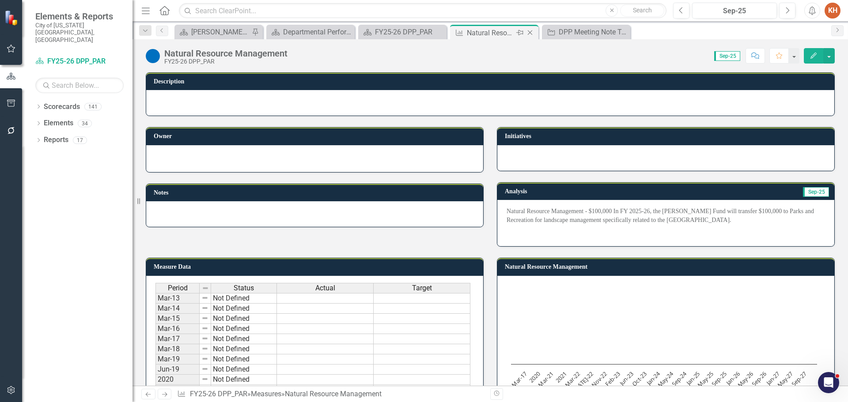
click at [530, 33] on icon "Close" at bounding box center [530, 32] width 9 height 7
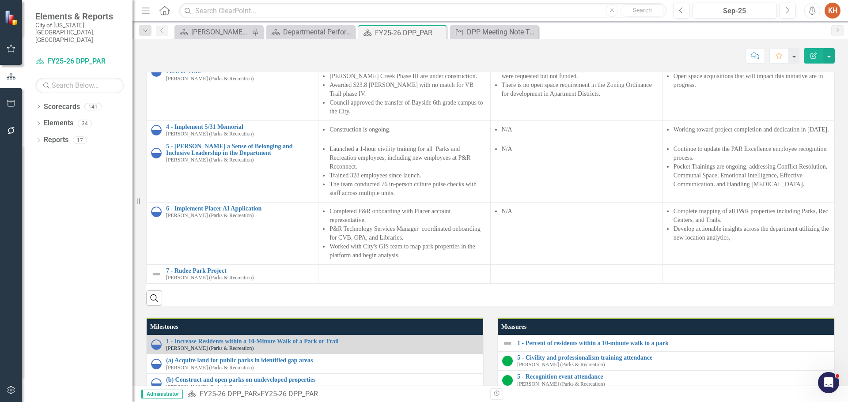
scroll to position [707, 0]
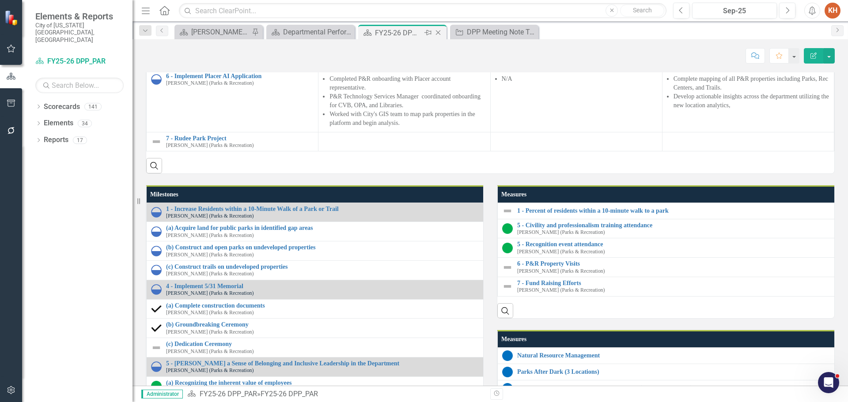
click at [437, 33] on icon "Close" at bounding box center [438, 32] width 9 height 7
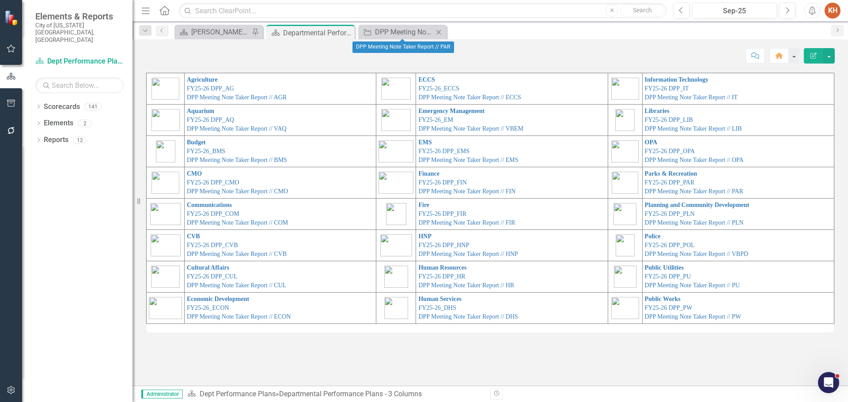
click at [440, 31] on icon "Close" at bounding box center [438, 32] width 9 height 7
click at [688, 95] on link "DPP Meeting Note Taker Report // IT" at bounding box center [691, 97] width 93 height 7
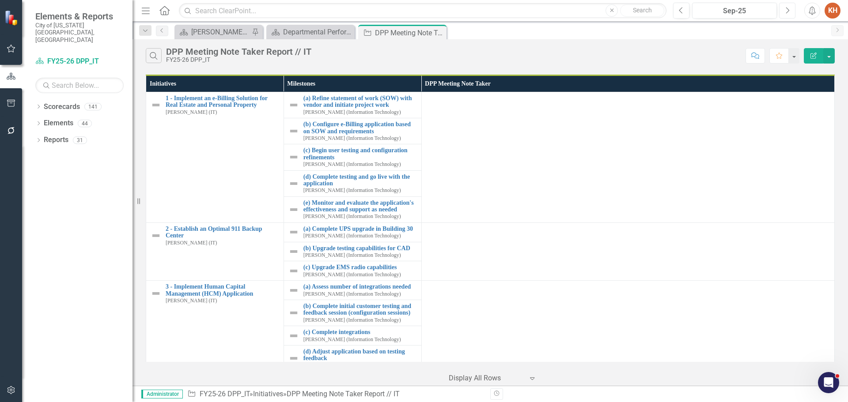
click at [783, 10] on button "Next" at bounding box center [787, 11] width 16 height 16
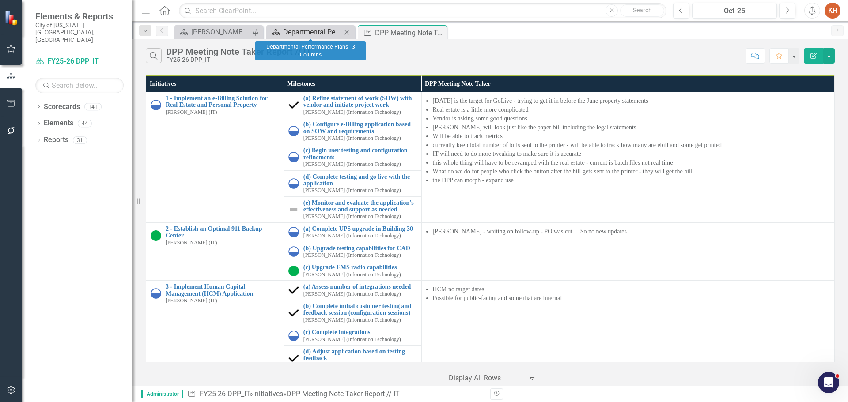
click at [310, 29] on div "Departmental Performance Plans - 3 Columns" at bounding box center [312, 31] width 58 height 11
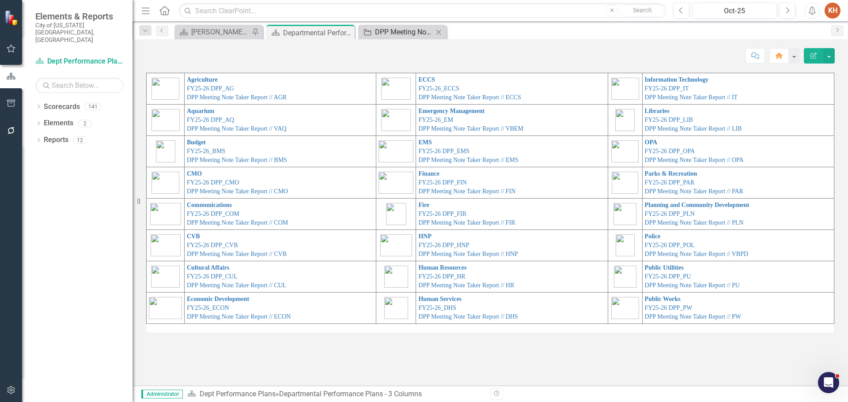
click at [385, 31] on div "DPP Meeting Note Taker Report // IT" at bounding box center [404, 31] width 58 height 11
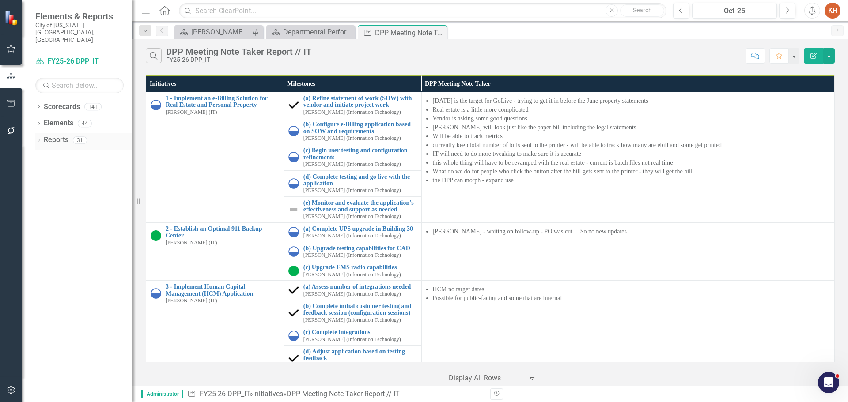
click at [54, 135] on link "Reports" at bounding box center [56, 140] width 25 height 10
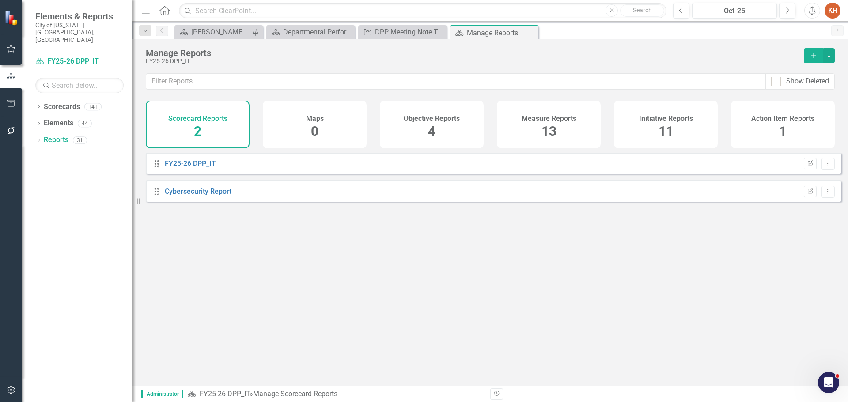
click at [651, 118] on h4 "Initiative Reports" at bounding box center [666, 119] width 54 height 8
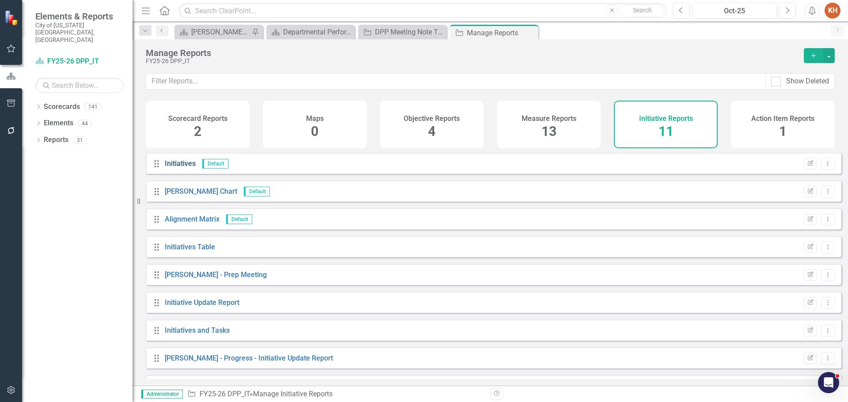
click at [177, 168] on link "Initiatives" at bounding box center [180, 163] width 31 height 8
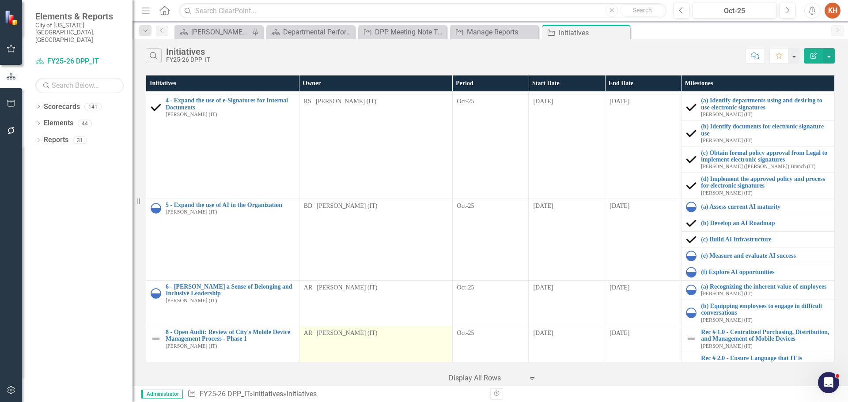
scroll to position [385, 0]
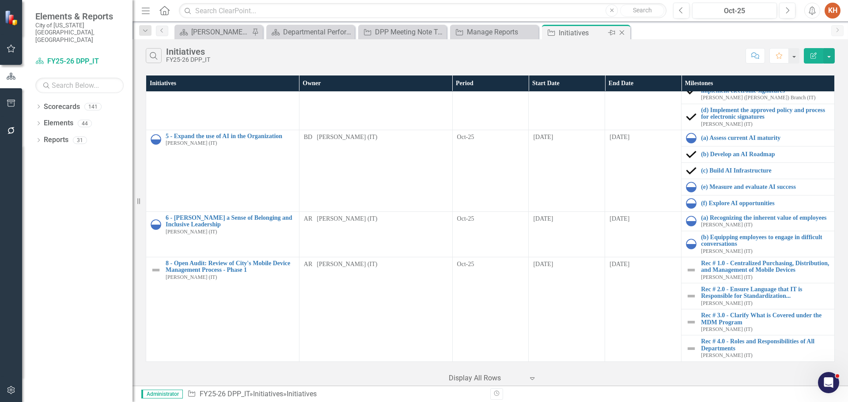
click at [620, 31] on icon "Close" at bounding box center [621, 32] width 9 height 7
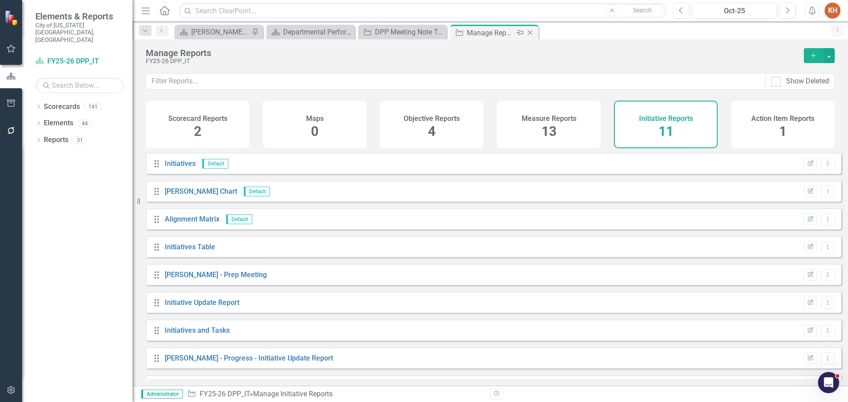
click at [527, 32] on icon "Close" at bounding box center [530, 32] width 9 height 7
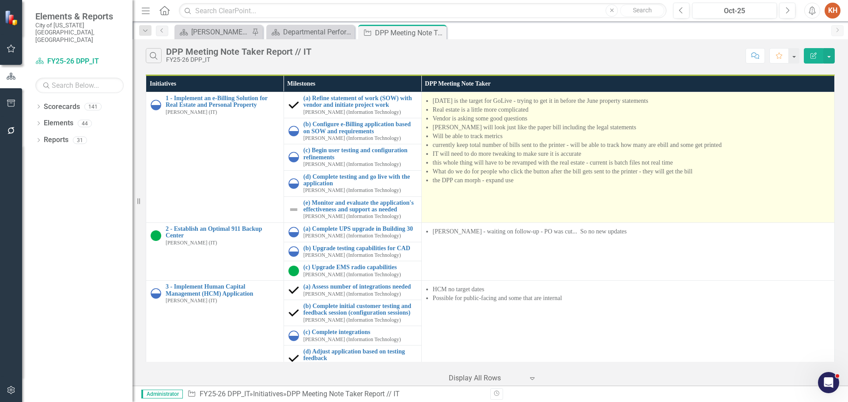
click at [484, 145] on li "currently keep total number of bills sent to the printer - will be able to trac…" at bounding box center [631, 145] width 397 height 9
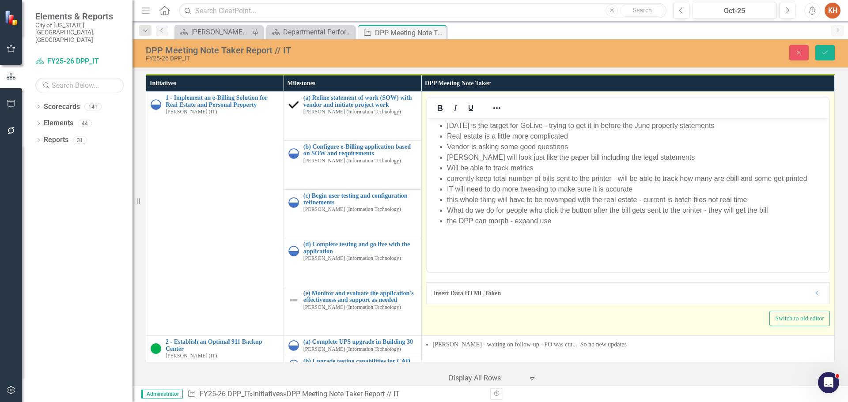
click at [493, 170] on li "Will be able to track metrics" at bounding box center [637, 168] width 380 height 11
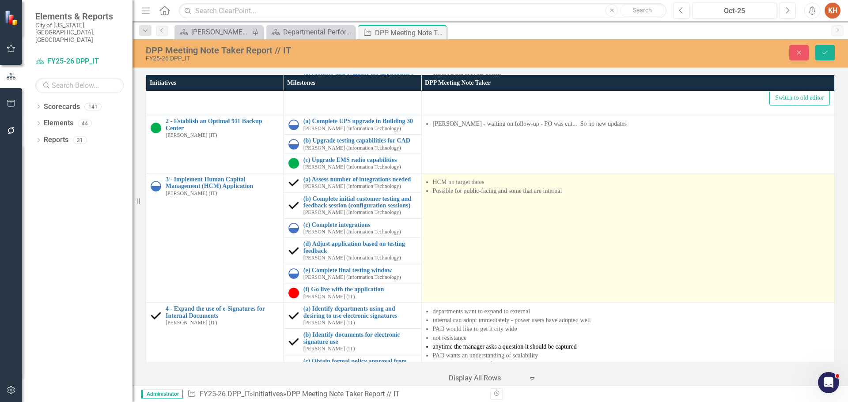
scroll to position [309, 0]
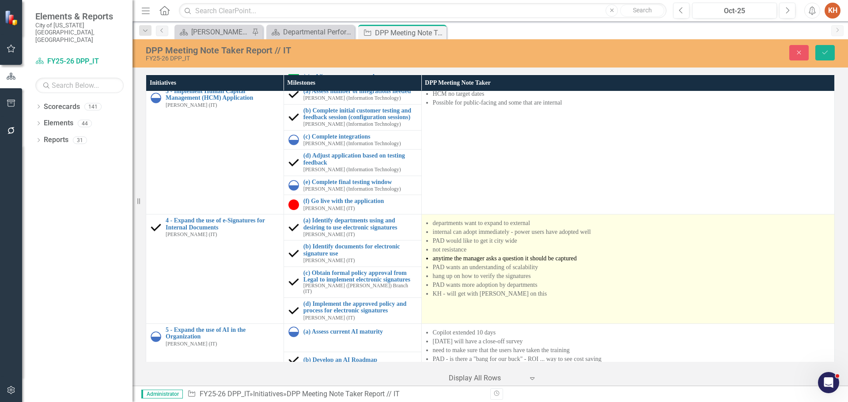
click at [514, 260] on span "anytime the manager asks a question it should be captured" at bounding box center [505, 258] width 144 height 7
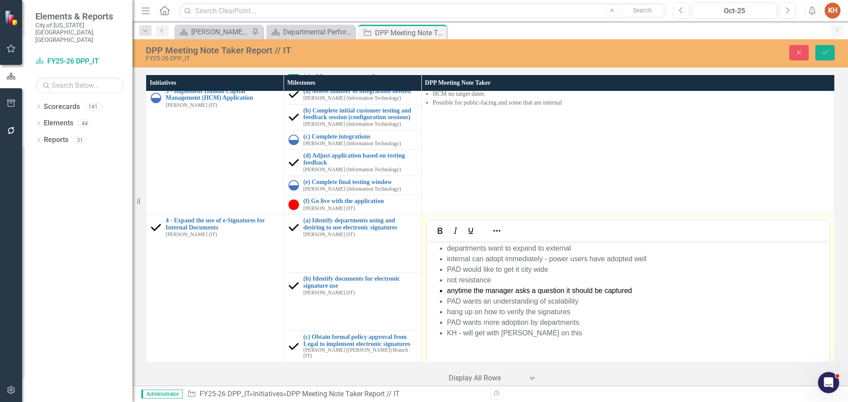
scroll to position [0, 0]
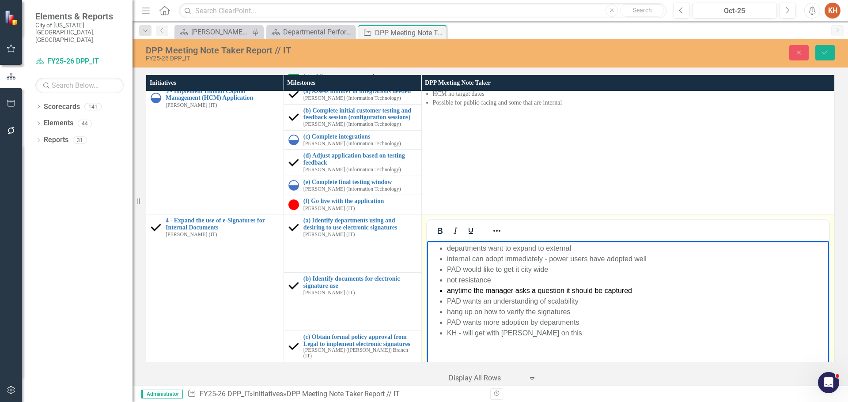
click at [488, 283] on li "not resistance" at bounding box center [637, 280] width 380 height 11
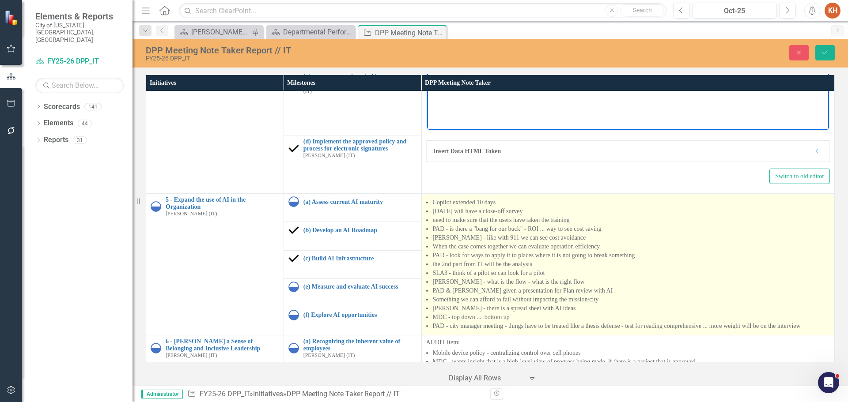
scroll to position [608, 0]
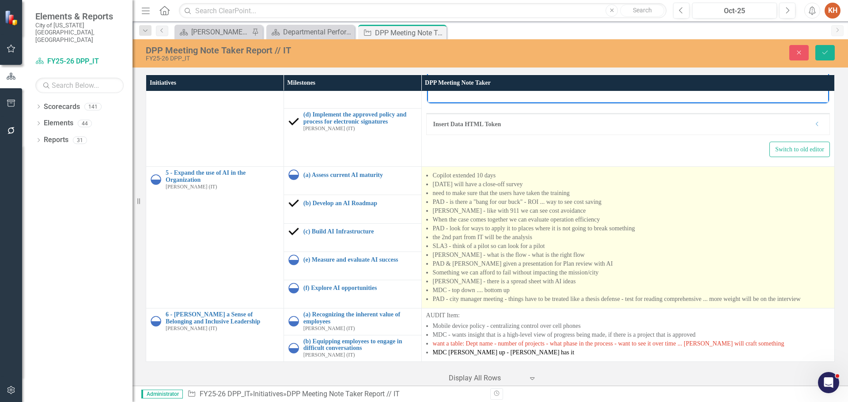
click at [478, 216] on li "When the case comes together we can evaluate operation efficiency" at bounding box center [631, 220] width 397 height 9
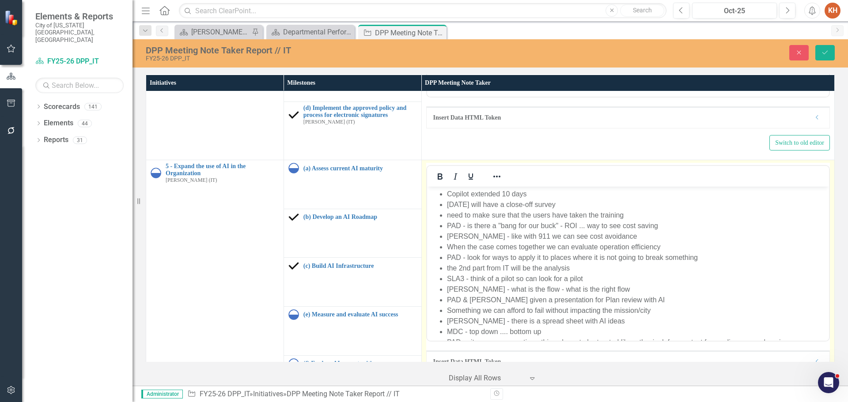
scroll to position [0, 0]
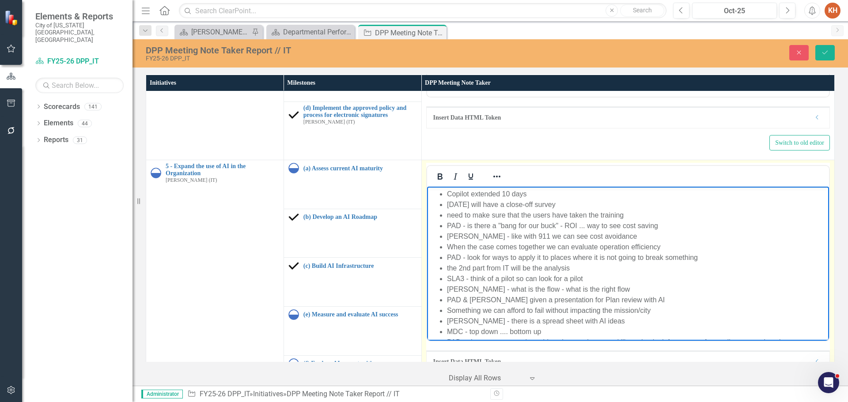
click at [506, 240] on li "Peter - like with 911 we can see cost avoidance" at bounding box center [637, 236] width 380 height 11
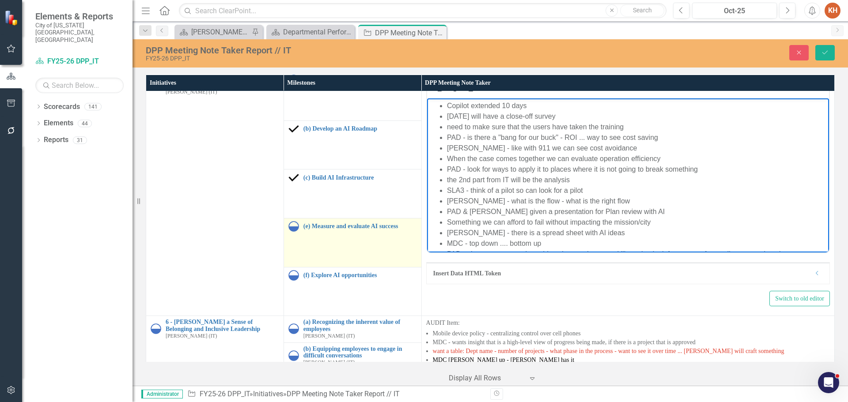
scroll to position [710, 0]
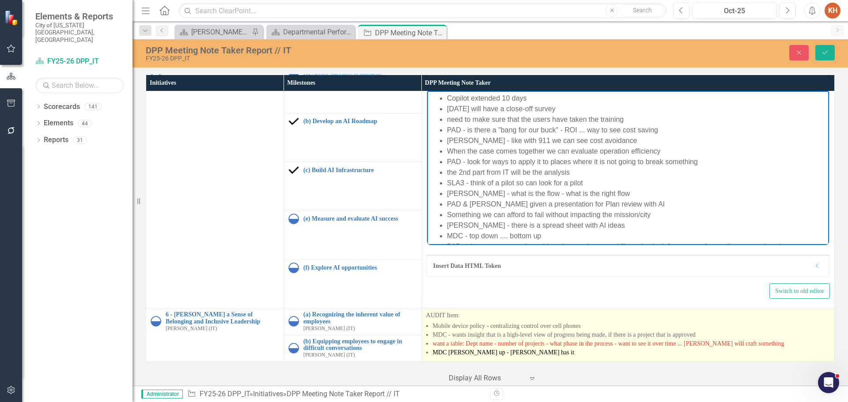
click at [526, 331] on li "MDC - wants insight that is a high-level view of progress being made, if there …" at bounding box center [631, 335] width 397 height 9
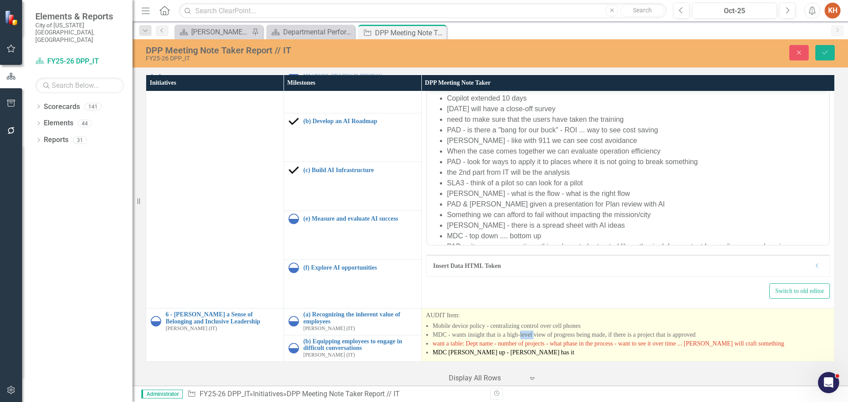
click at [526, 331] on li "MDC - wants insight that is a high-level view of progress being made, if there …" at bounding box center [631, 335] width 397 height 9
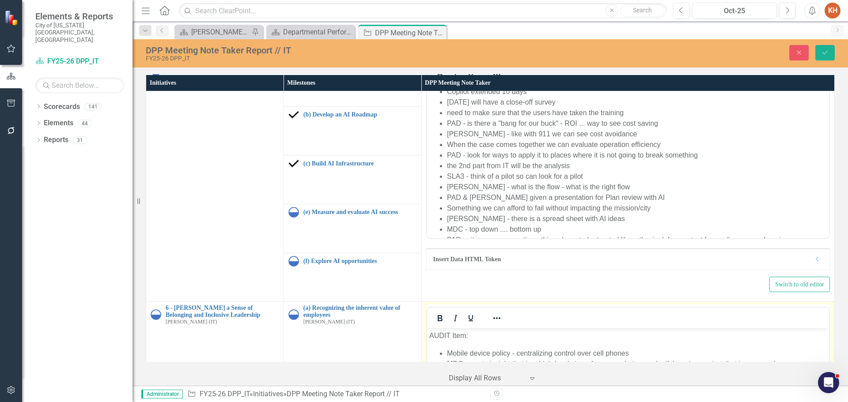
scroll to position [799, 0]
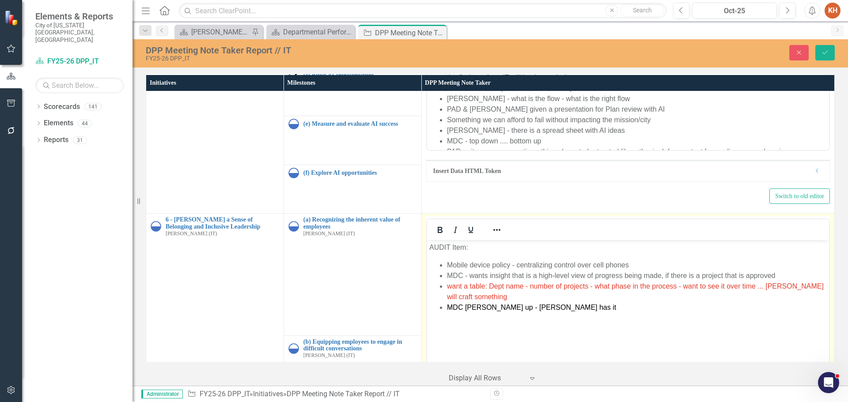
click at [505, 291] on li "want a table: Dept name - number of projects - what phase in the process - want…" at bounding box center [637, 291] width 380 height 21
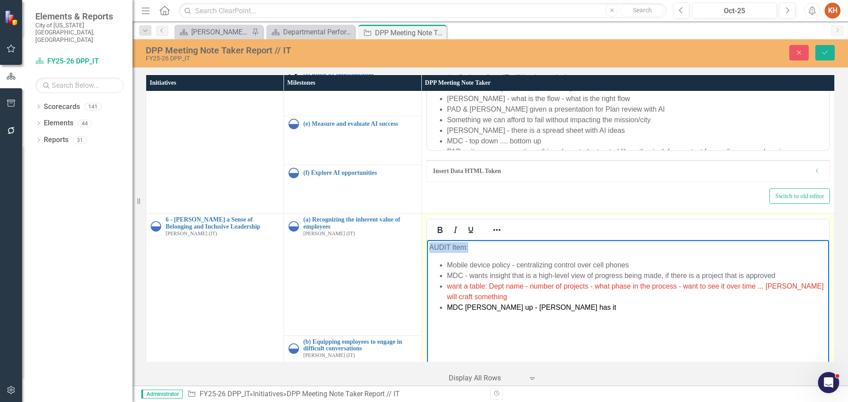
copy p "AUDIT Item:"
click at [801, 52] on icon "Close" at bounding box center [799, 52] width 8 height 6
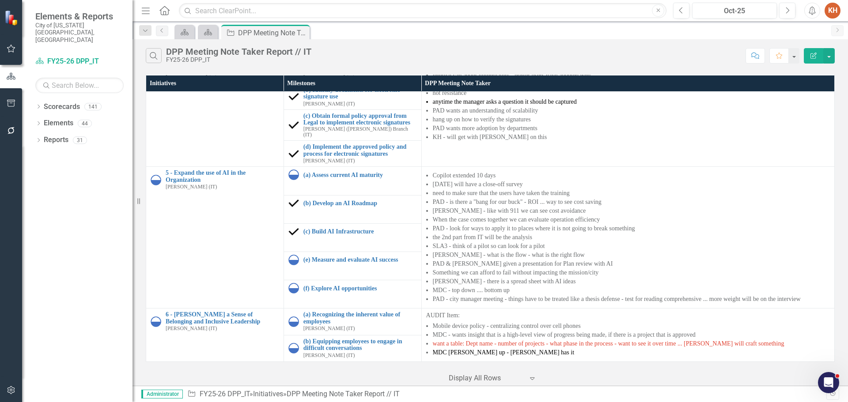
scroll to position [355, 0]
